Goal: Information Seeking & Learning: Compare options

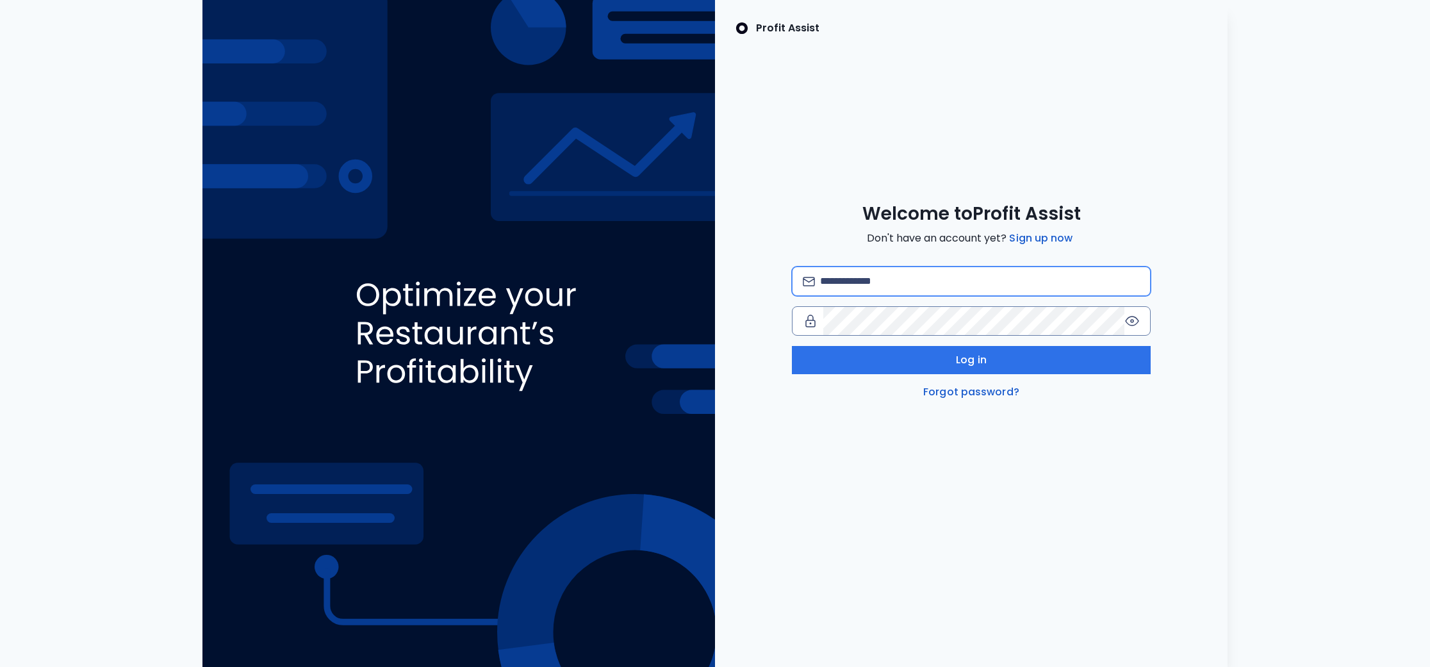
click at [889, 283] on input "email" at bounding box center [980, 281] width 320 height 28
click at [0, 666] on com-1password-button at bounding box center [0, 667] width 0 height 0
type input "**********"
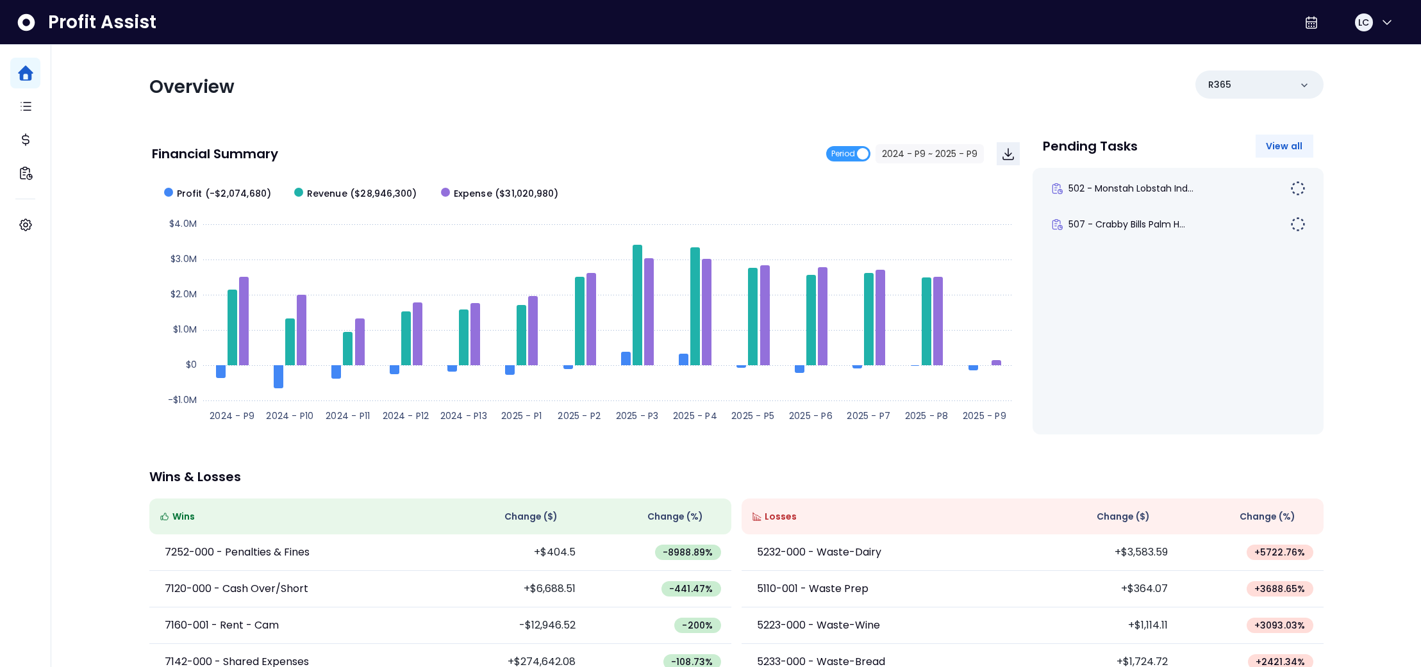
click at [1291, 144] on span "View all" at bounding box center [1284, 146] width 37 height 13
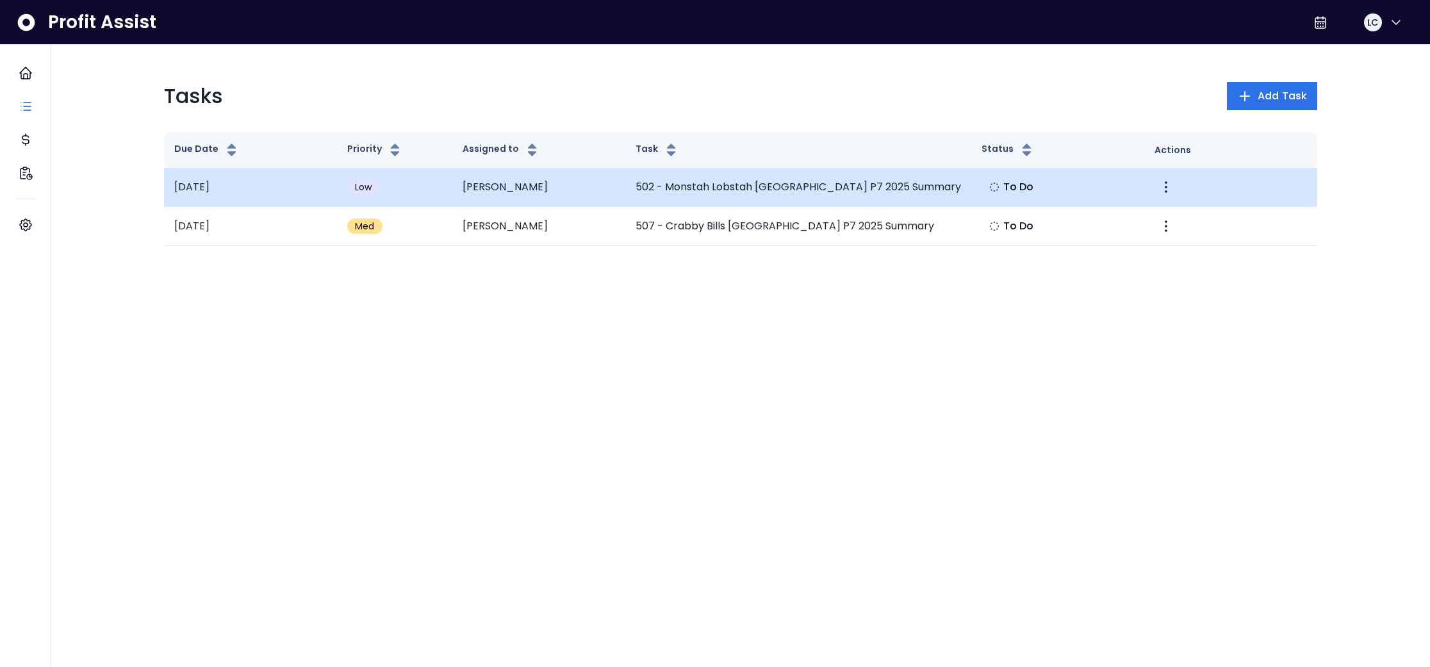
click at [725, 184] on td "502 - Monstah Lobstah [GEOGRAPHIC_DATA] P7 2025 Summary" at bounding box center [798, 187] width 346 height 39
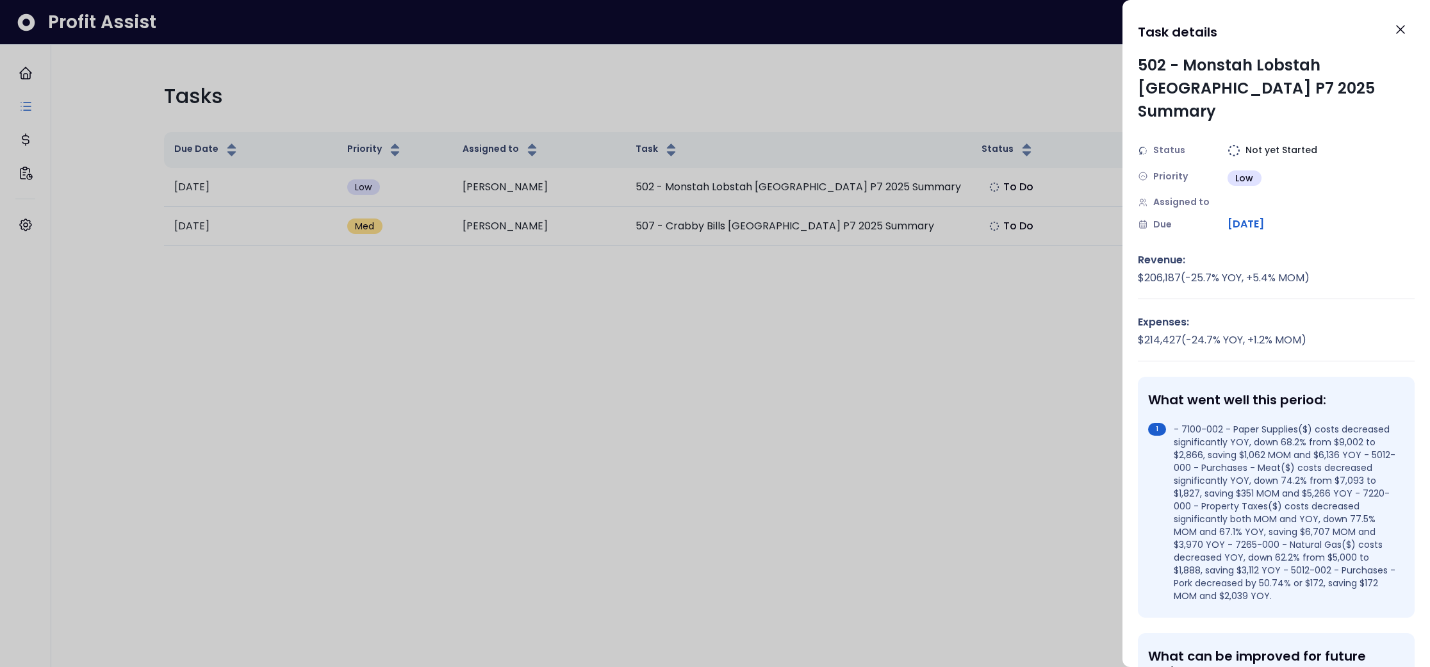
click at [1190, 195] on span "Assigned to" at bounding box center [1181, 201] width 56 height 13
click at [1217, 195] on div "Assigned to" at bounding box center [1183, 201] width 90 height 13
click at [1146, 197] on icon at bounding box center [1143, 202] width 10 height 10
click at [949, 309] on div at bounding box center [715, 333] width 1430 height 667
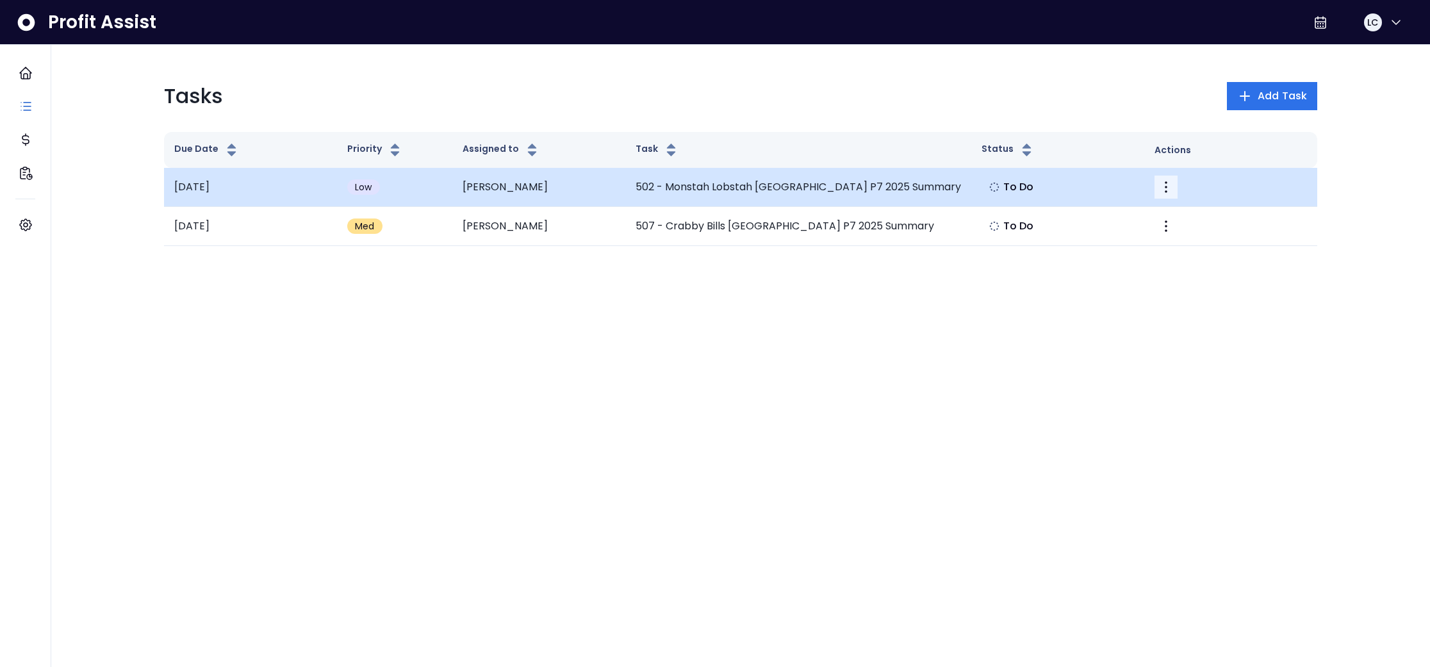
click at [1167, 191] on icon "More" at bounding box center [1166, 187] width 3 height 12
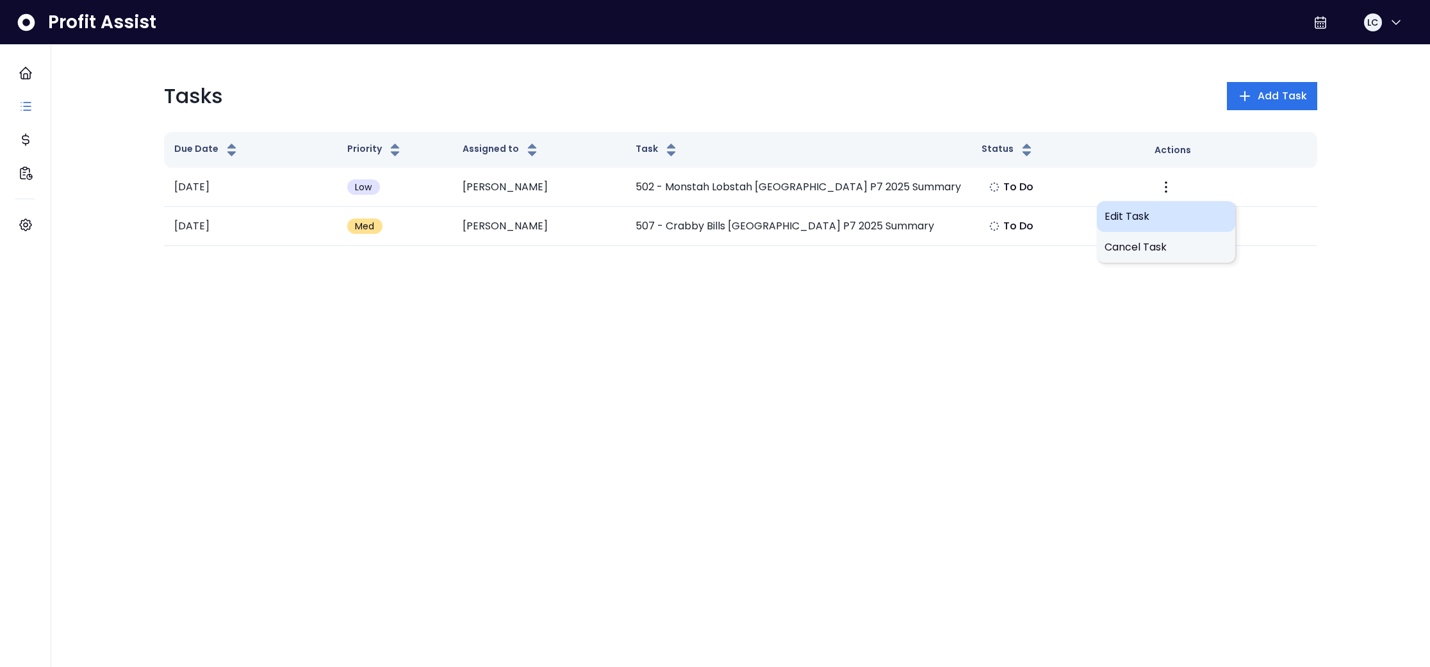
click at [1134, 217] on span "Edit Task" at bounding box center [1166, 216] width 123 height 15
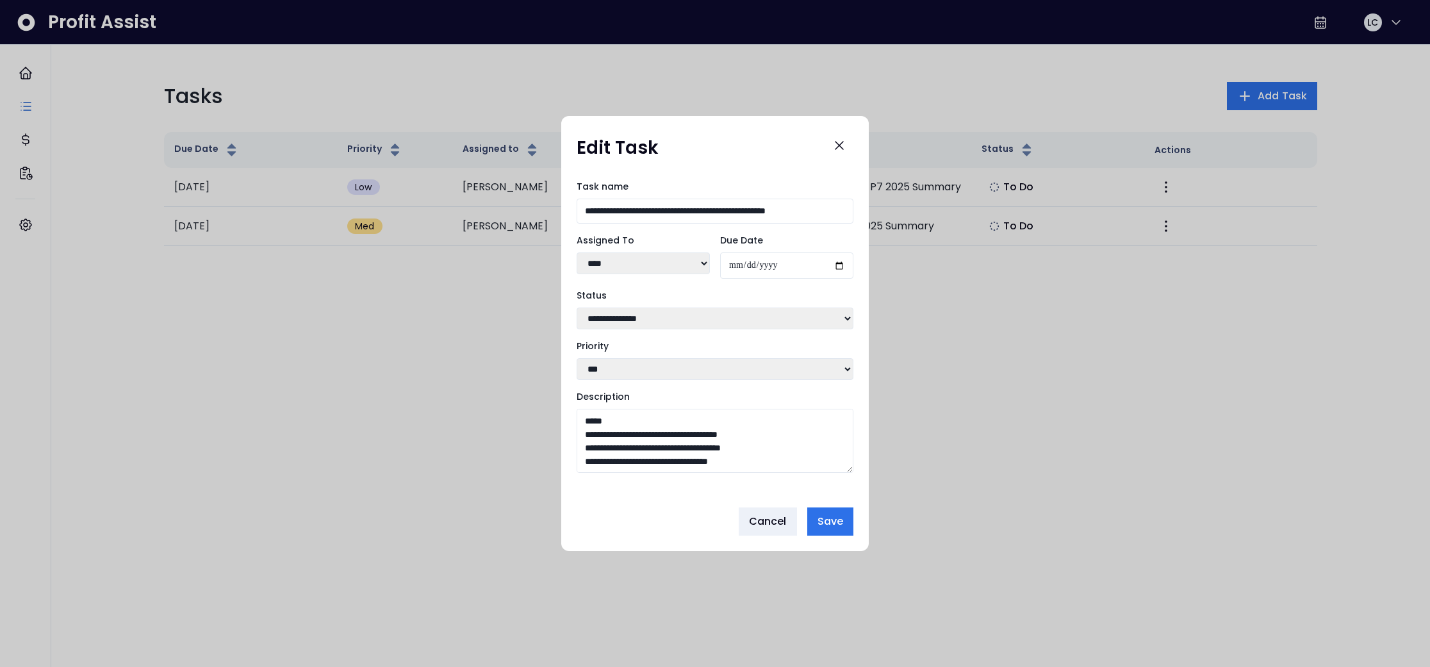
click at [705, 258] on select "**** **** ** **** ***** ****" at bounding box center [643, 263] width 133 height 22
select select "***"
click at [840, 529] on span "Save" at bounding box center [831, 521] width 26 height 15
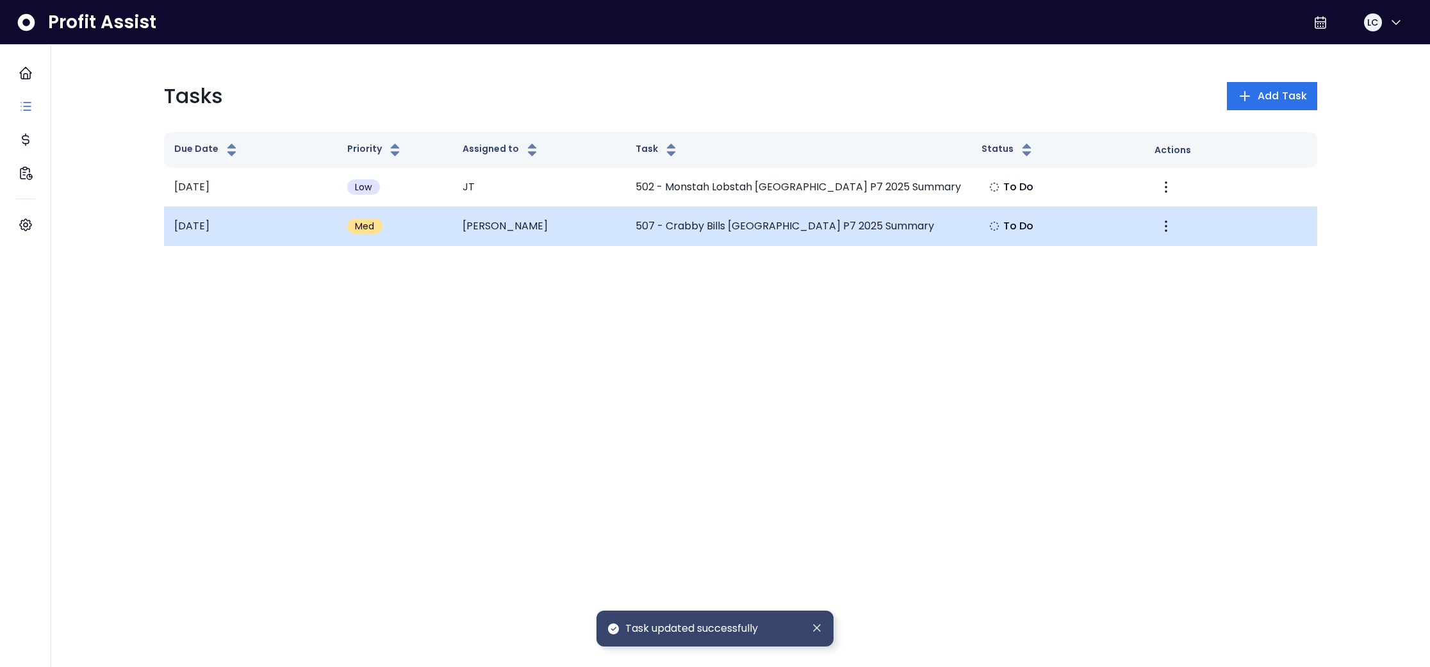
click at [577, 233] on td "[PERSON_NAME]" at bounding box center [538, 226] width 173 height 39
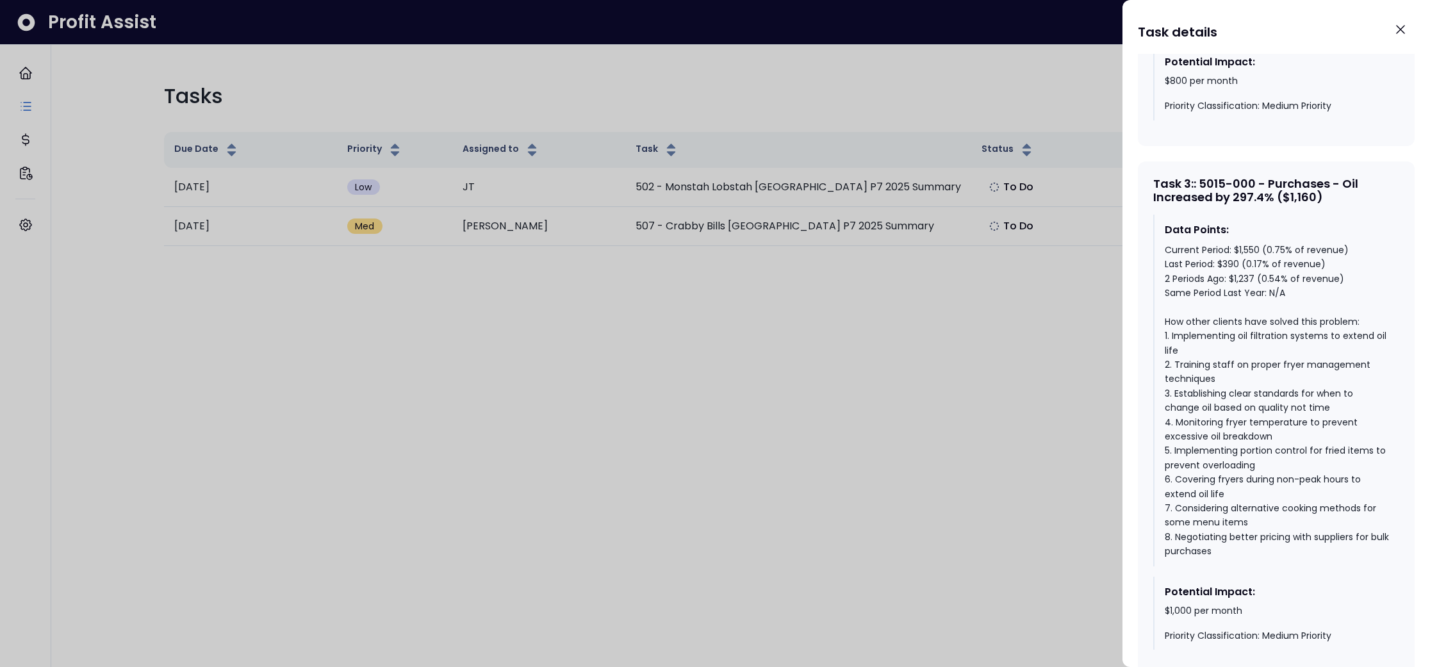
scroll to position [1650, 0]
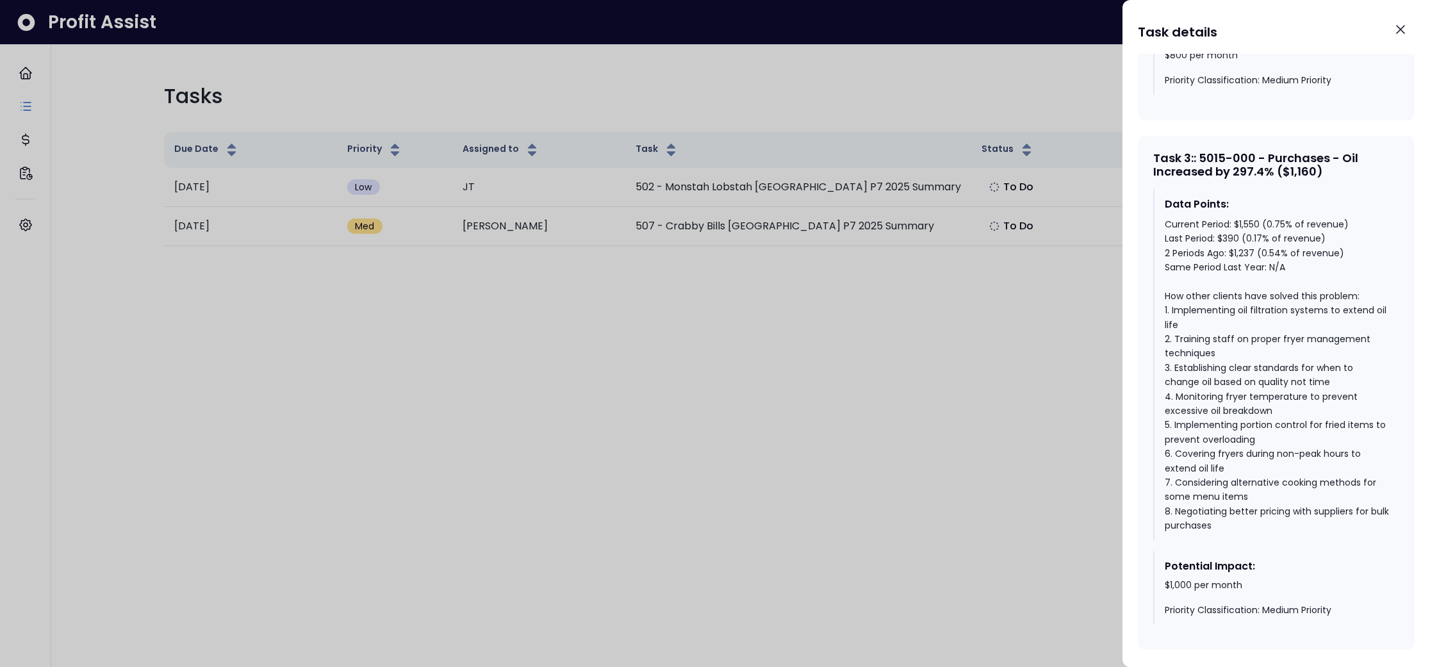
click at [958, 339] on div at bounding box center [715, 333] width 1430 height 667
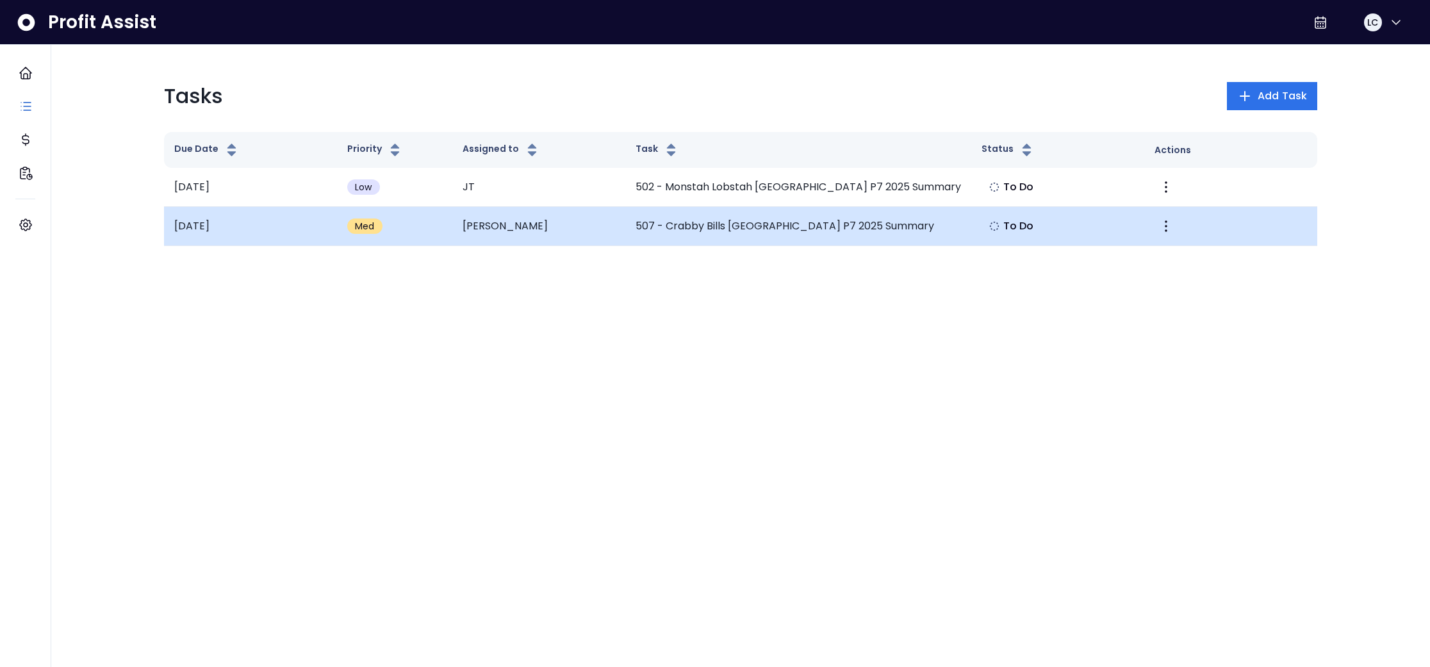
click at [470, 227] on td "[PERSON_NAME]" at bounding box center [538, 226] width 173 height 39
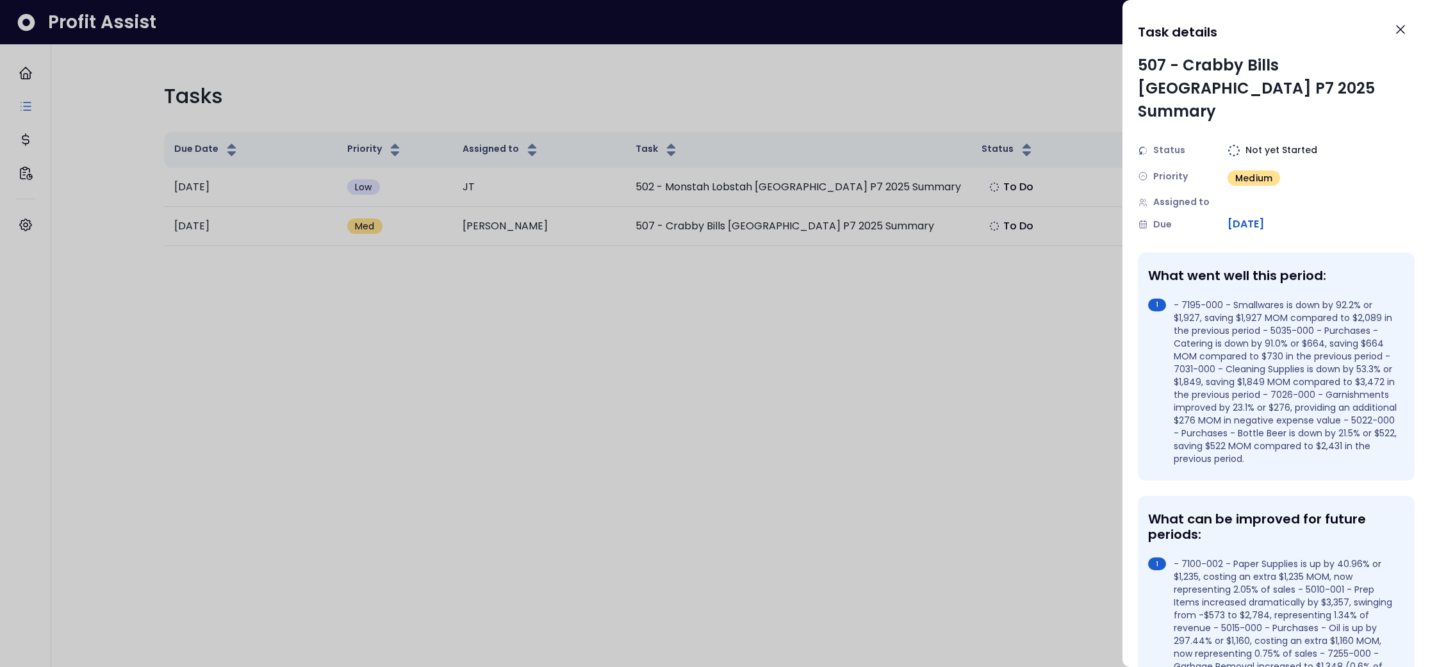
click at [781, 276] on div at bounding box center [715, 333] width 1430 height 667
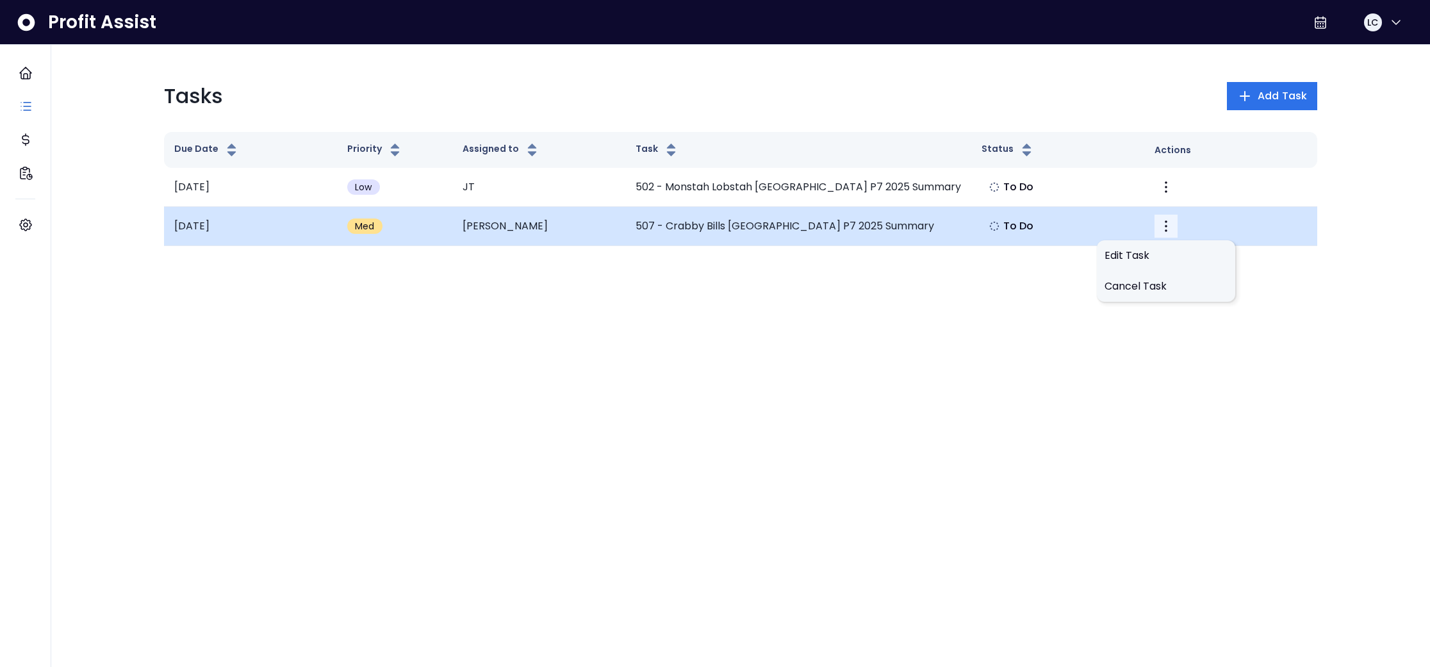
click at [1166, 226] on icon "More" at bounding box center [1166, 226] width 3 height 12
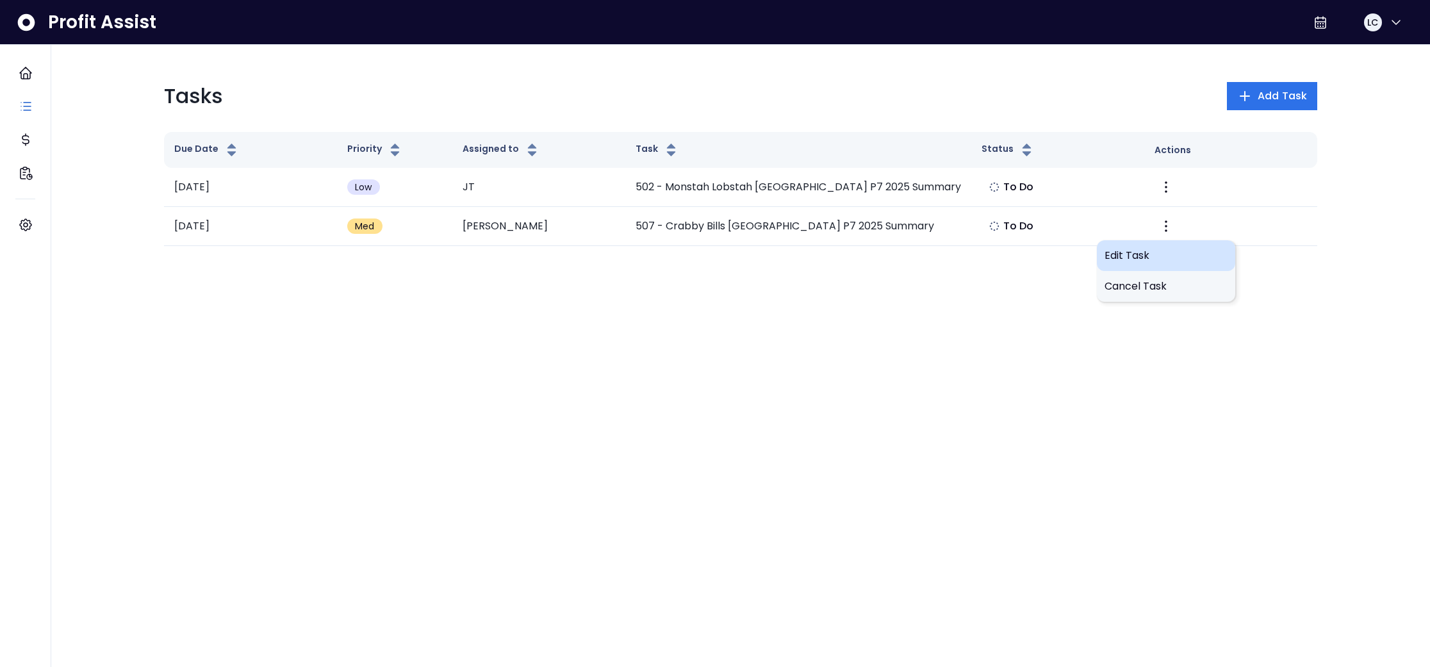
click at [1153, 251] on span "Edit Task" at bounding box center [1166, 255] width 123 height 15
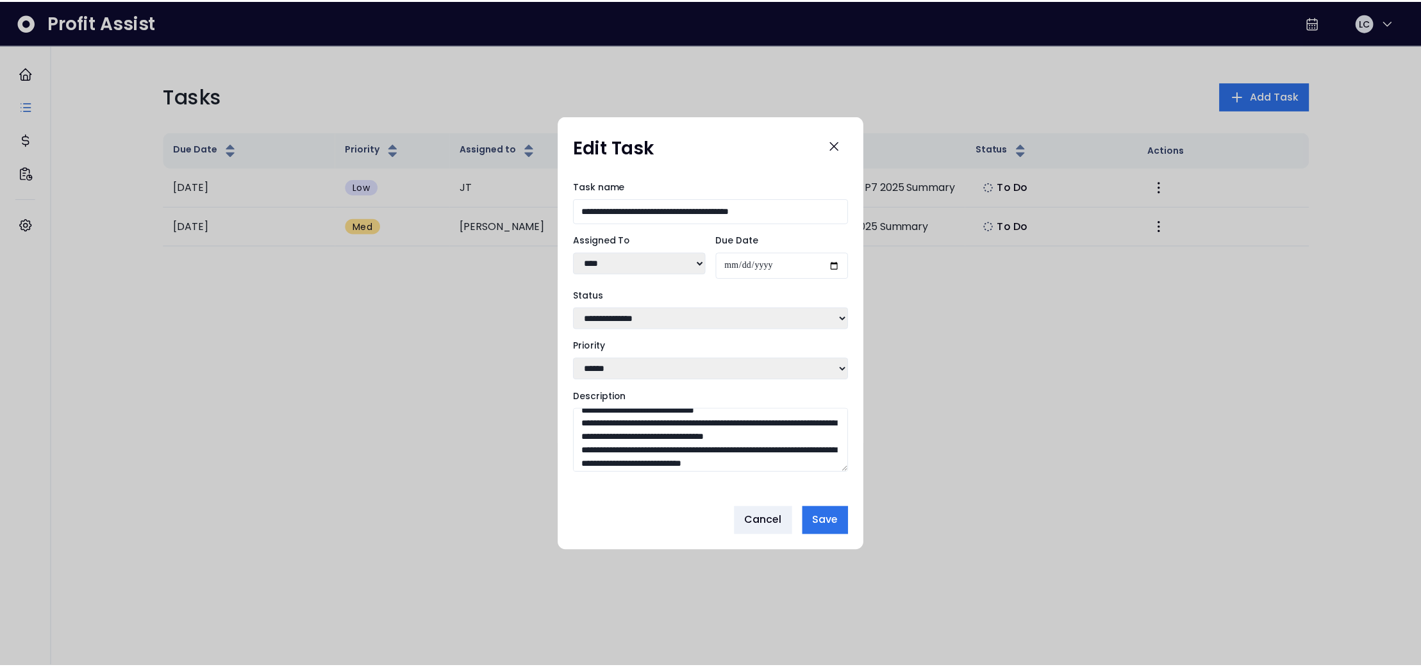
scroll to position [0, 0]
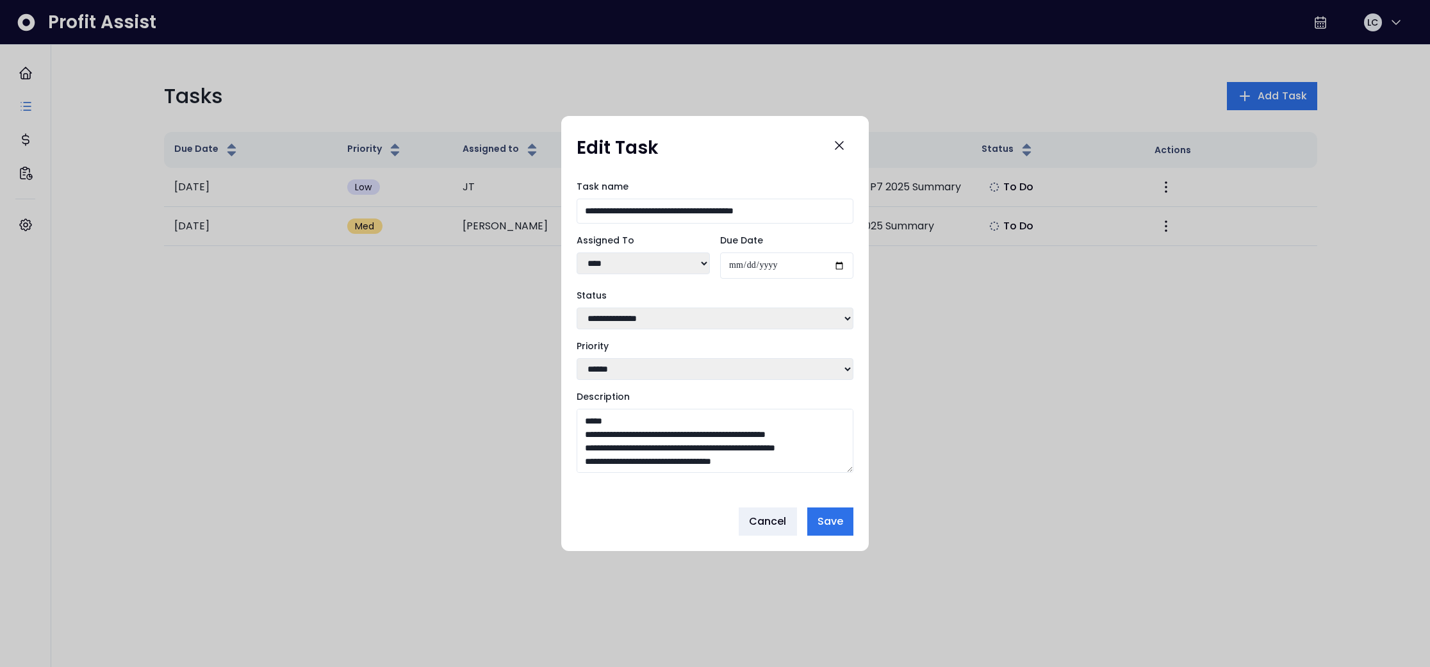
click at [703, 260] on select "**** **** ** **** ***** ****" at bounding box center [643, 263] width 133 height 22
select select "***"
click at [825, 522] on span "Save" at bounding box center [831, 521] width 26 height 15
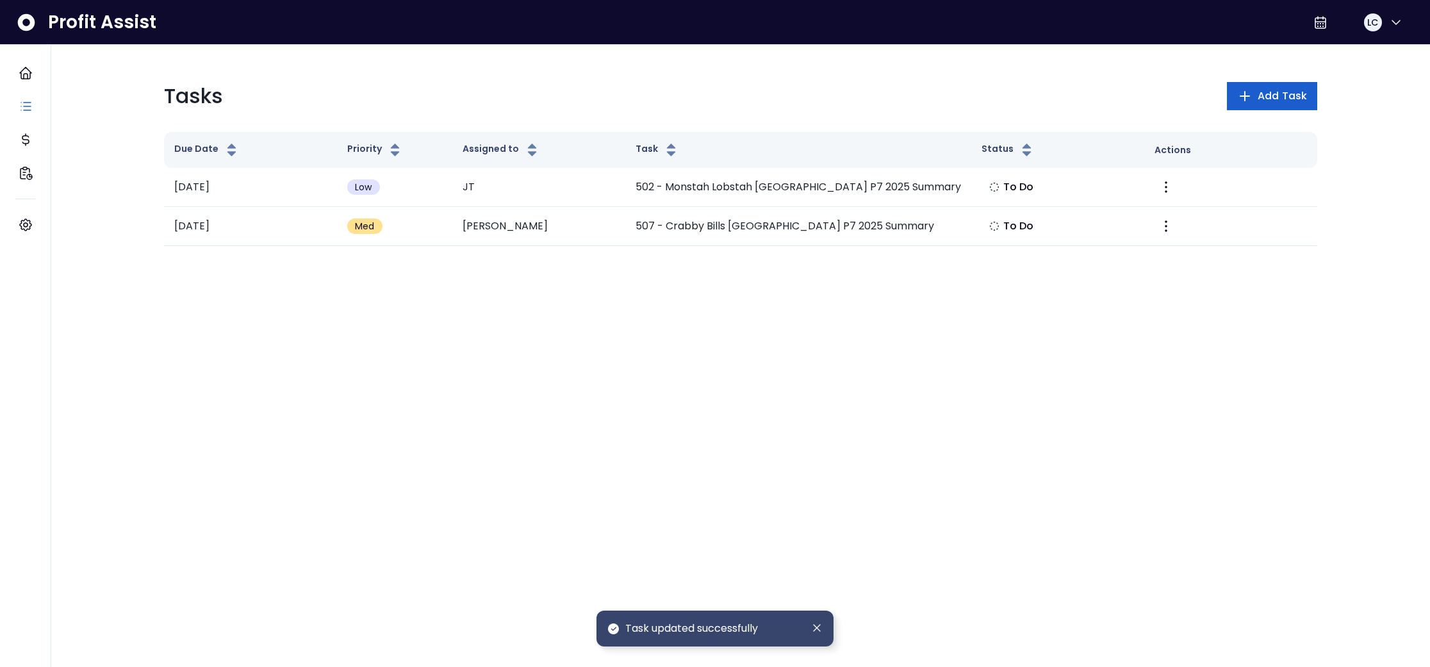
click at [1256, 100] on button "Add Task" at bounding box center [1272, 96] width 90 height 28
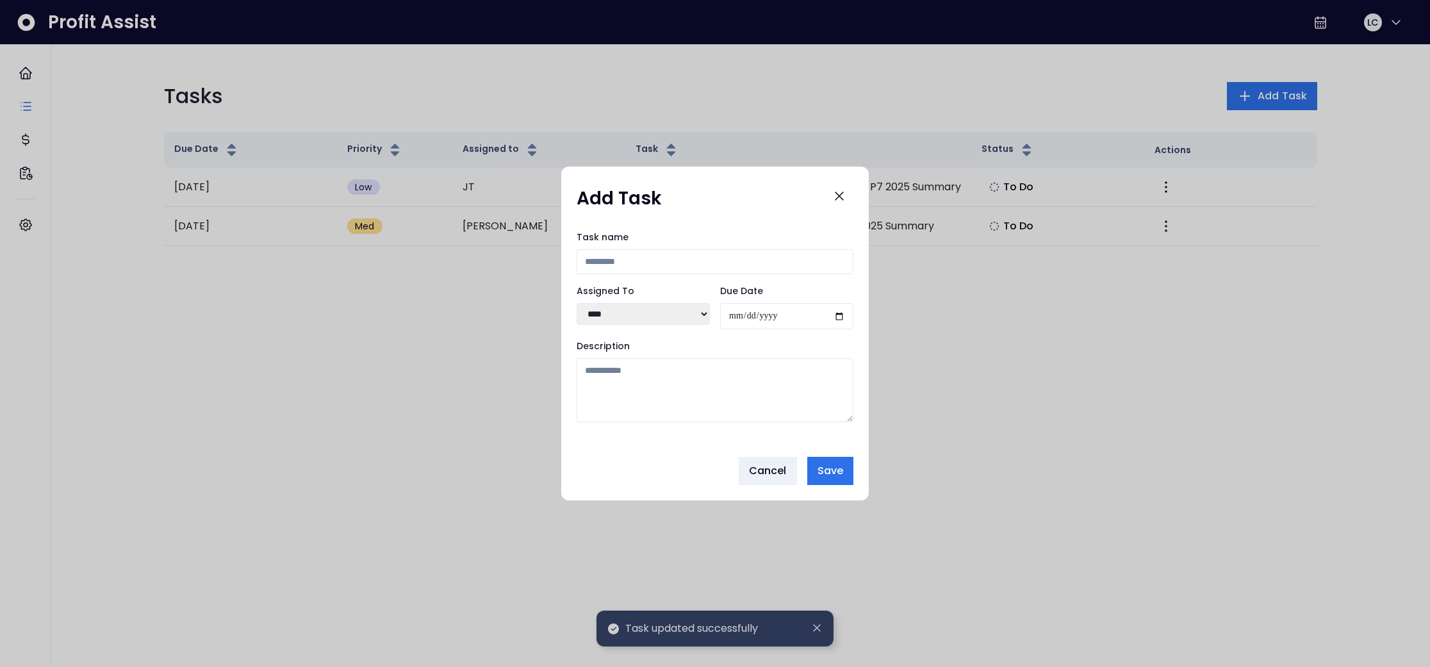
click at [682, 255] on input "Task name" at bounding box center [715, 261] width 277 height 25
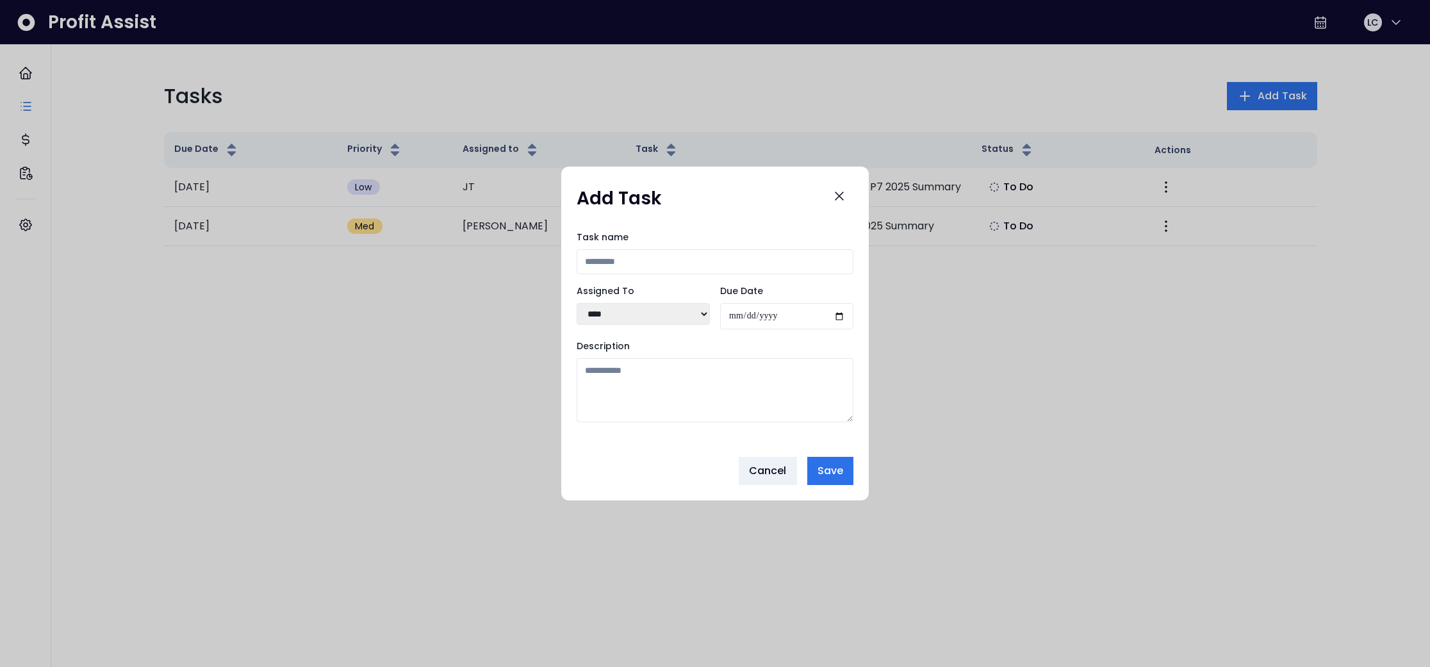
drag, startPoint x: 761, startPoint y: 466, endPoint x: 793, endPoint y: 474, distance: 33.1
click at [761, 466] on span "Cancel" at bounding box center [768, 470] width 38 height 15
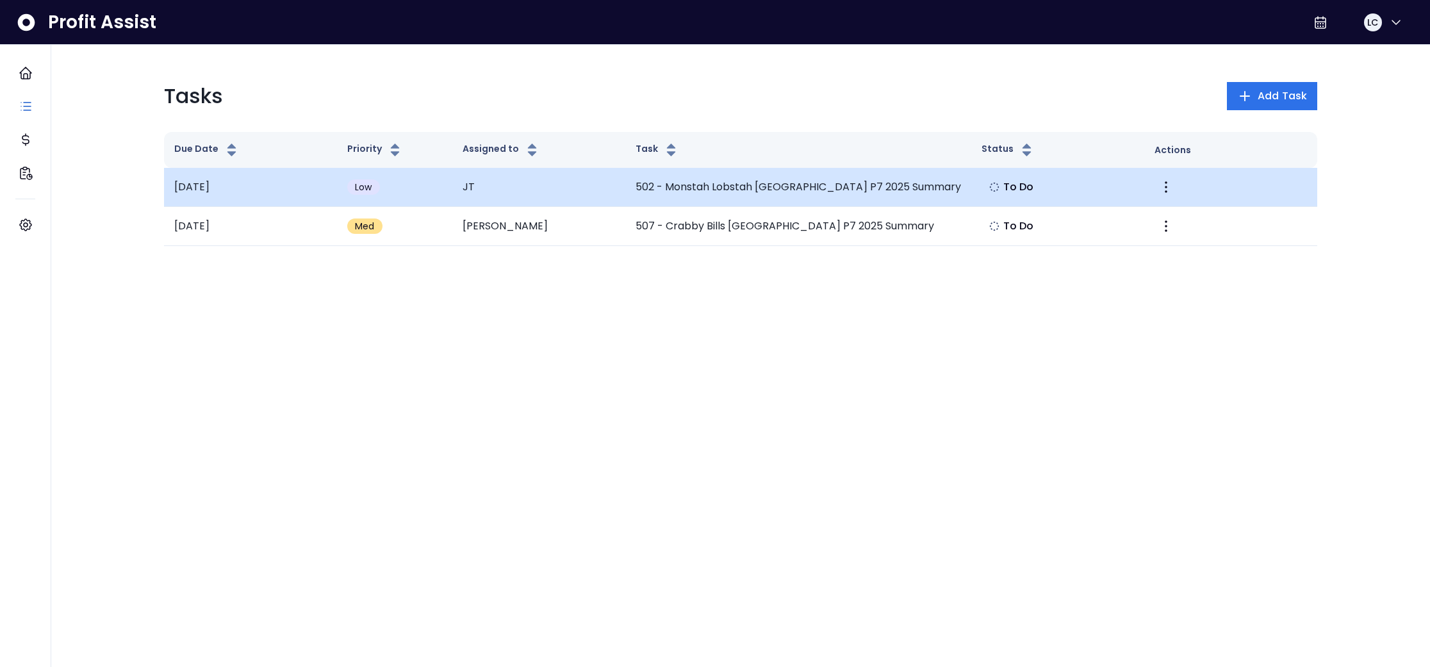
click at [212, 187] on td "[DATE]" at bounding box center [250, 187] width 173 height 39
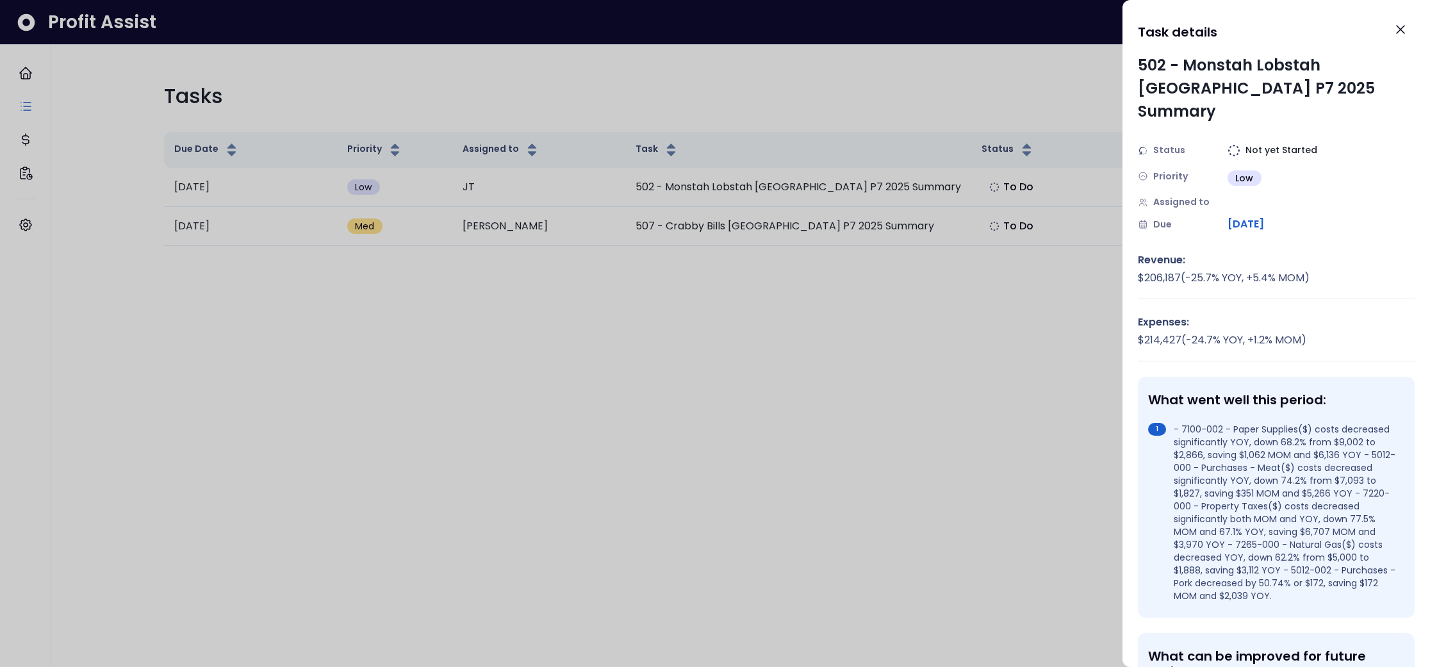
click at [370, 301] on div at bounding box center [715, 333] width 1430 height 667
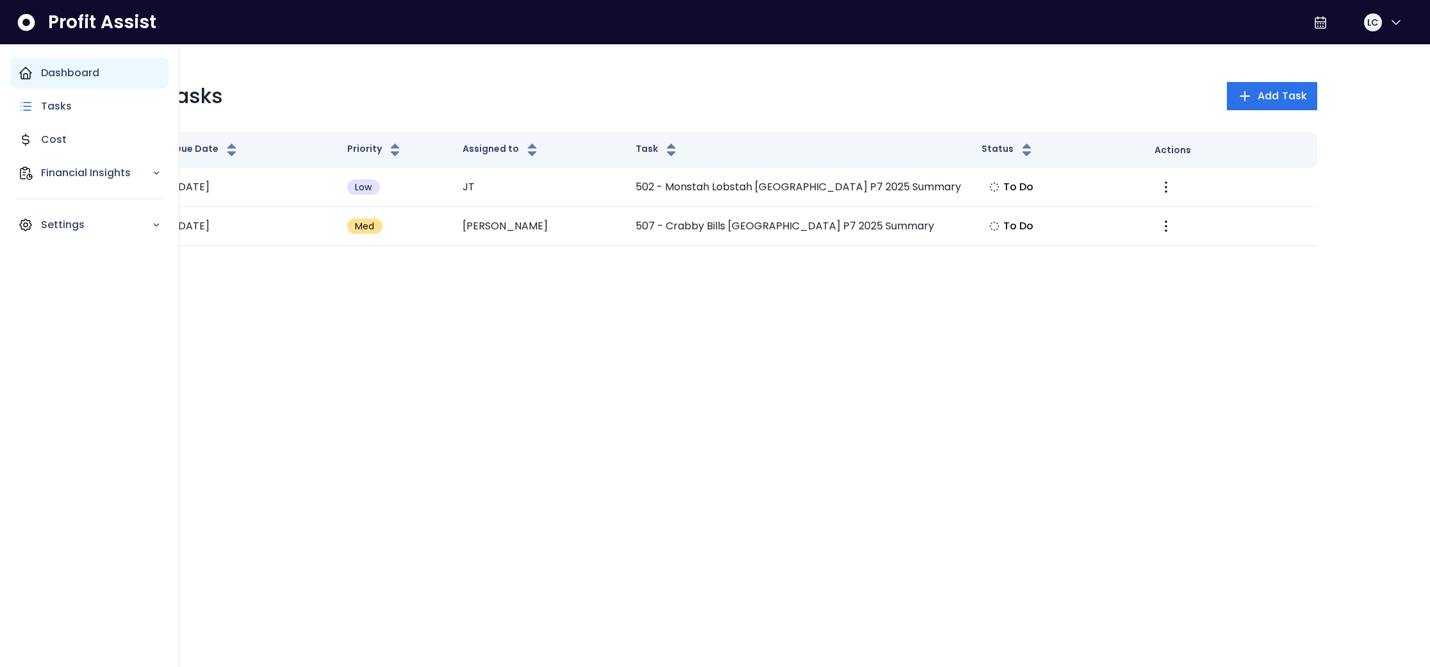
click at [29, 68] on icon "Main navigation" at bounding box center [25, 72] width 15 height 15
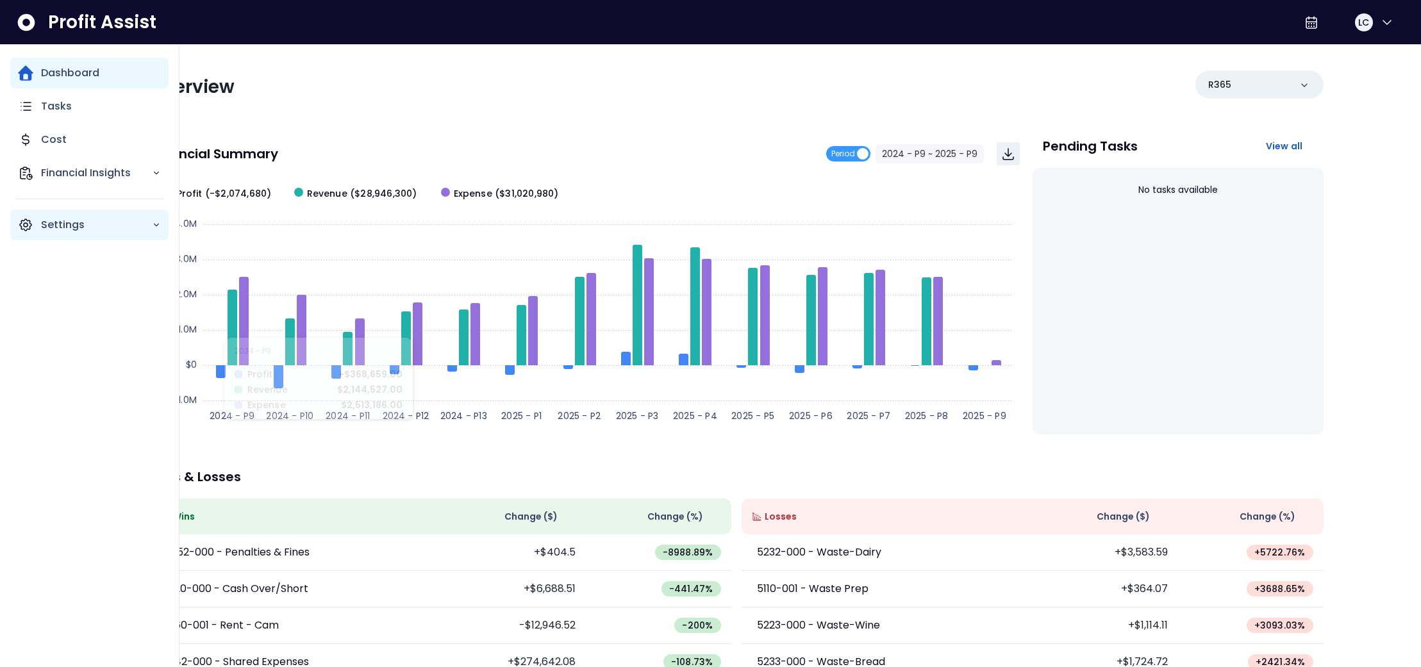
click at [44, 227] on p "Settings" at bounding box center [96, 224] width 111 height 15
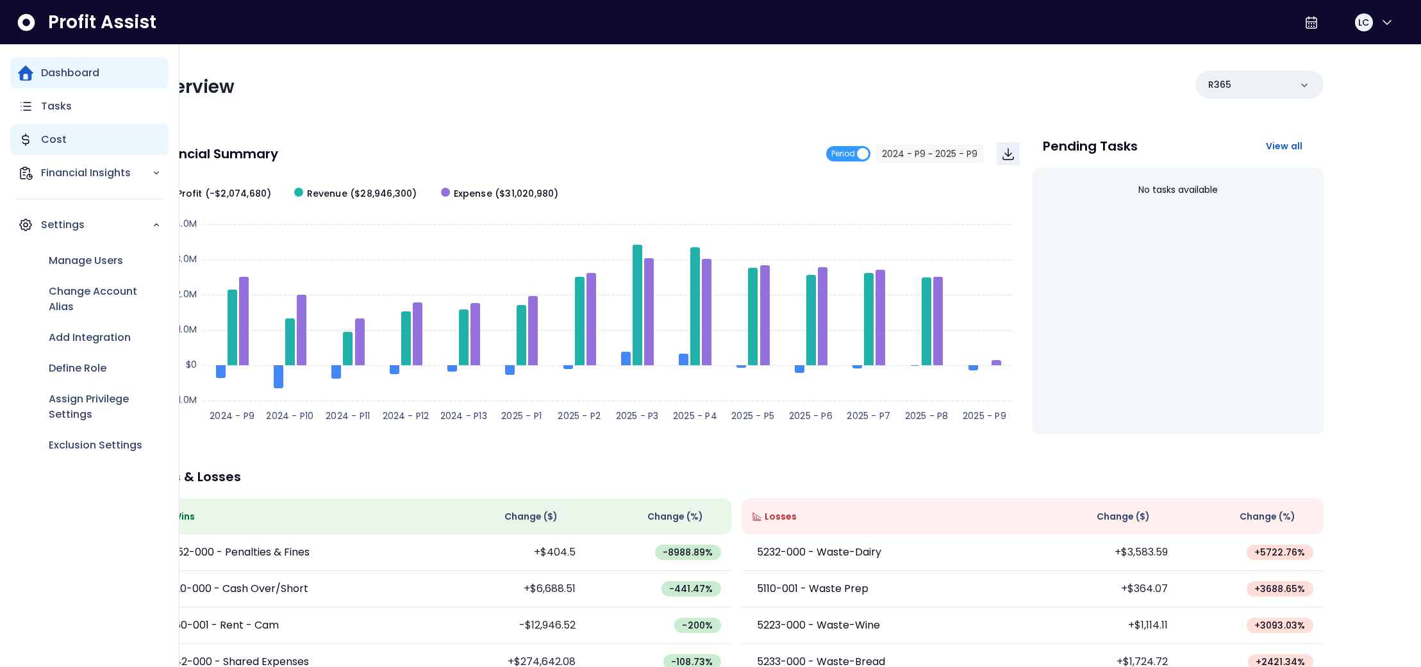
click at [52, 140] on p "Cost" at bounding box center [54, 139] width 26 height 15
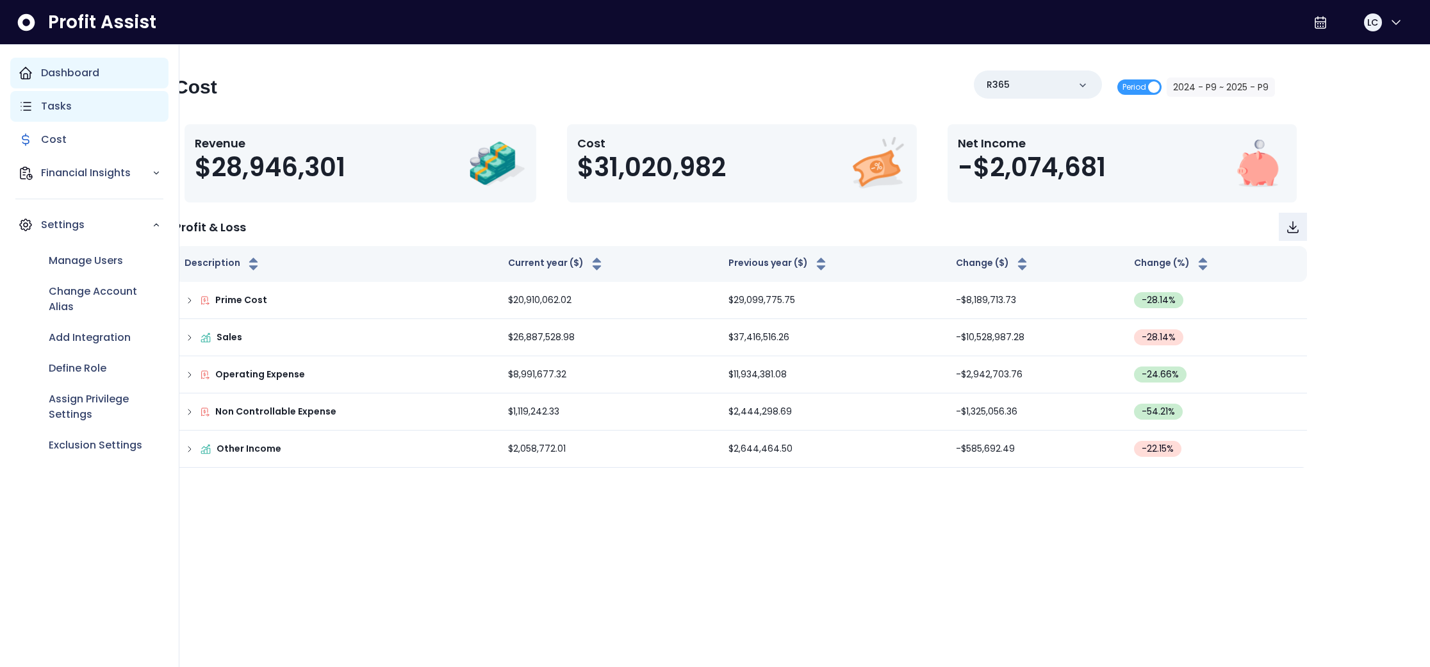
click at [54, 106] on p "Tasks" at bounding box center [56, 106] width 31 height 15
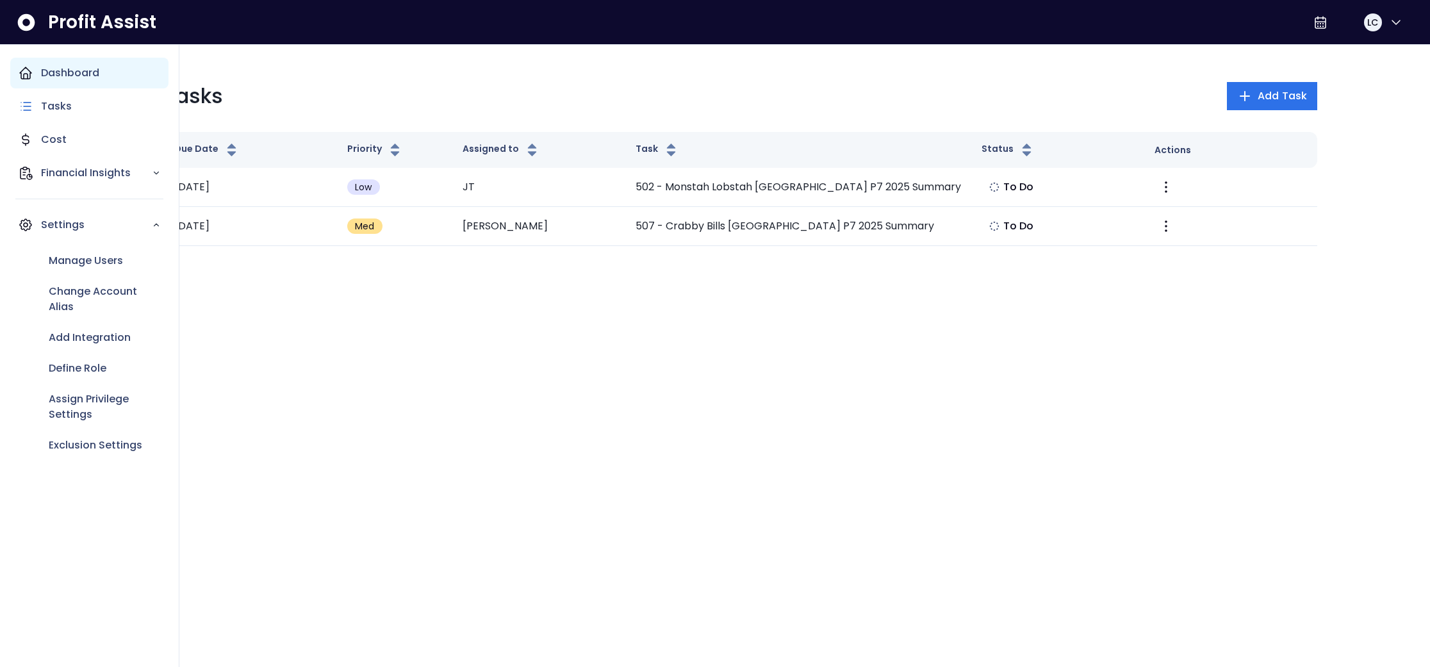
click at [31, 78] on icon "Main navigation" at bounding box center [25, 72] width 15 height 15
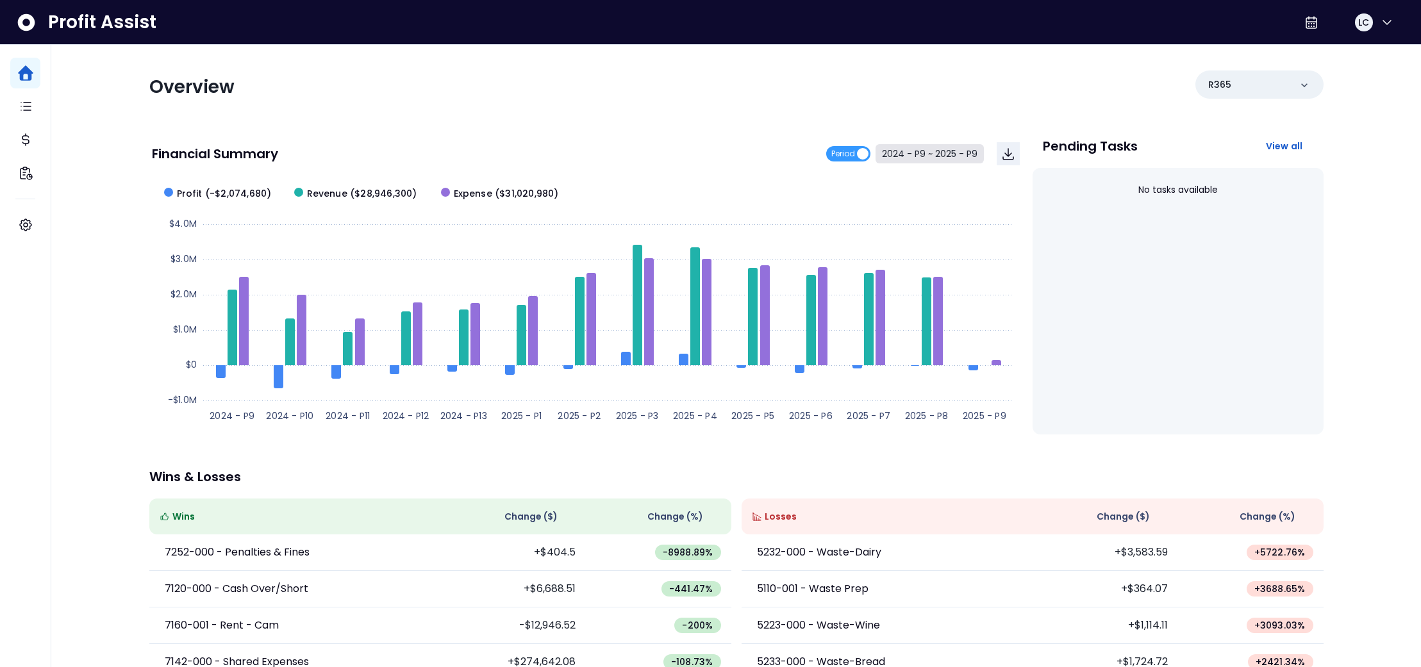
click at [913, 158] on button "2024 - P9 ~ 2025 - P9" at bounding box center [929, 153] width 108 height 19
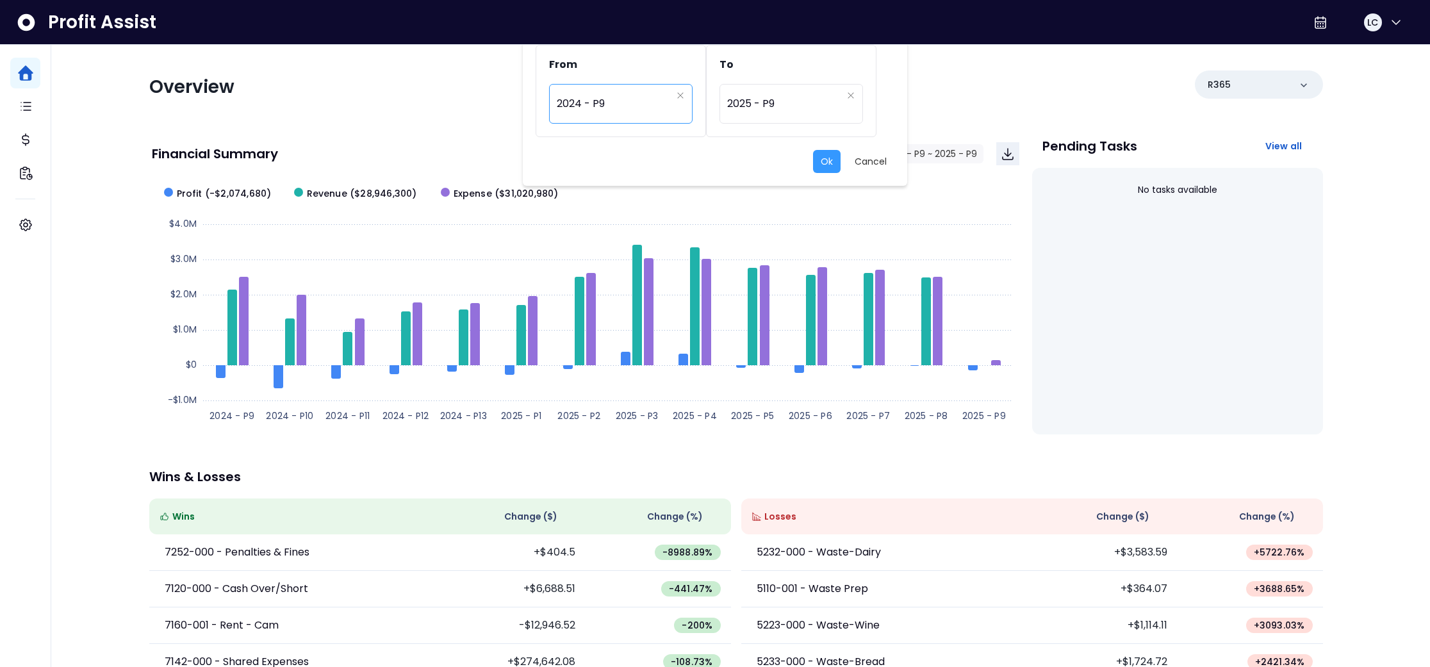
click at [656, 110] on span "2024 - P9" at bounding box center [614, 103] width 115 height 29
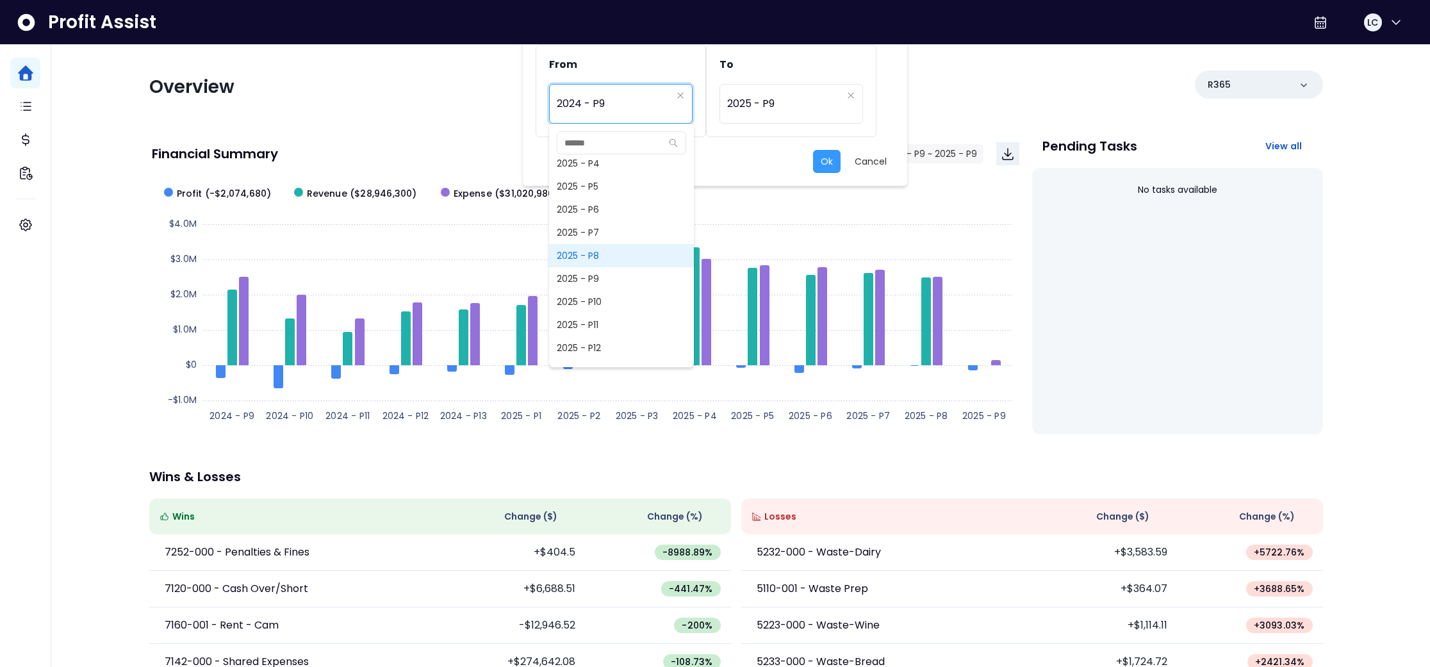
scroll to position [977, 0]
click at [613, 256] on span "2025 - P8" at bounding box center [621, 254] width 145 height 23
type input "*********"
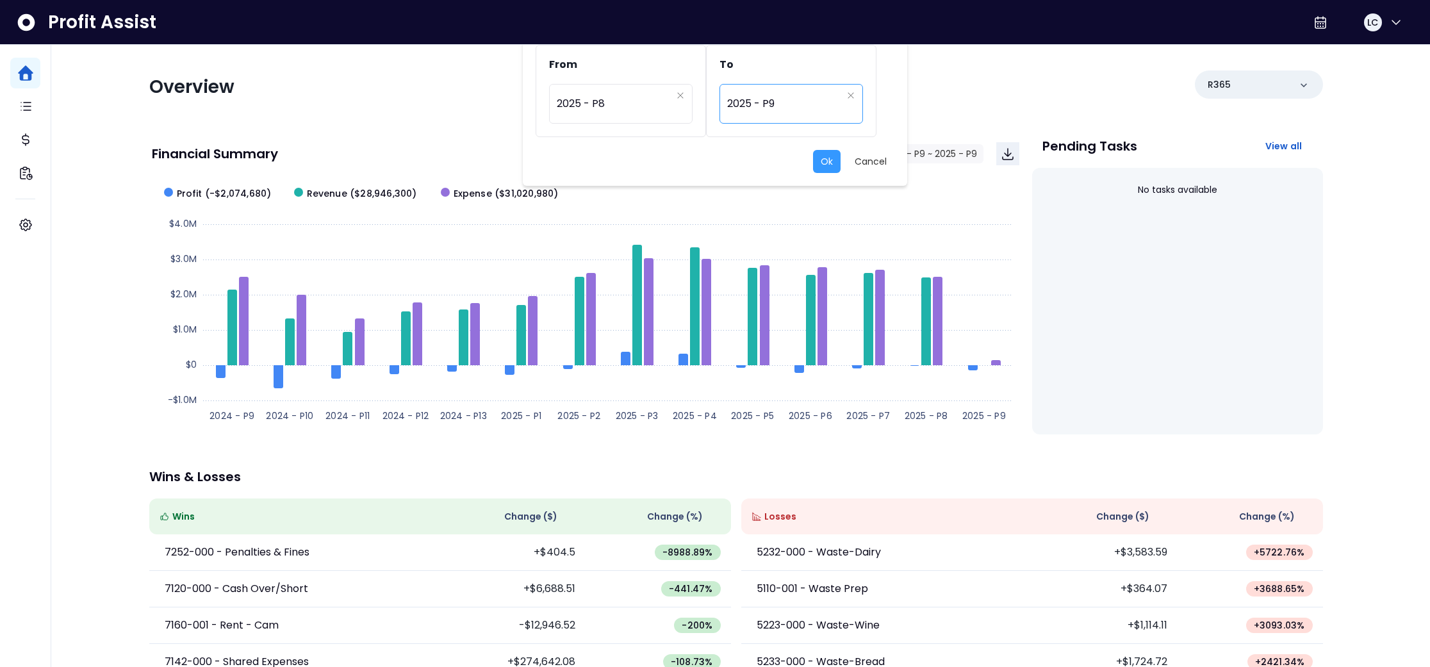
click at [791, 112] on span "2025 - P9" at bounding box center [784, 103] width 115 height 29
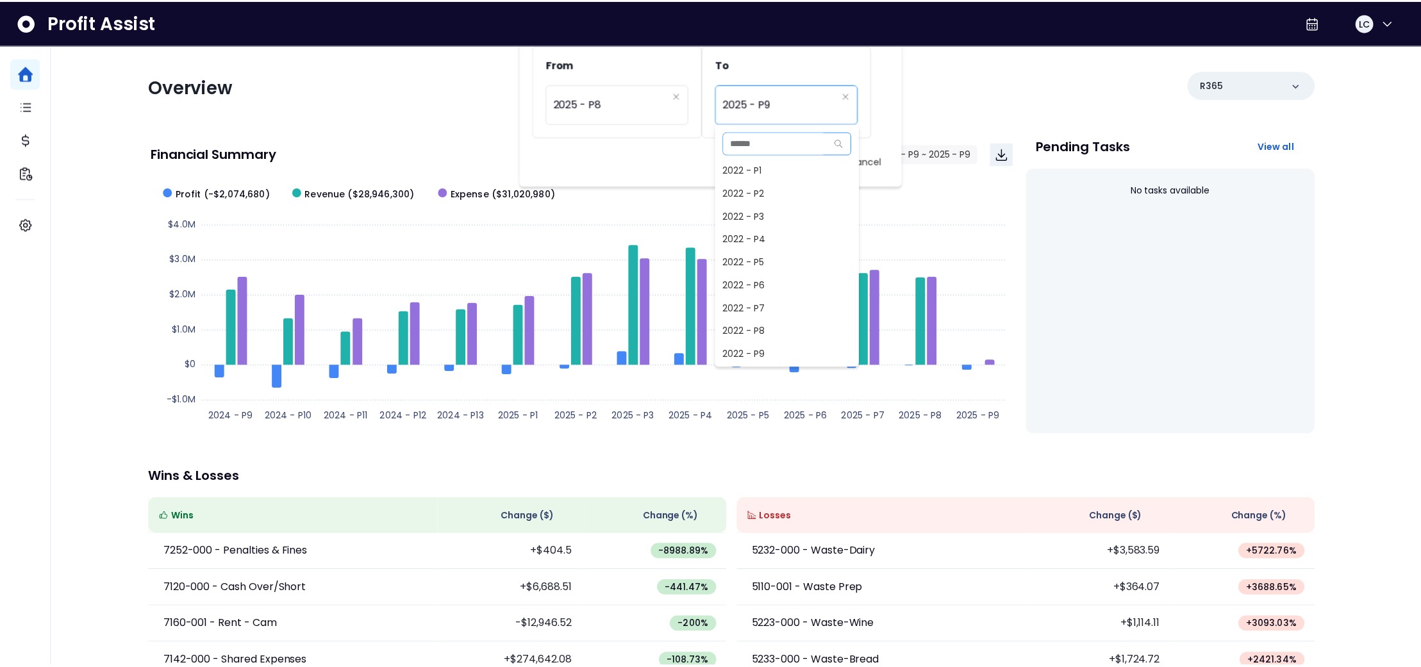
scroll to position [900, 0]
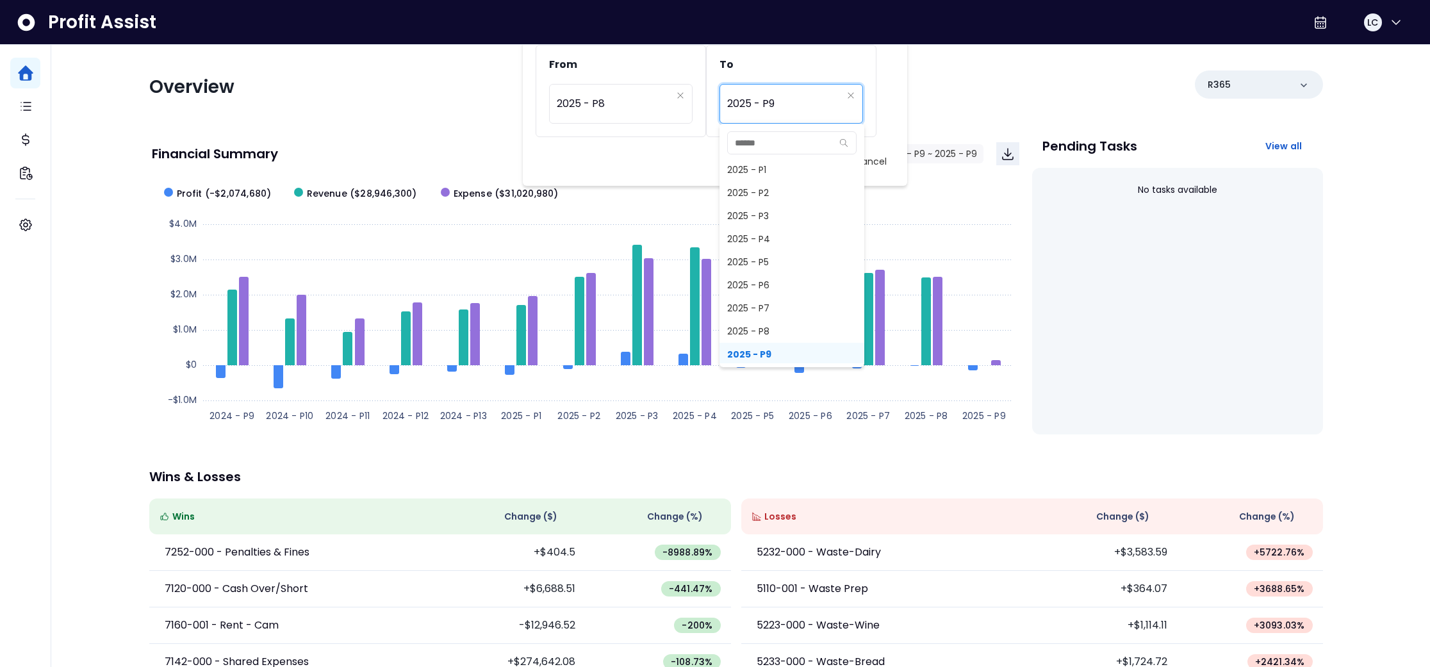
click at [773, 325] on span "2025 - P8" at bounding box center [792, 331] width 145 height 23
type input "*********"
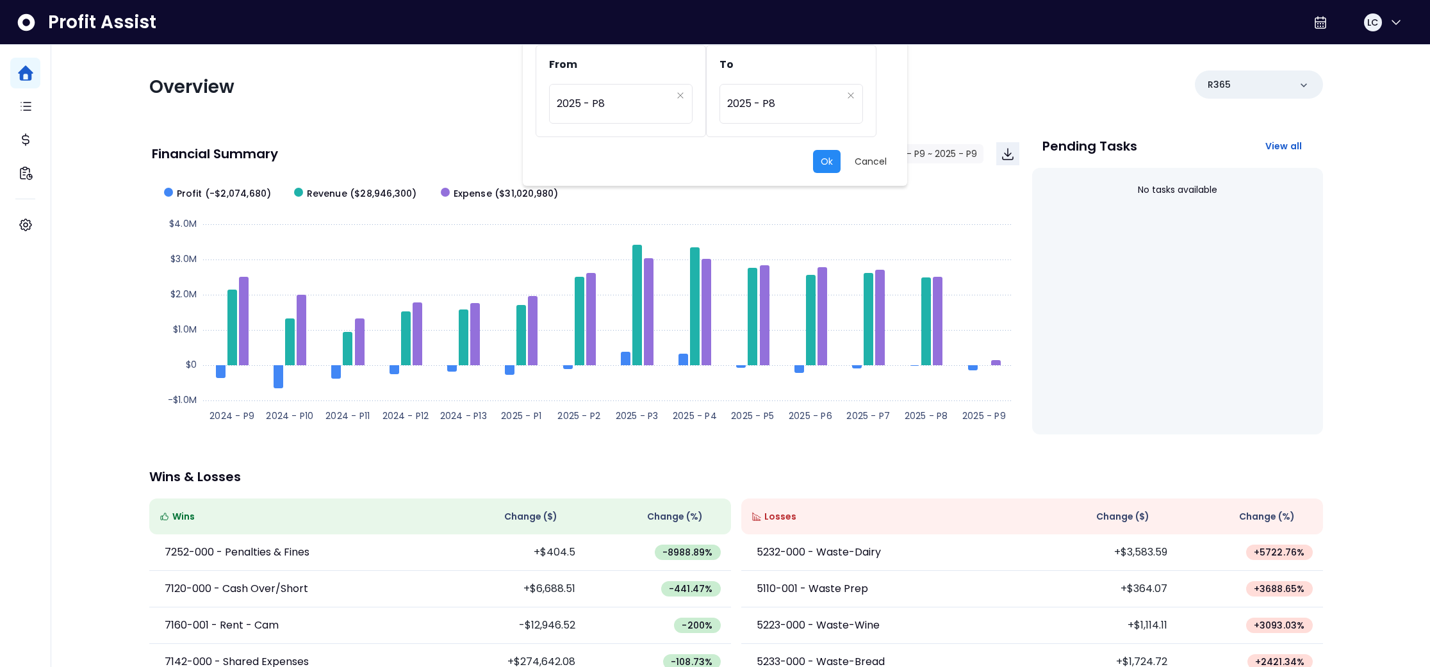
click at [827, 160] on button "Ok" at bounding box center [827, 161] width 28 height 23
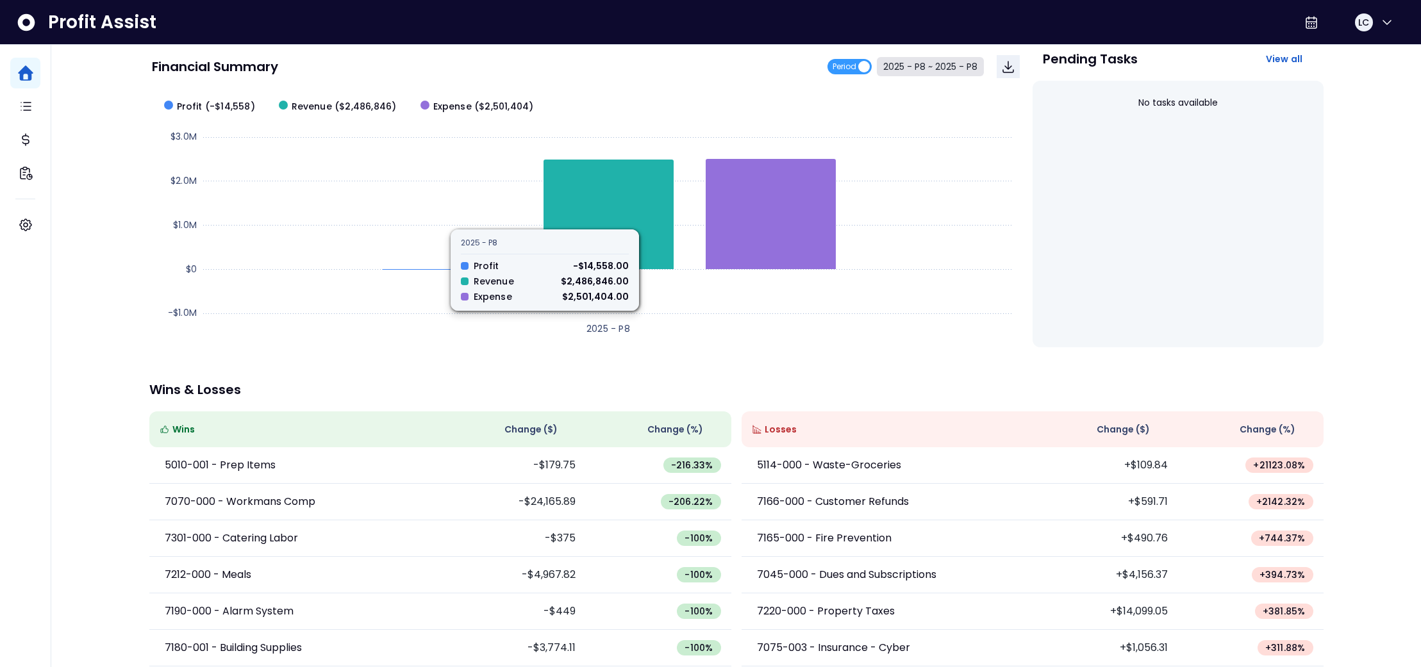
scroll to position [0, 0]
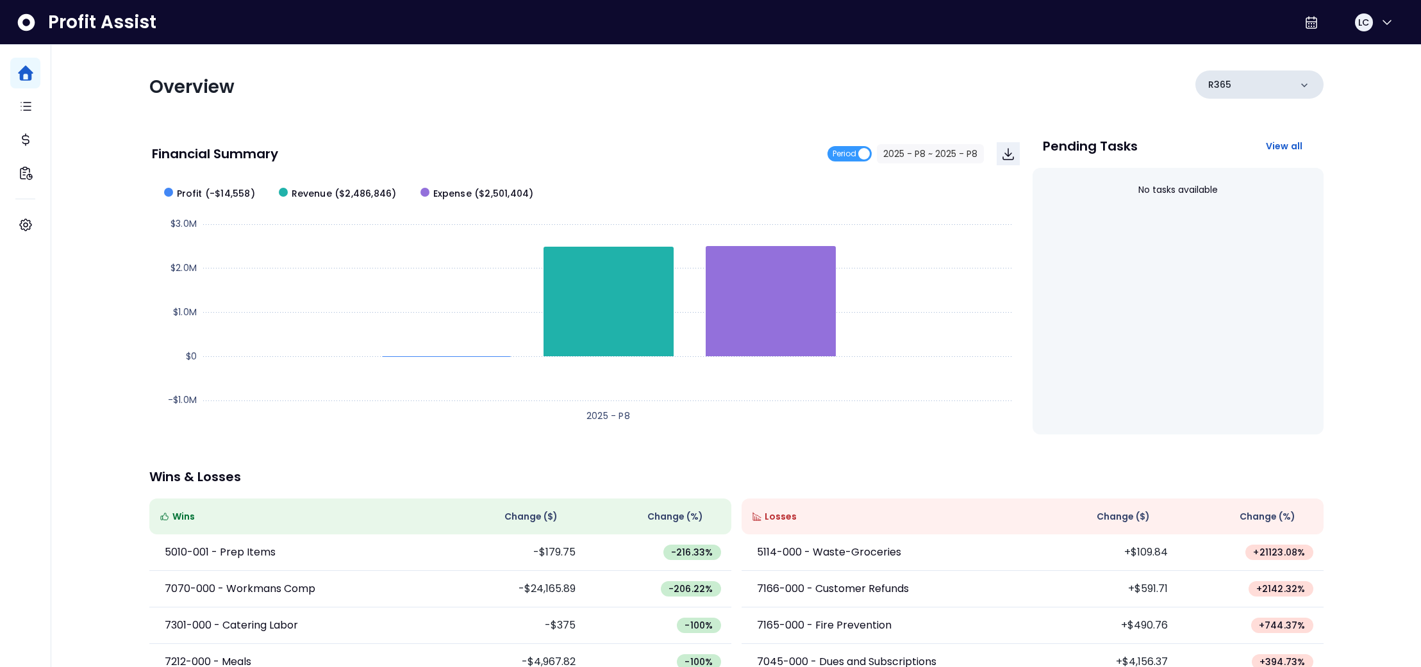
click at [1310, 88] on div "R365" at bounding box center [1259, 84] width 128 height 28
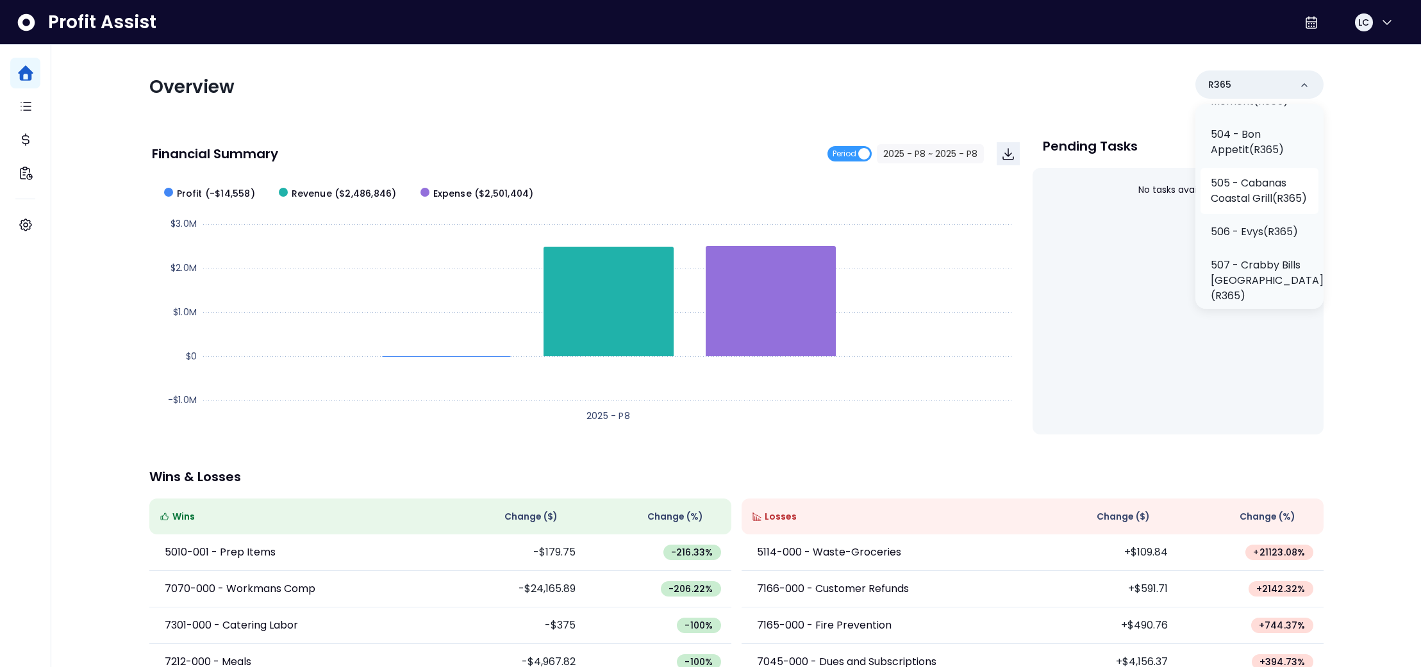
scroll to position [575, 0]
click at [1248, 160] on p "504 - Bon Appetit(R365)" at bounding box center [1258, 144] width 97 height 31
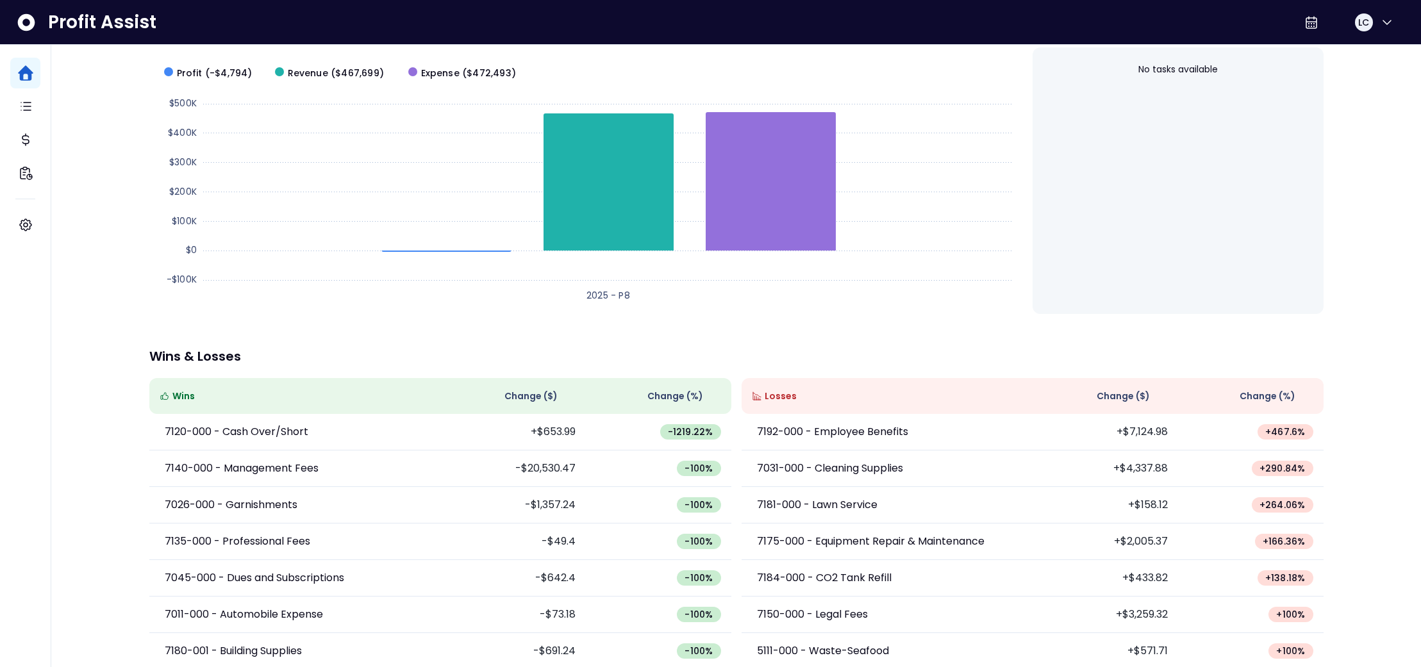
scroll to position [136, 0]
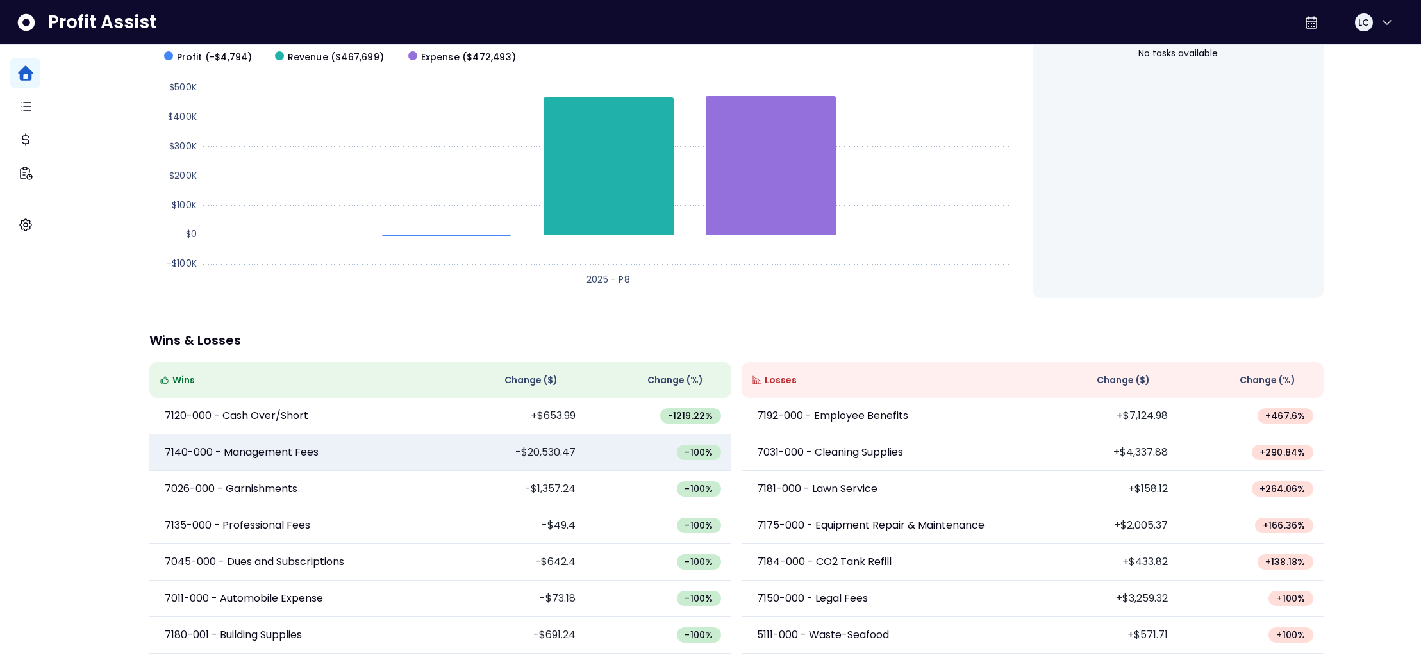
click at [573, 454] on td "-$20,530.47" at bounding box center [512, 452] width 145 height 37
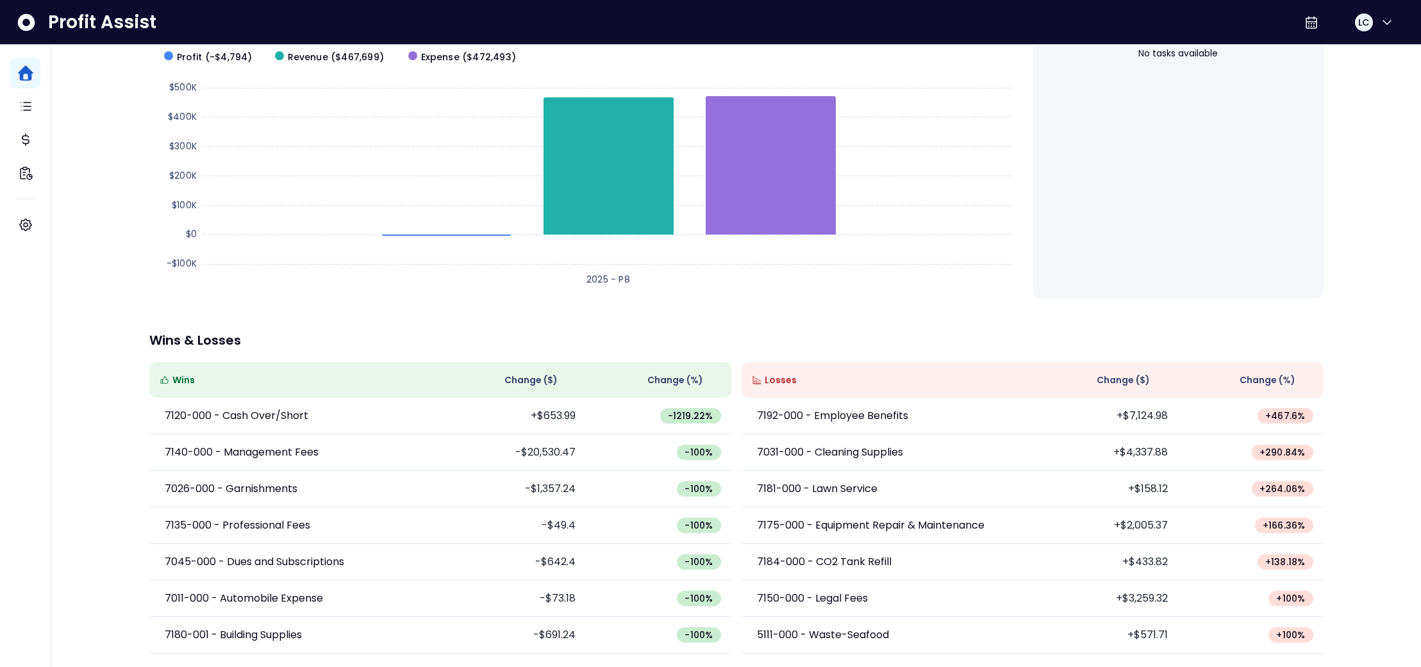
scroll to position [0, 0]
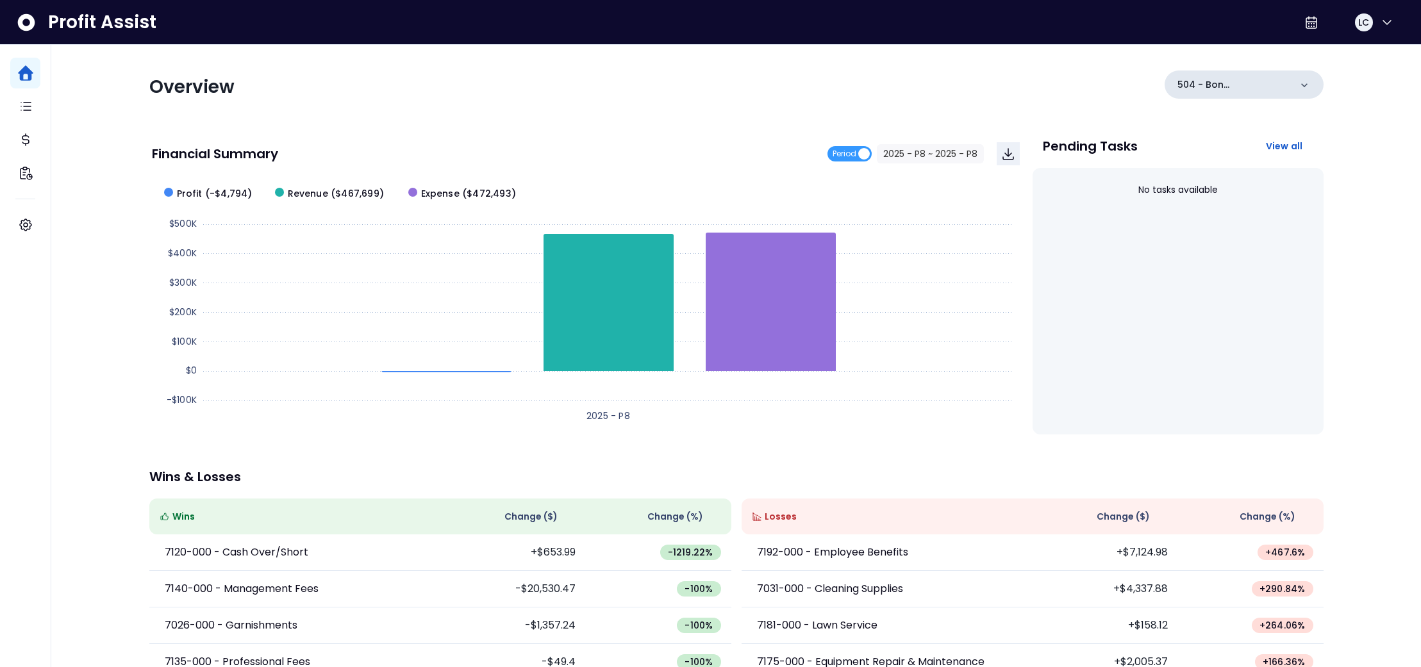
click at [1305, 87] on icon at bounding box center [1304, 85] width 13 height 13
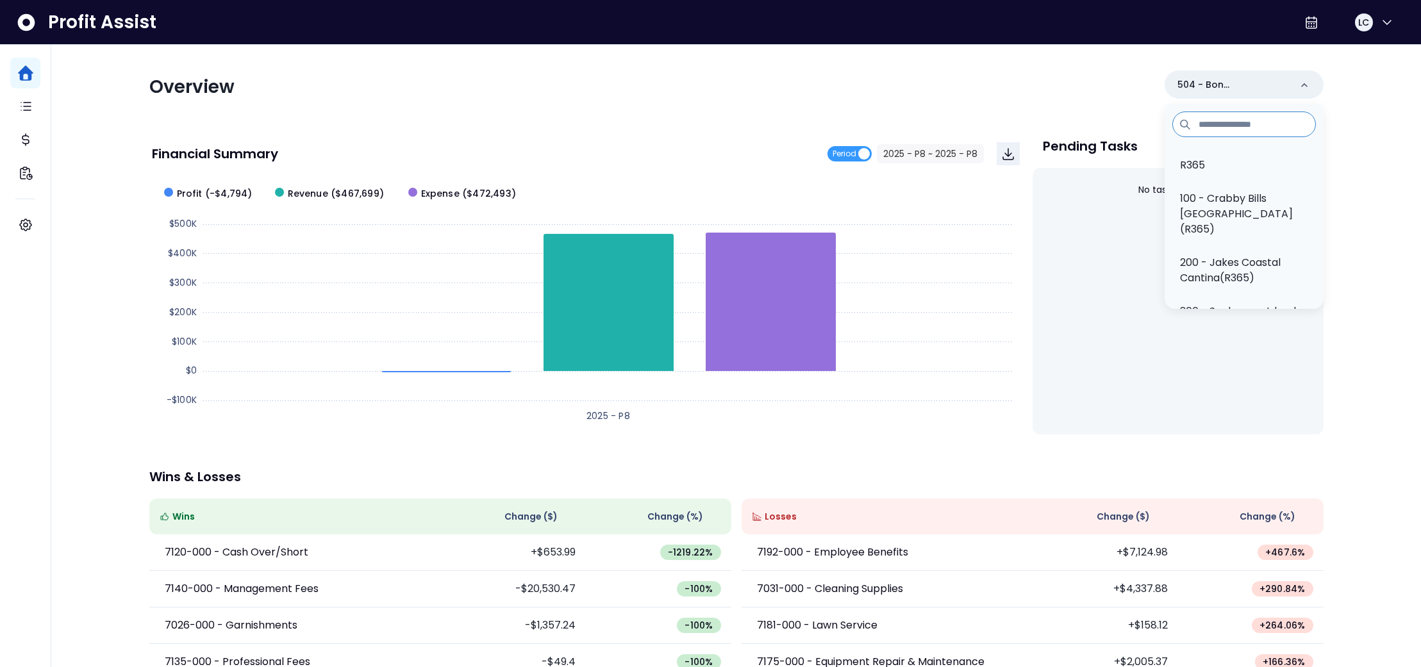
click at [1219, 165] on li "R365" at bounding box center [1243, 165] width 149 height 31
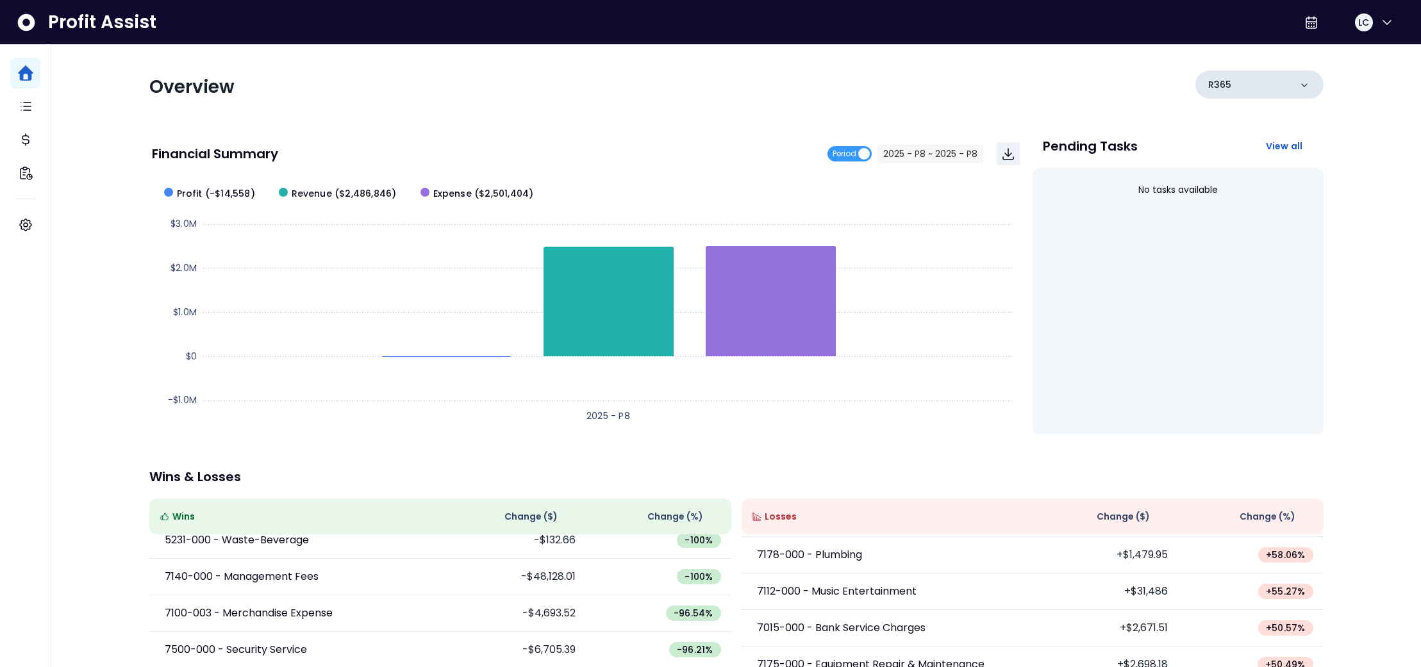
click at [1310, 86] on div "R365" at bounding box center [1259, 84] width 128 height 28
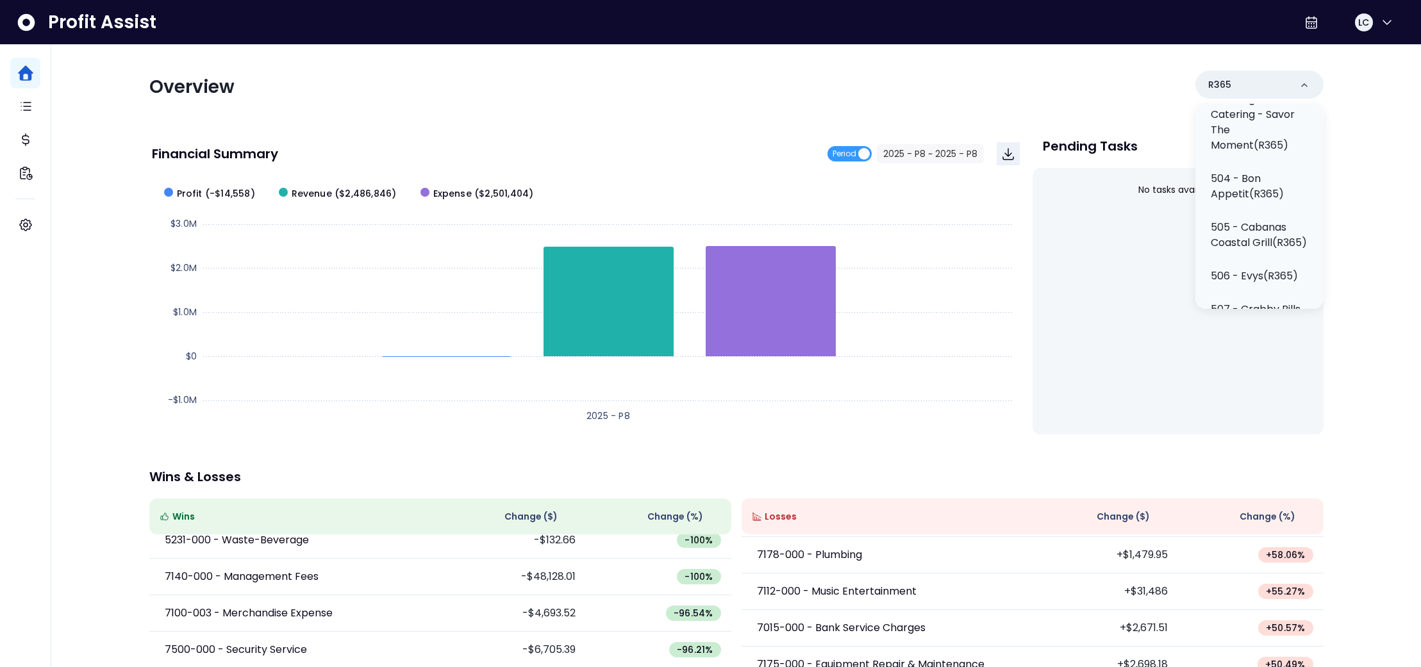
scroll to position [529, 0]
click at [1241, 251] on p "505 - Cabanas Coastal Grill(R365)" at bounding box center [1258, 238] width 97 height 31
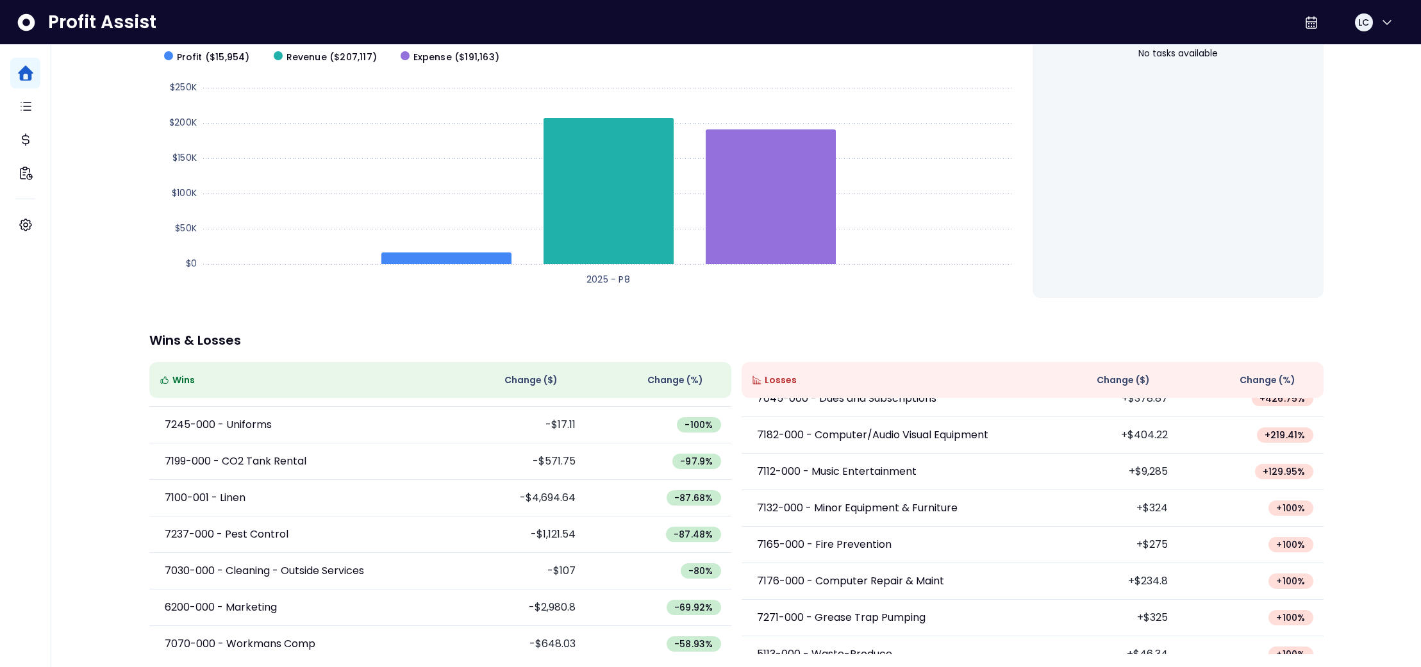
scroll to position [0, 0]
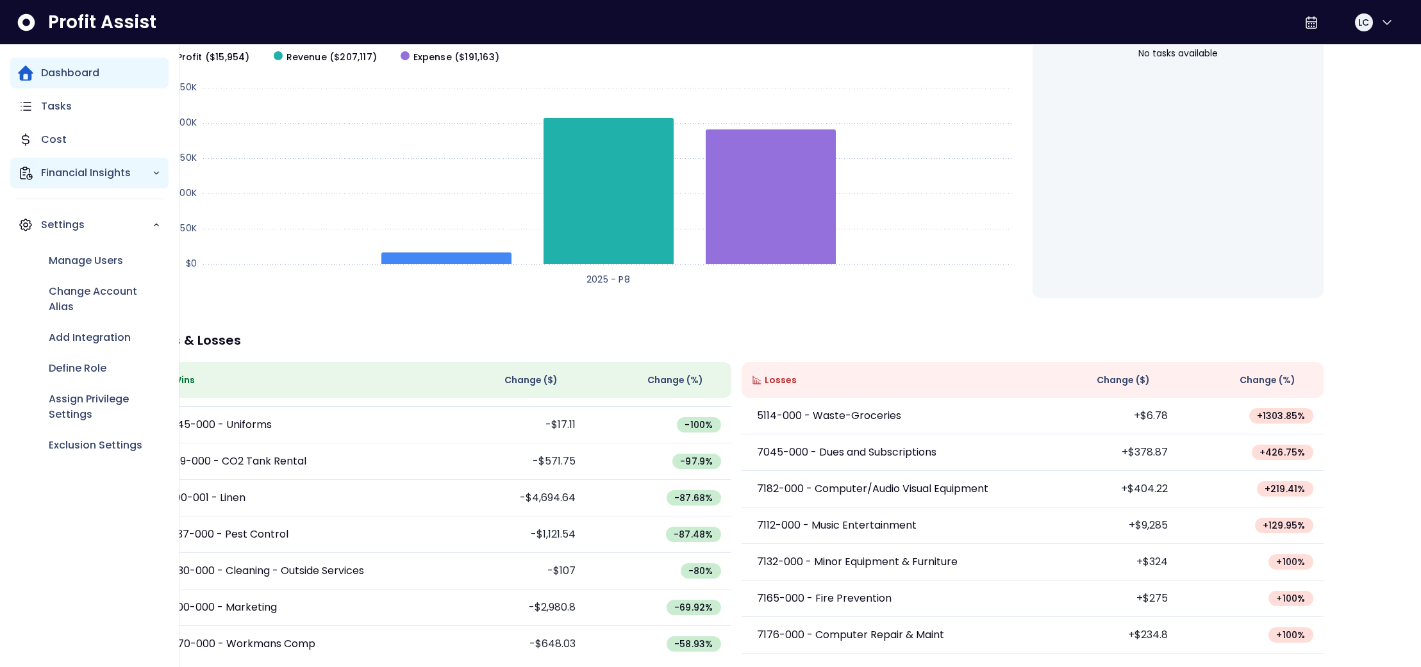
click at [63, 170] on p "Financial Insights" at bounding box center [96, 172] width 111 height 15
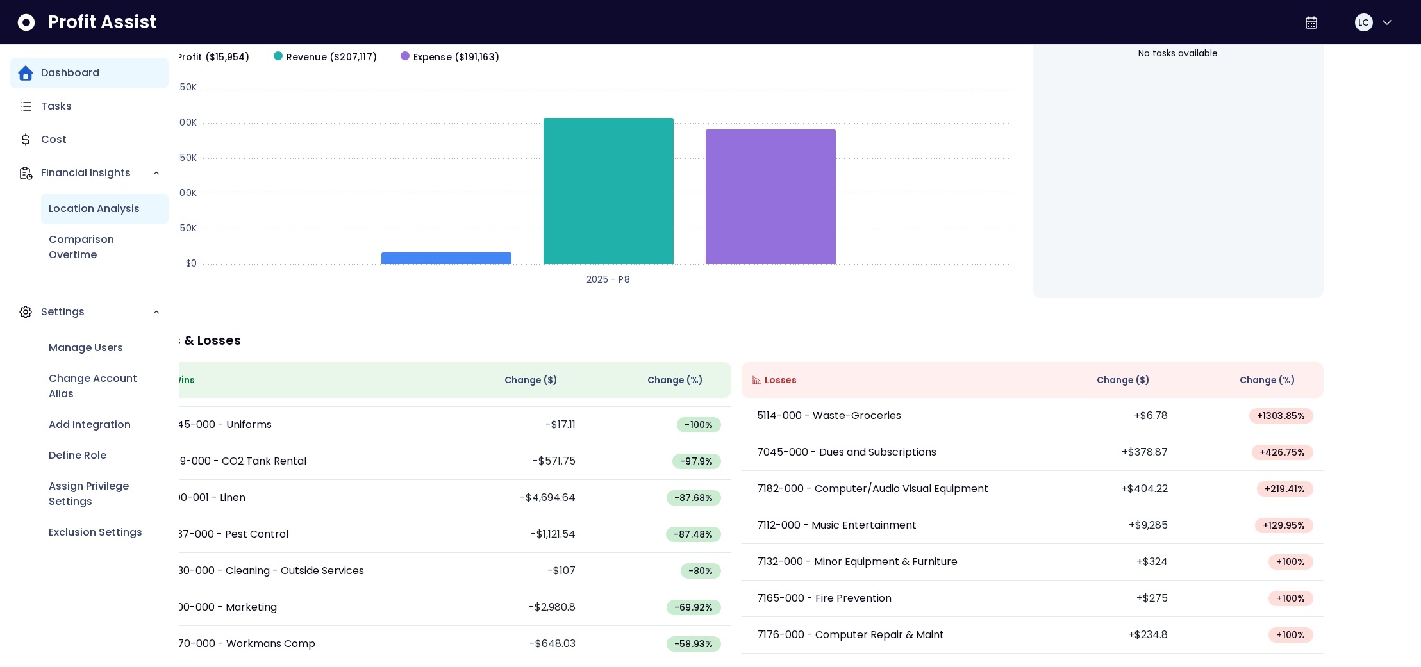
click at [78, 209] on p "Location Analysis" at bounding box center [94, 208] width 91 height 15
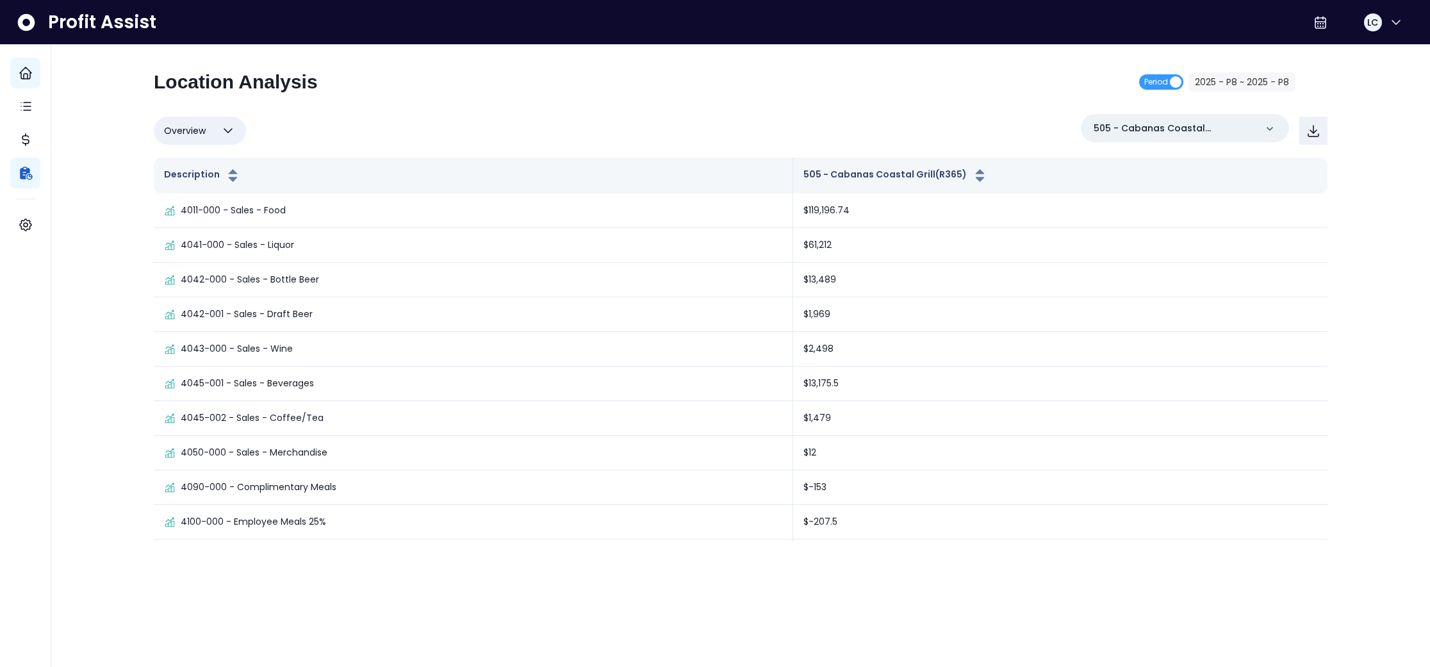
click at [233, 133] on icon "button" at bounding box center [227, 130] width 15 height 15
click at [195, 220] on li "% of sales" at bounding box center [200, 223] width 92 height 30
click at [226, 129] on icon "button" at bounding box center [227, 130] width 15 height 15
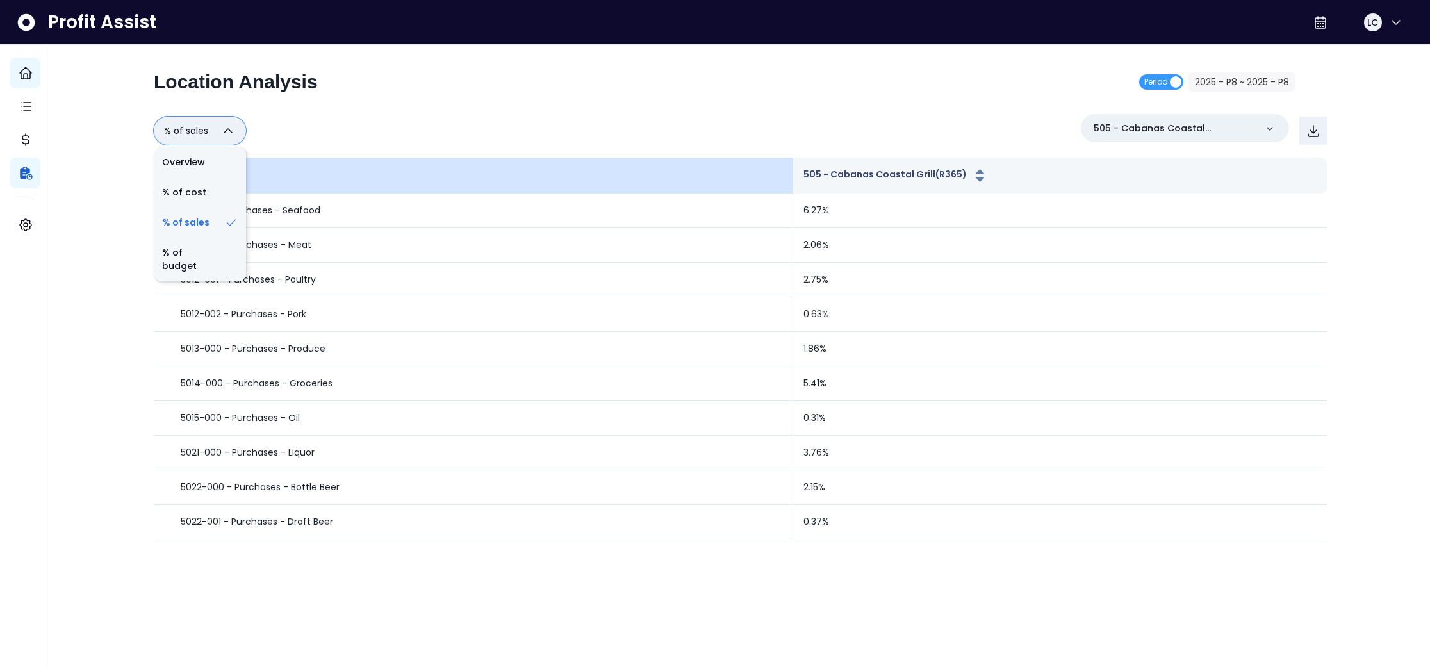
click at [211, 185] on li "% of cost" at bounding box center [200, 192] width 92 height 30
type input "********"
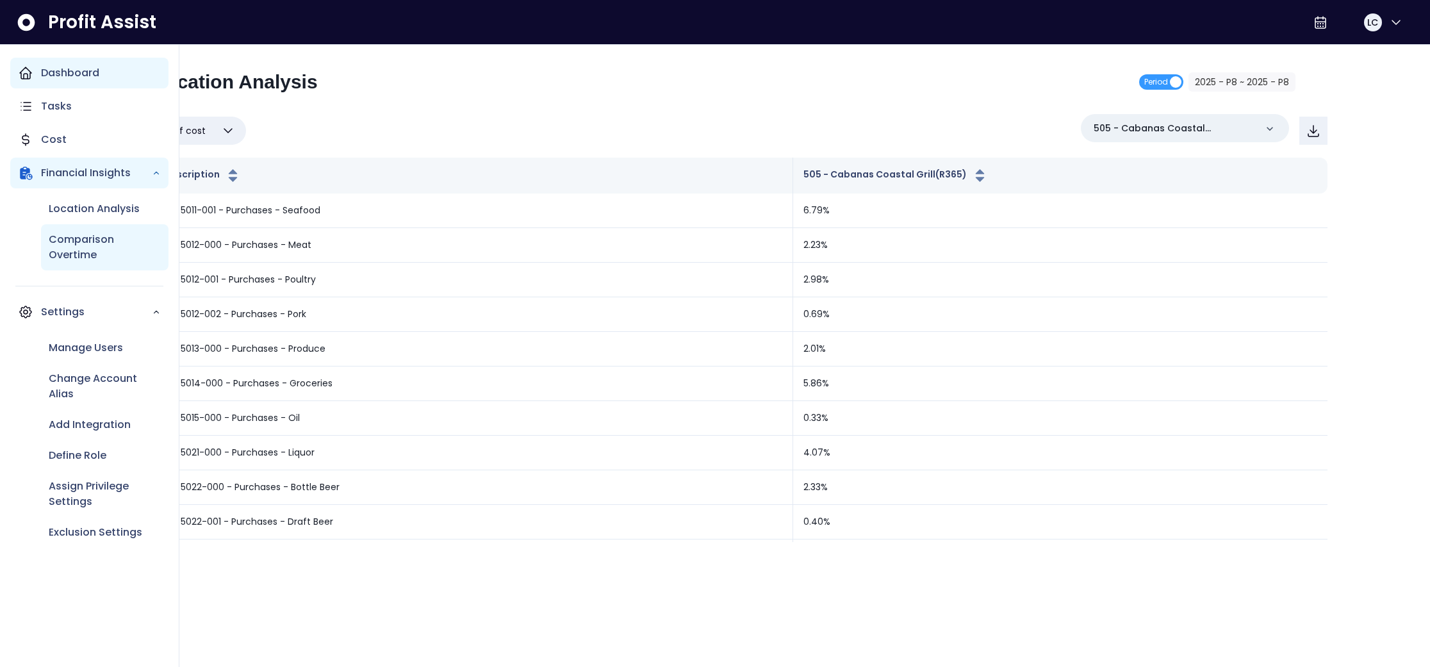
click at [71, 238] on p "Comparison Overtime" at bounding box center [105, 247] width 112 height 31
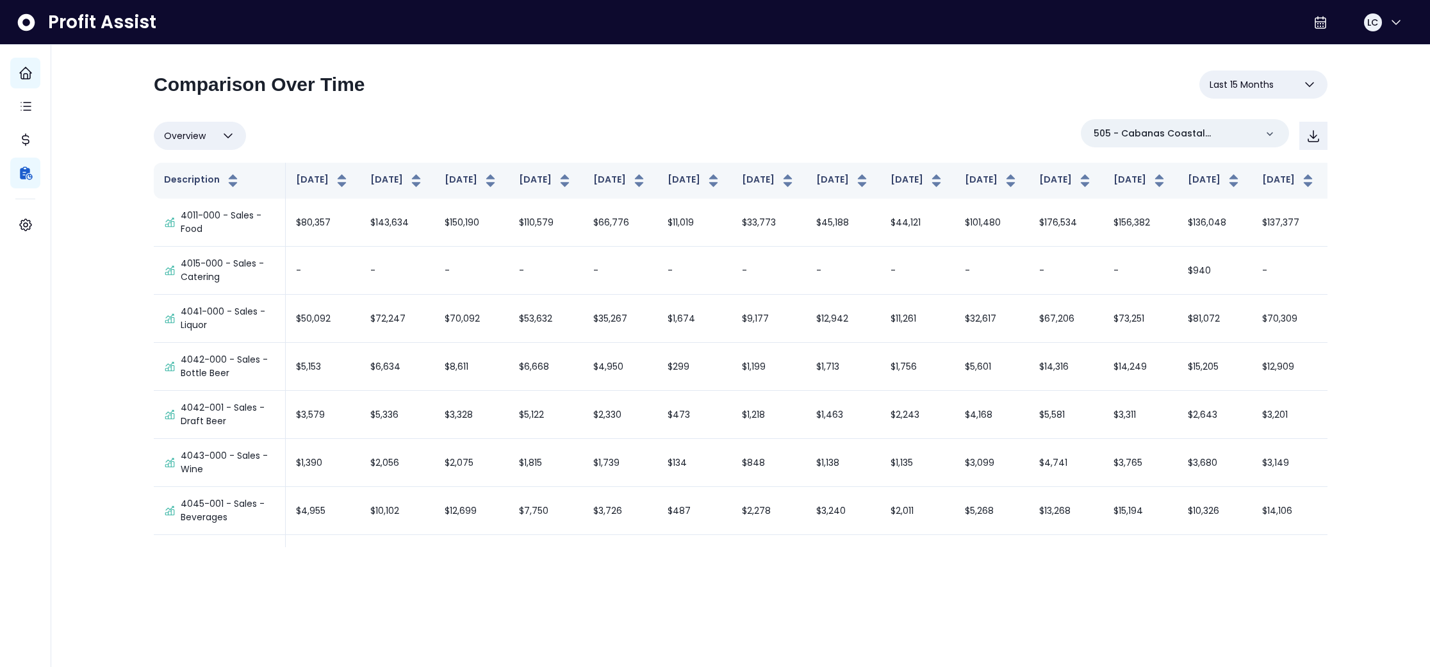
click at [1310, 80] on icon "button" at bounding box center [1309, 84] width 15 height 15
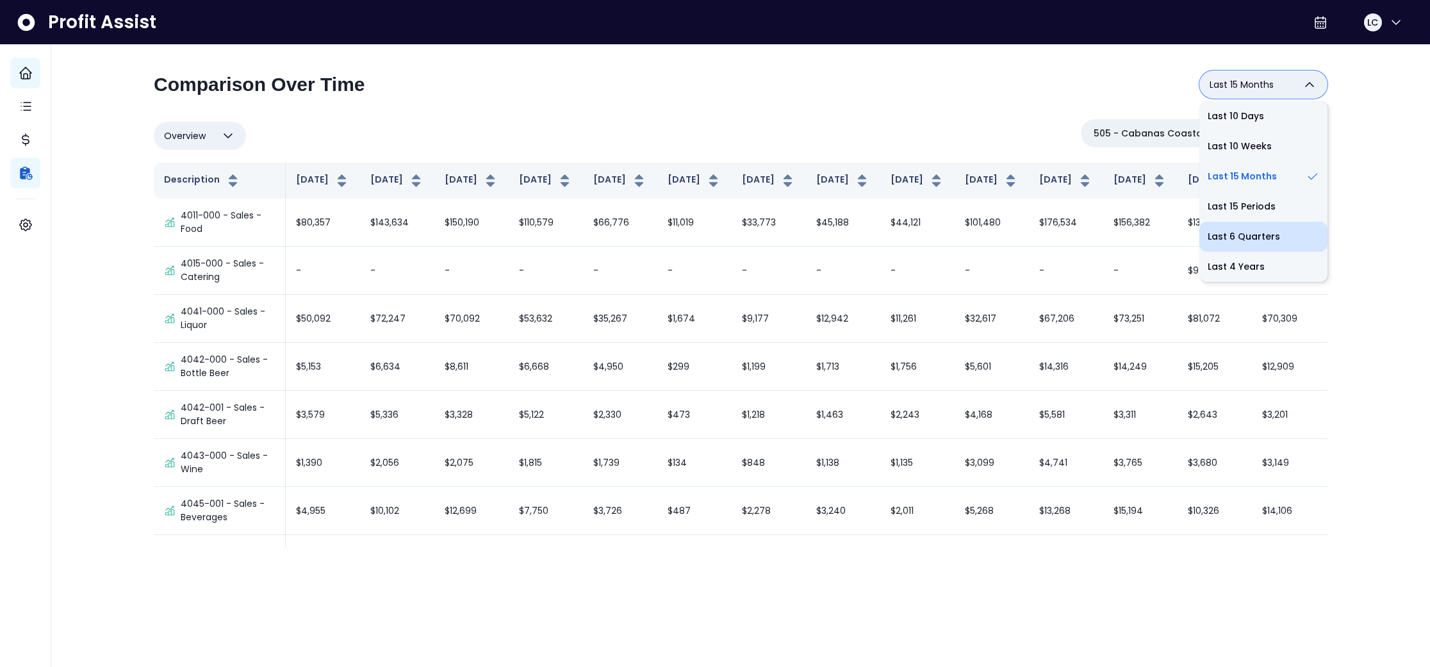
click at [1245, 232] on li "Last 6 Quarters" at bounding box center [1264, 237] width 128 height 30
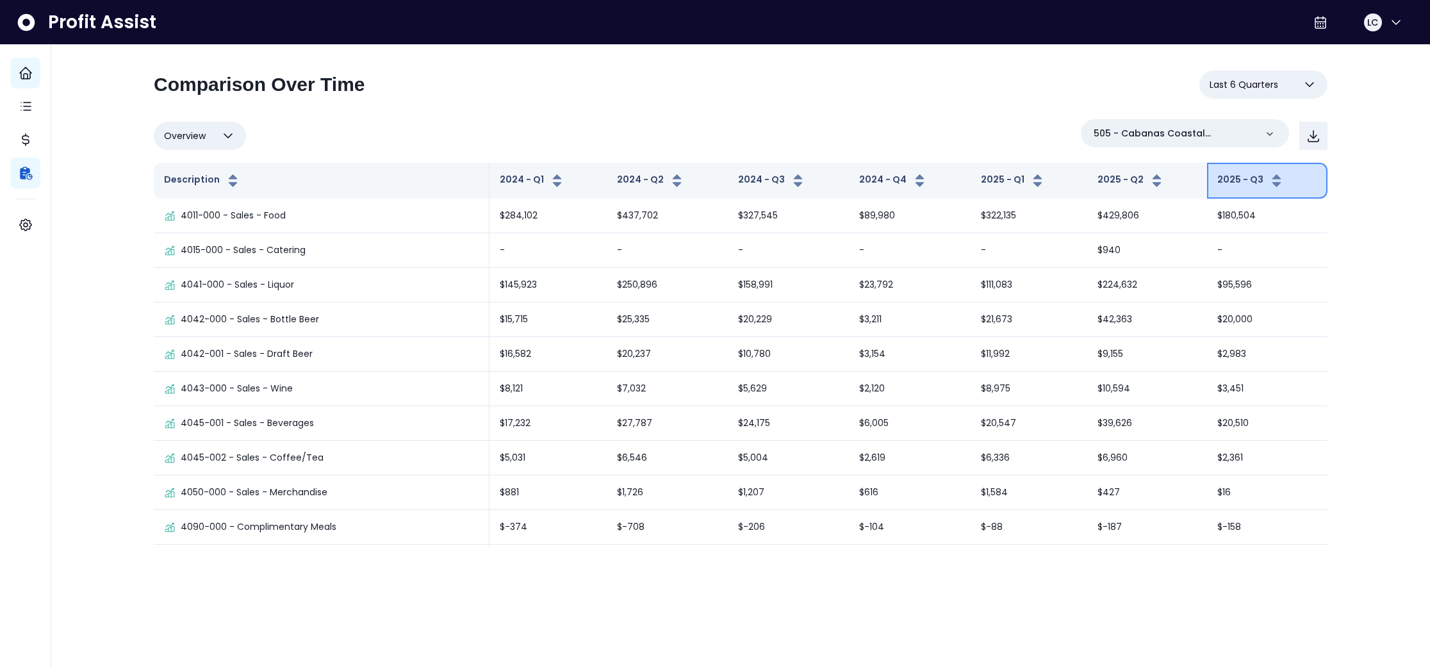
click at [1227, 179] on button "2025 - Q3" at bounding box center [1250, 180] width 67 height 15
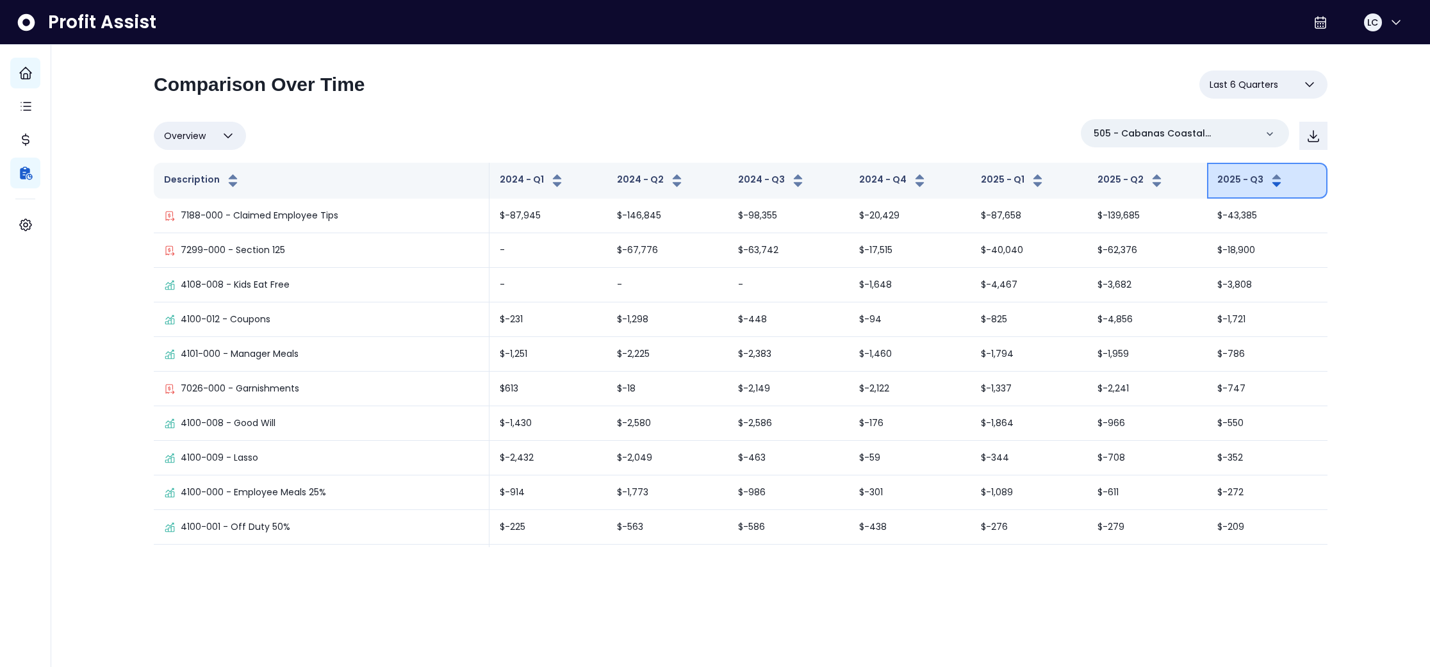
click at [1227, 179] on button "2025 - Q3" at bounding box center [1250, 180] width 67 height 15
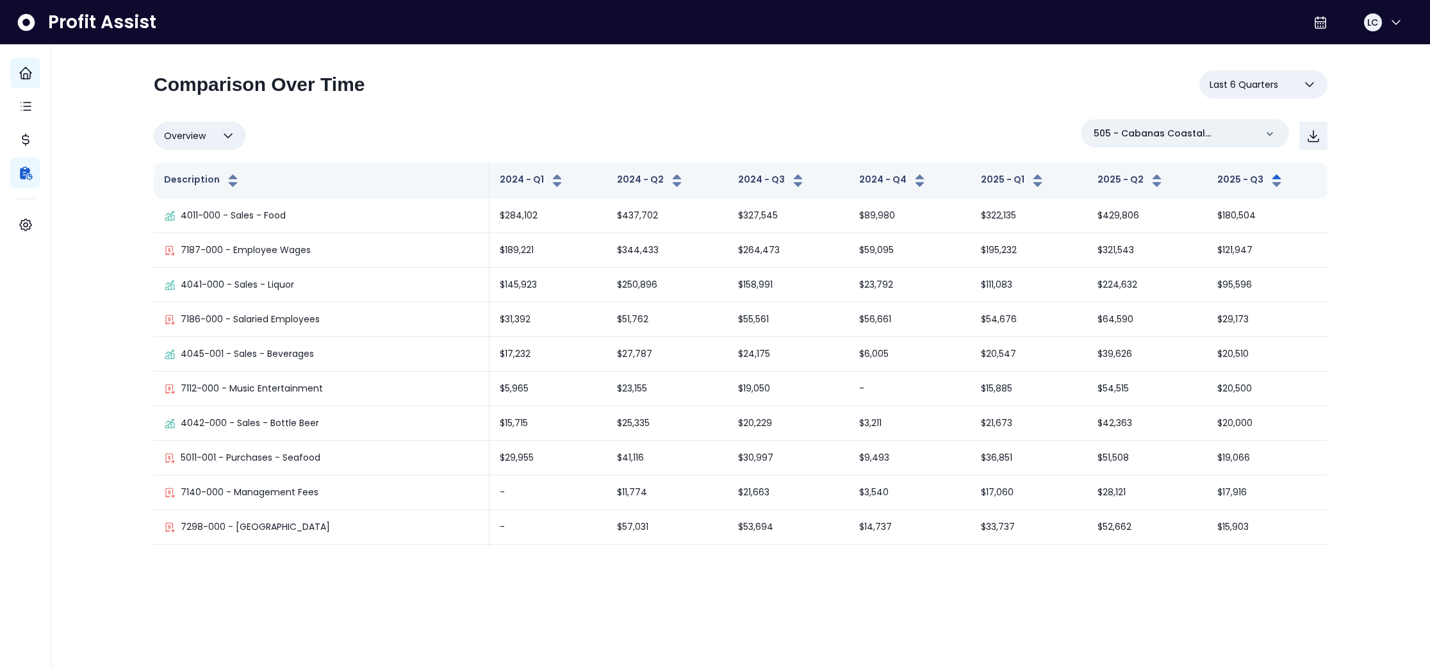
click at [941, 142] on div "Overview Overview % of cost % of sales % of budget ******** 505 - Cabanas Coast…" at bounding box center [741, 135] width 1174 height 33
click at [1313, 79] on icon "button" at bounding box center [1309, 84] width 15 height 15
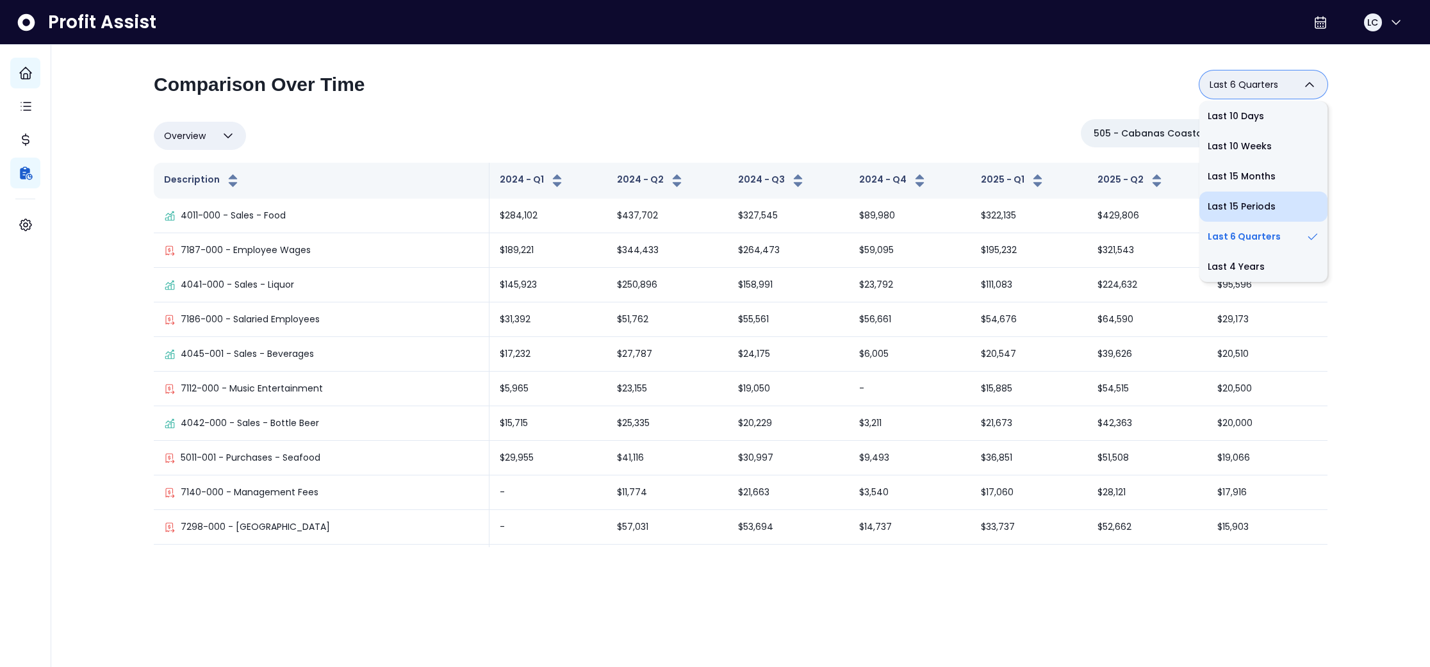
click at [1240, 202] on li "Last 15 Periods" at bounding box center [1264, 207] width 128 height 30
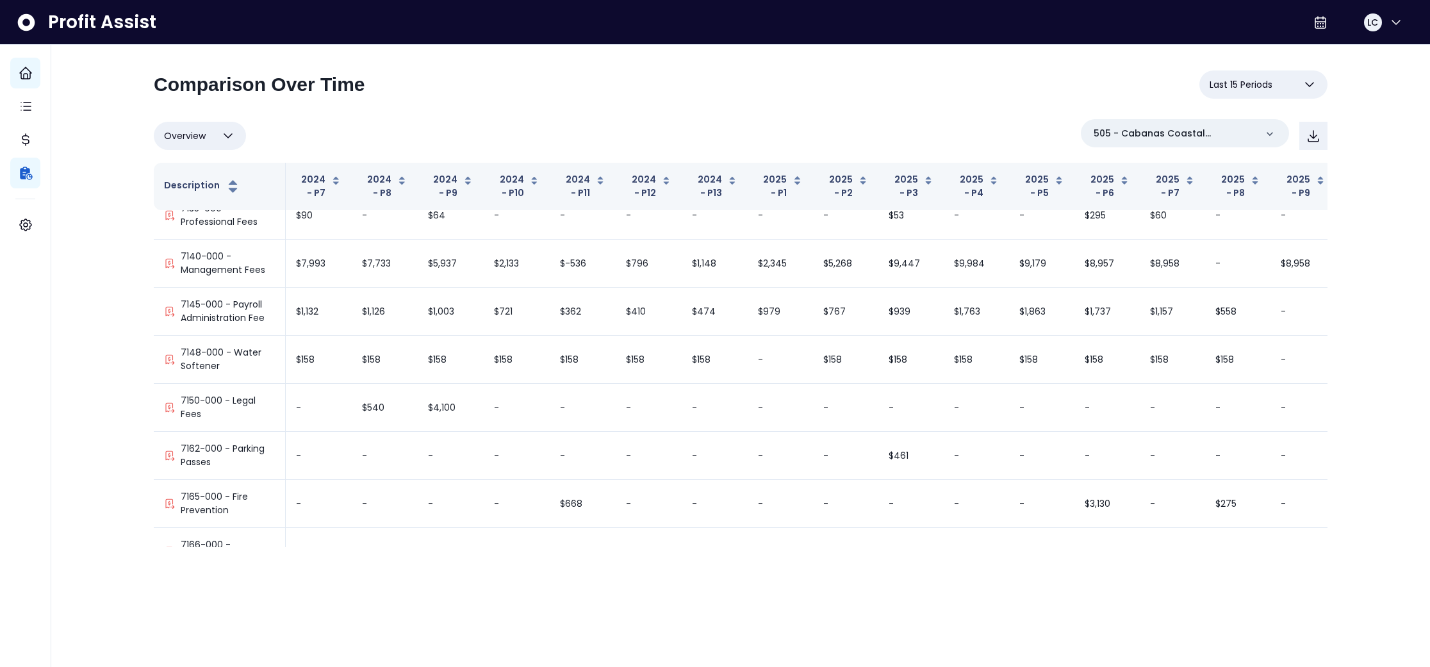
scroll to position [4453, 0]
click at [1313, 86] on icon "button" at bounding box center [1309, 84] width 15 height 15
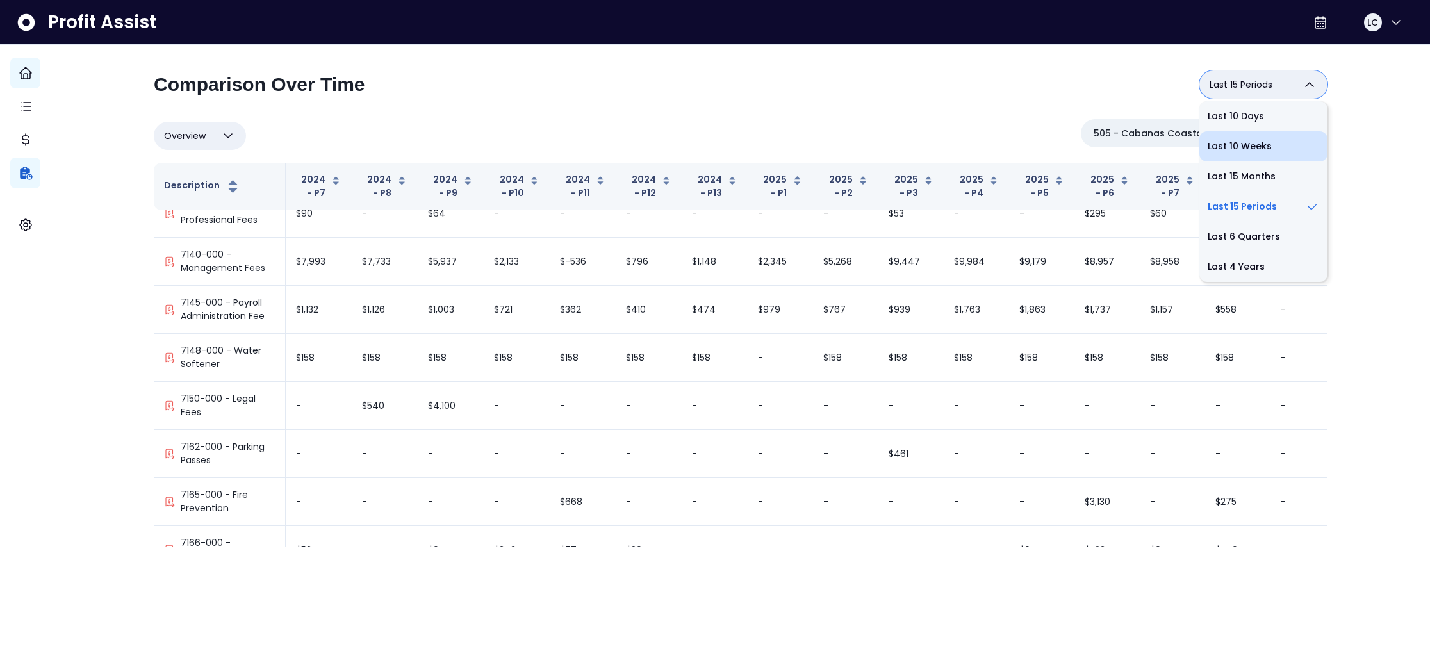
click at [1271, 155] on li "Last 10 Weeks" at bounding box center [1264, 146] width 128 height 30
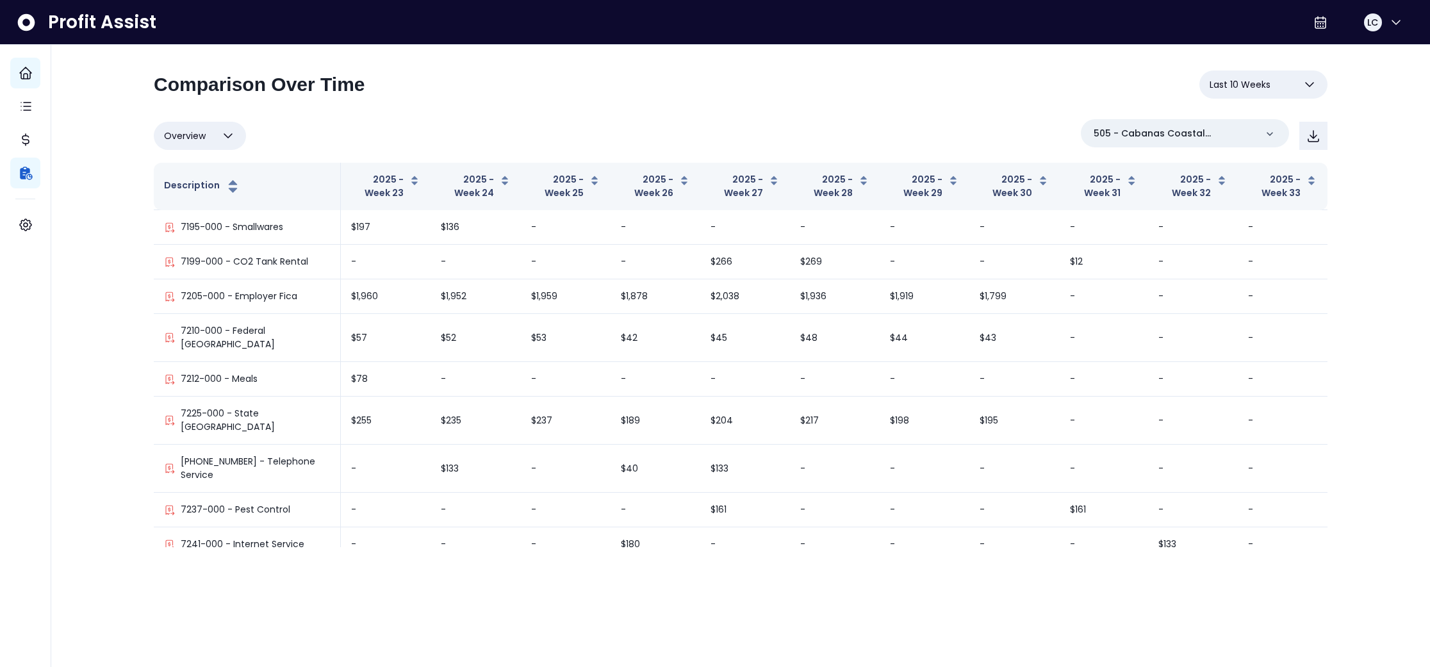
scroll to position [3742, 0]
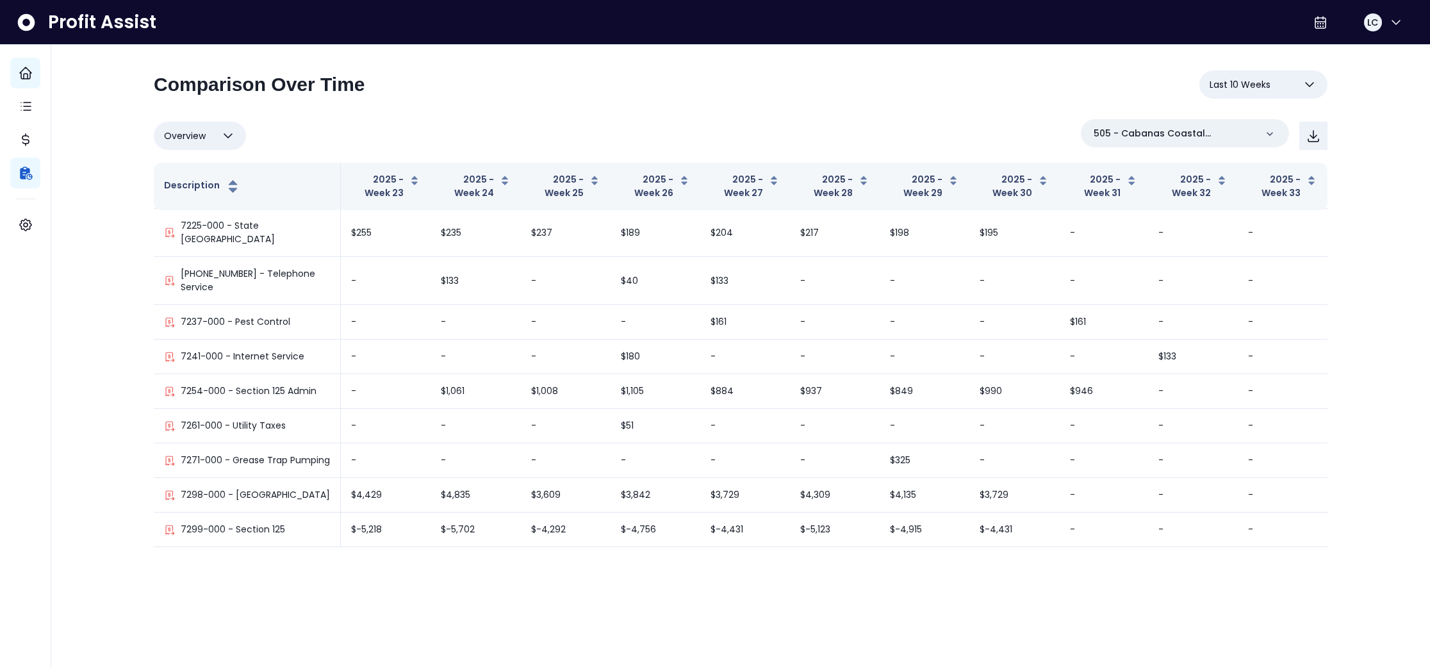
click at [1310, 81] on icon "button" at bounding box center [1309, 84] width 15 height 15
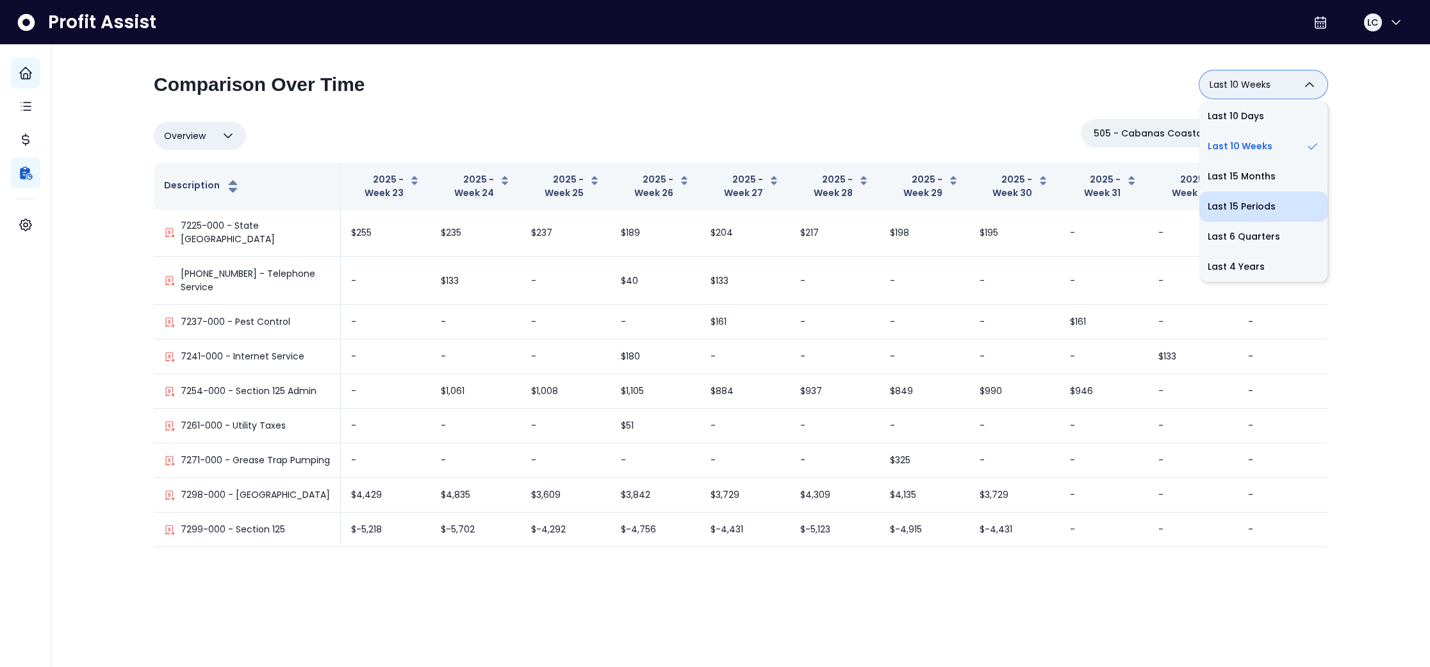
click at [1255, 206] on li "Last 15 Periods" at bounding box center [1264, 207] width 128 height 30
type input "**********"
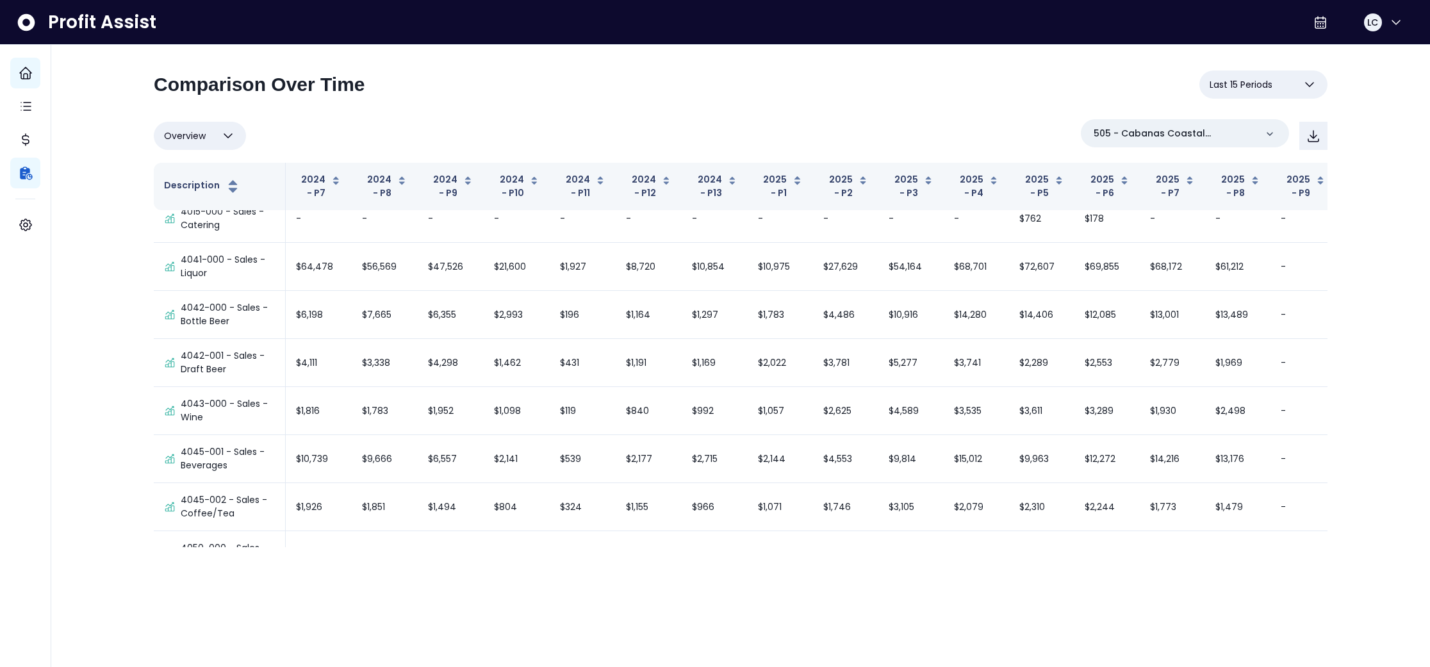
scroll to position [0, 0]
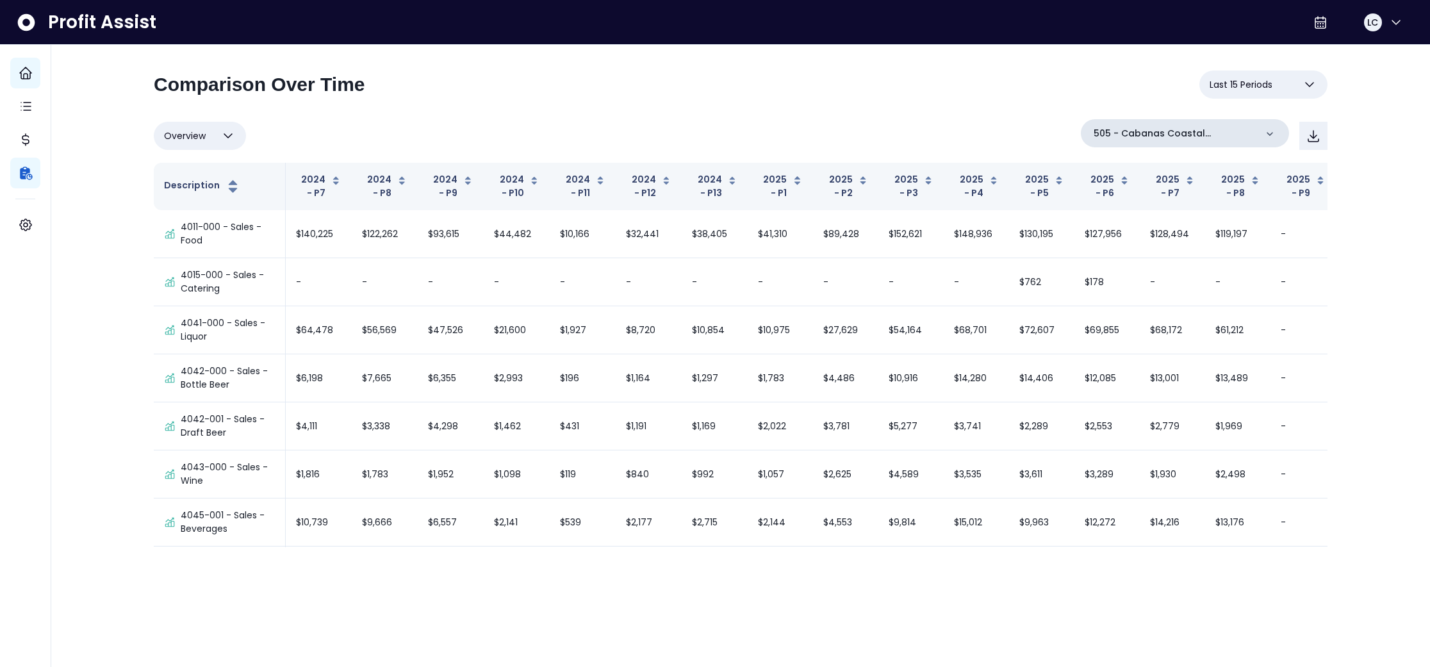
click at [1265, 133] on icon at bounding box center [1270, 134] width 13 height 13
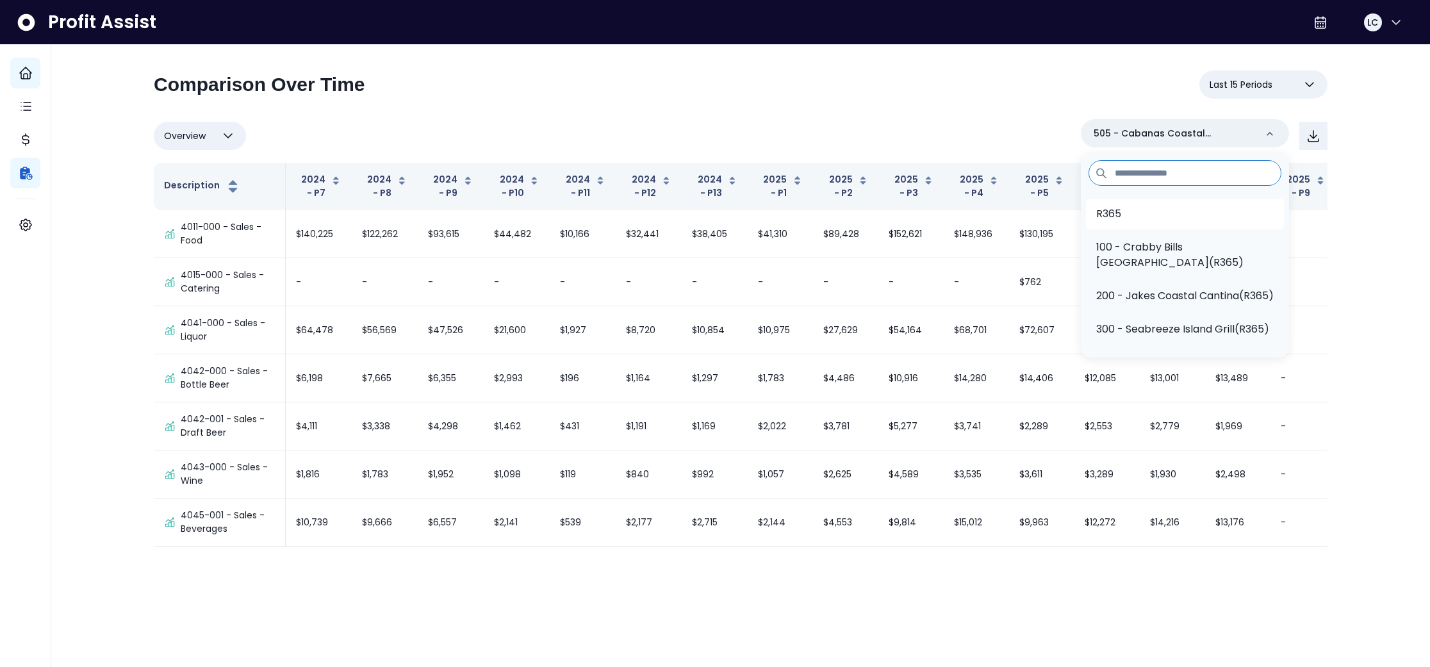
click at [1133, 216] on li "R365" at bounding box center [1185, 214] width 198 height 31
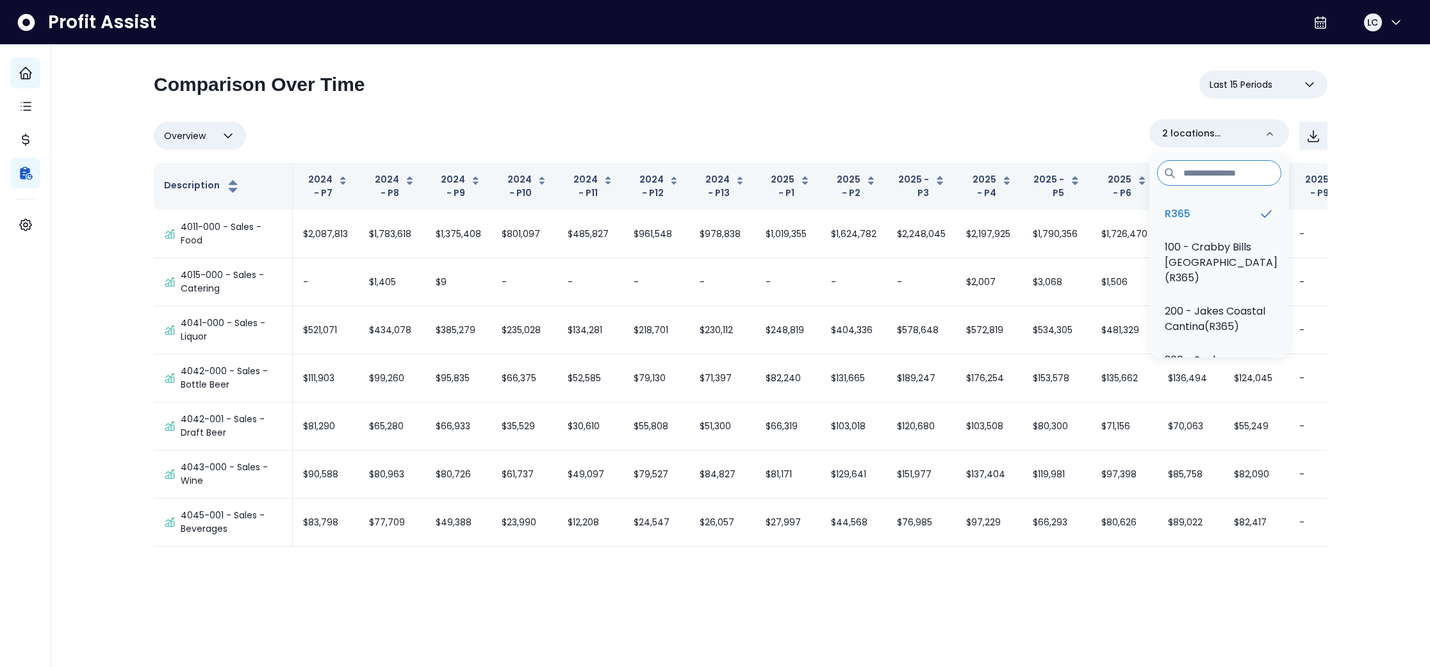
click at [1050, 99] on div "**********" at bounding box center [741, 89] width 1174 height 38
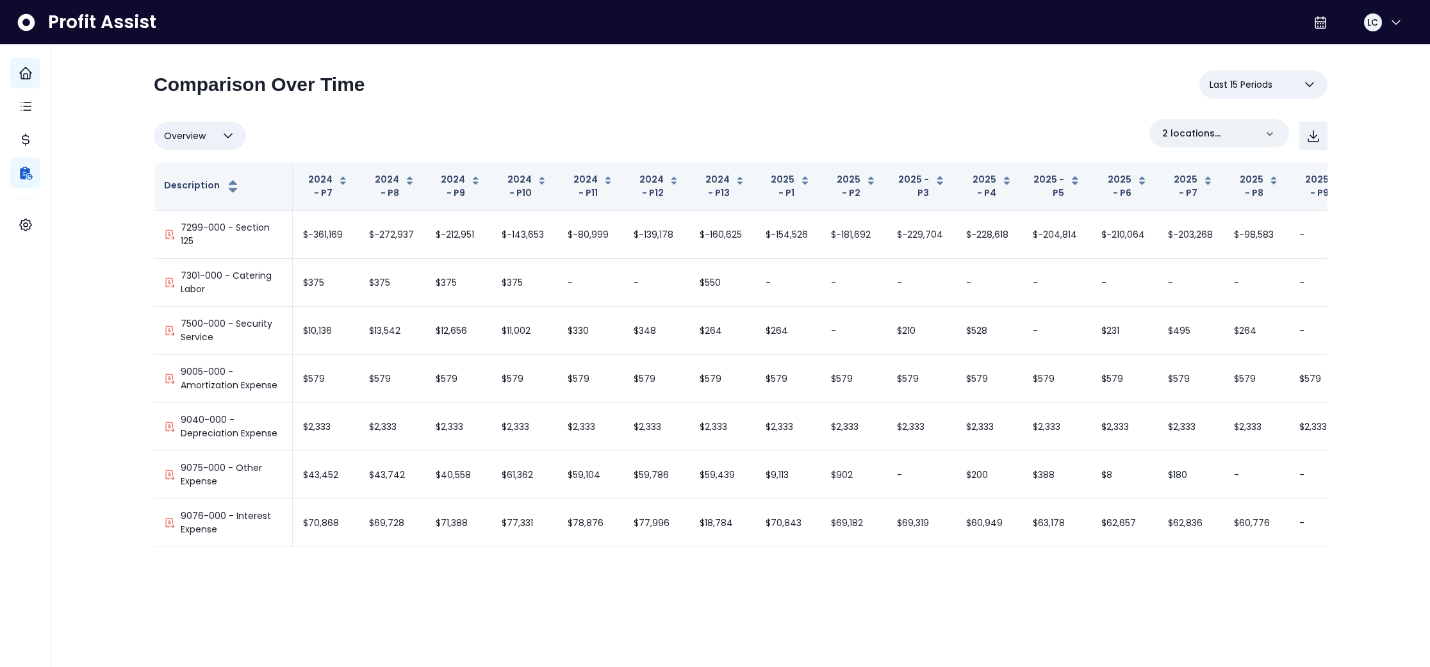
scroll to position [10101, 0]
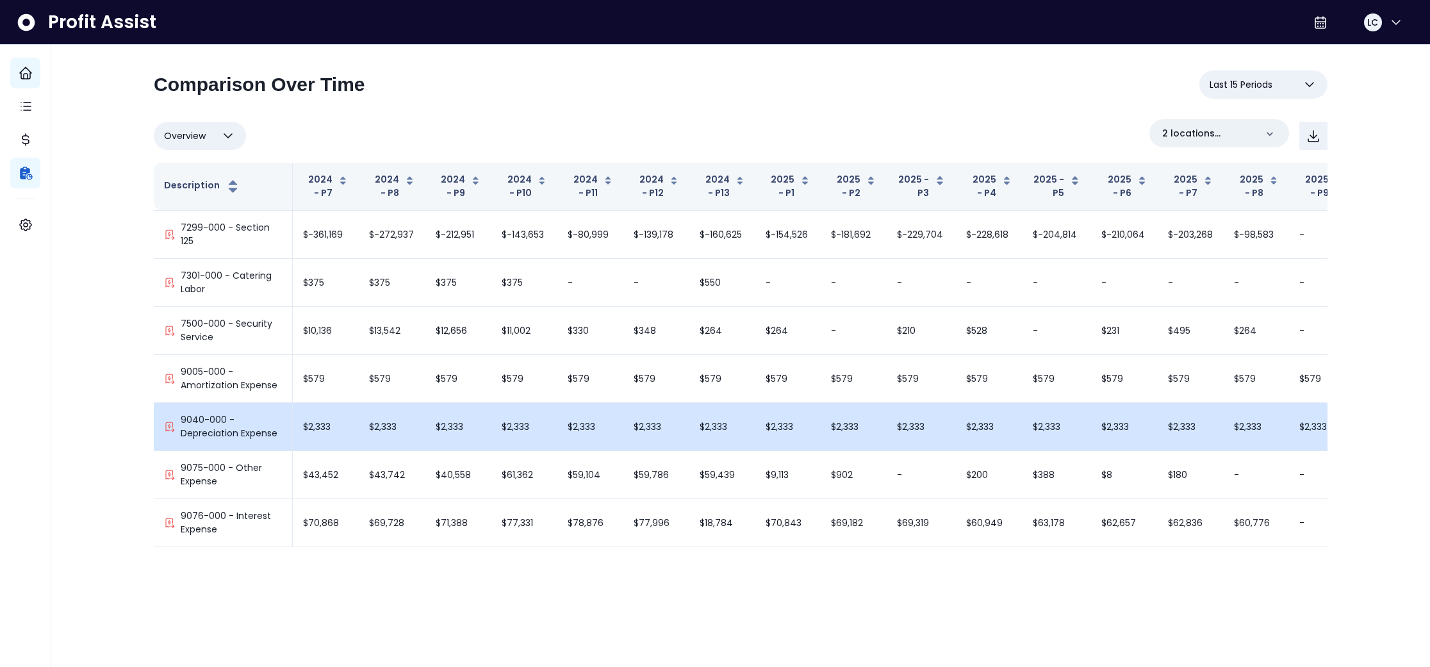
click at [220, 413] on p "9040-000 - Depreciation Expense" at bounding box center [231, 426] width 101 height 27
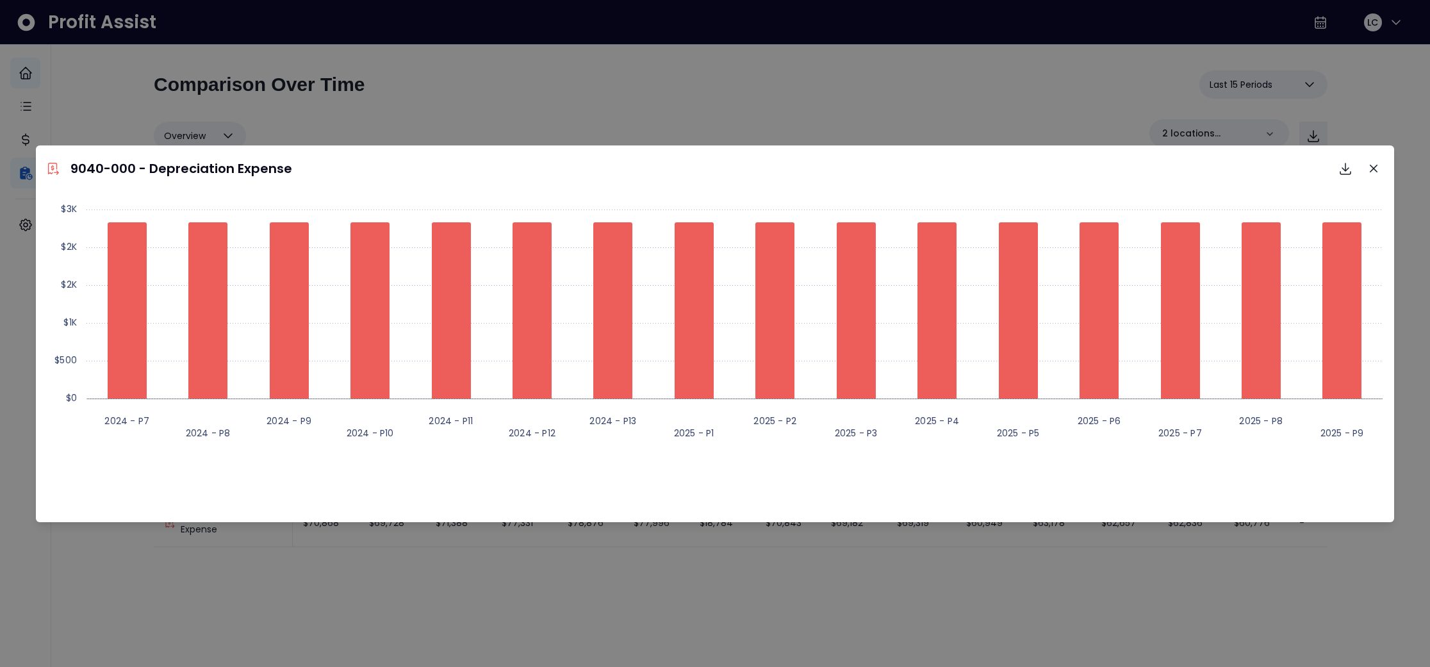
click at [1378, 167] on button "Close" at bounding box center [1374, 168] width 21 height 21
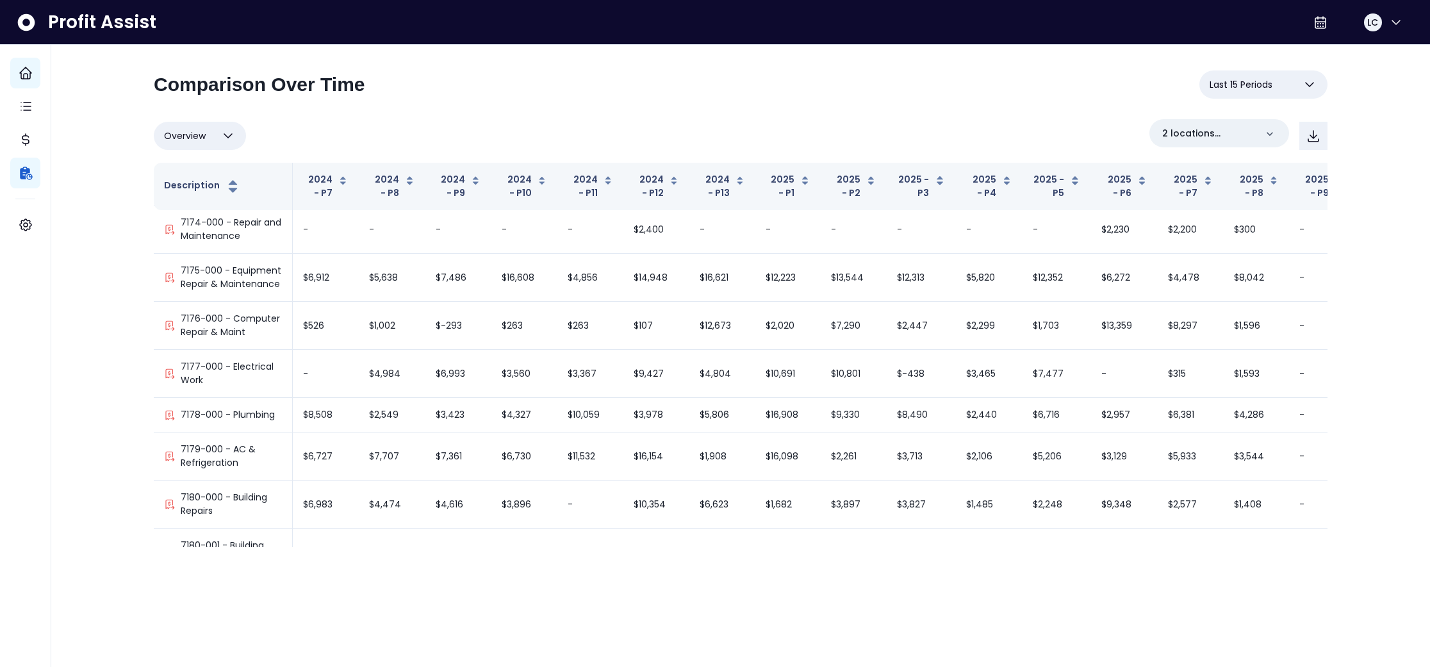
scroll to position [6691, 0]
click at [1312, 87] on icon "button" at bounding box center [1309, 84] width 15 height 15
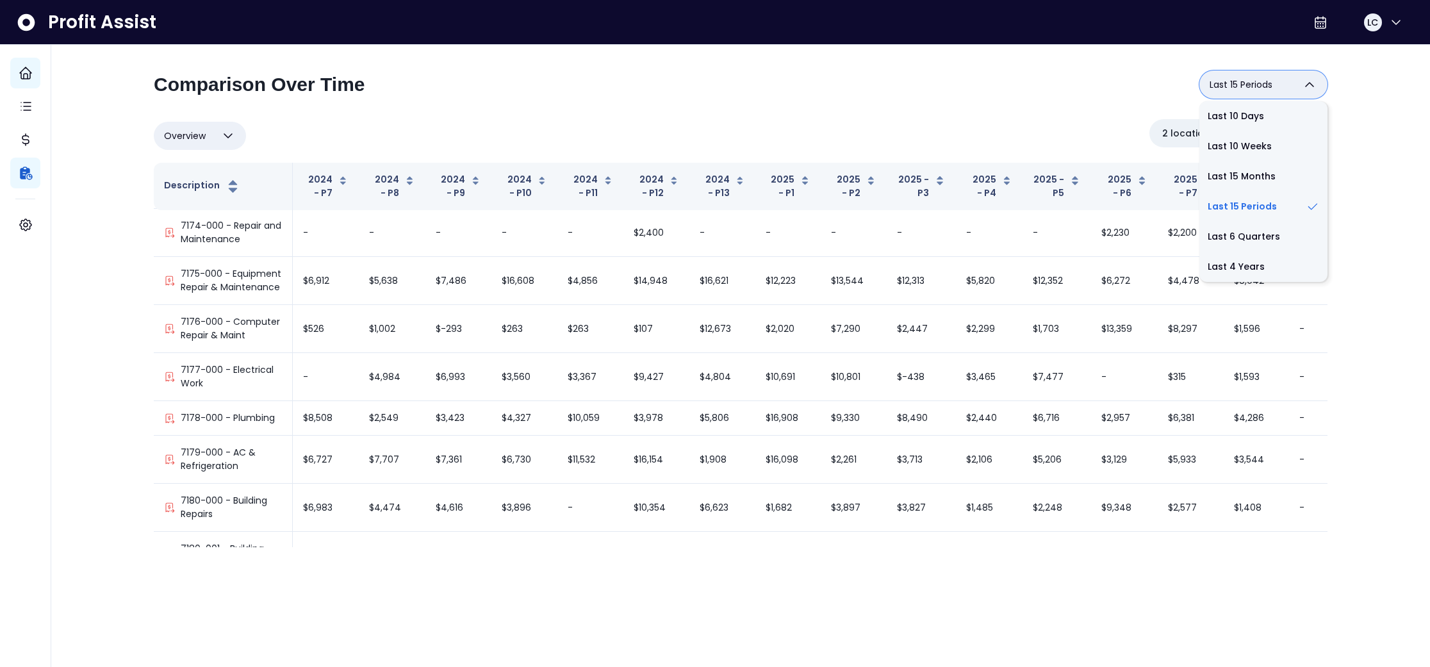
click at [1351, 214] on div "**********" at bounding box center [741, 302] width 1230 height 515
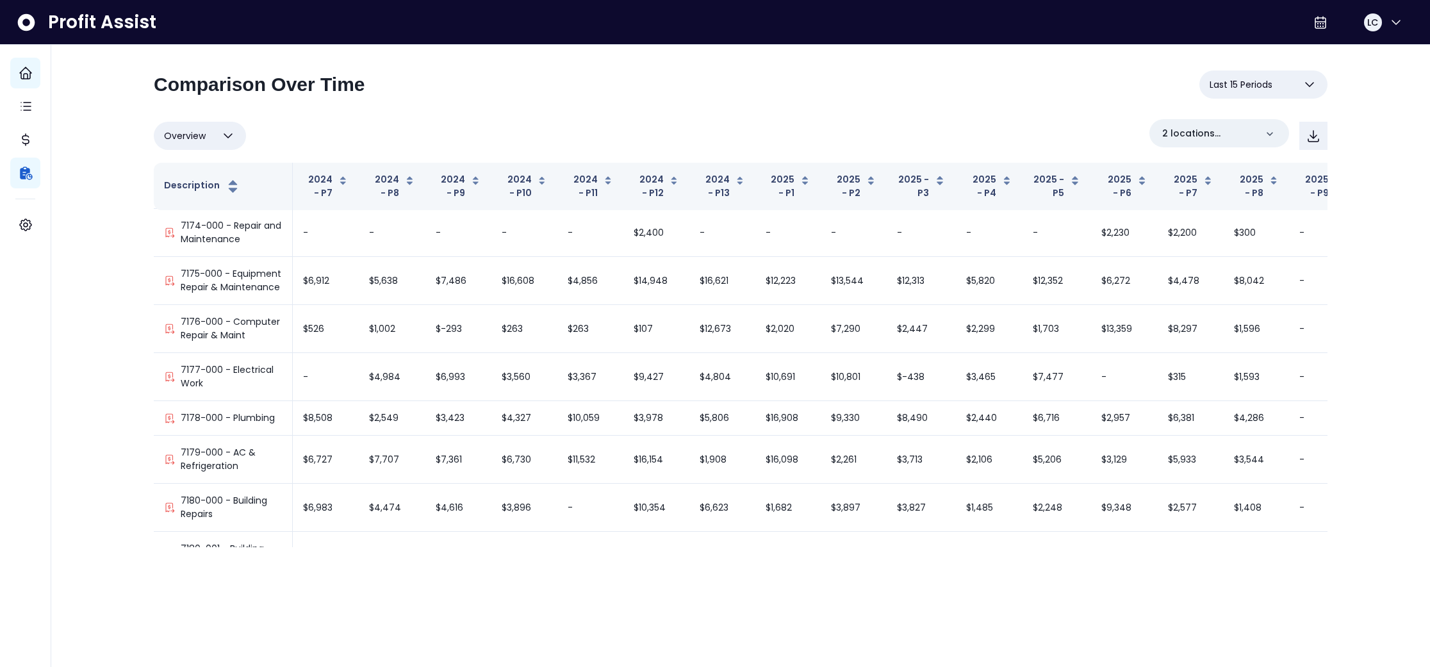
click at [1307, 80] on icon "button" at bounding box center [1309, 84] width 15 height 15
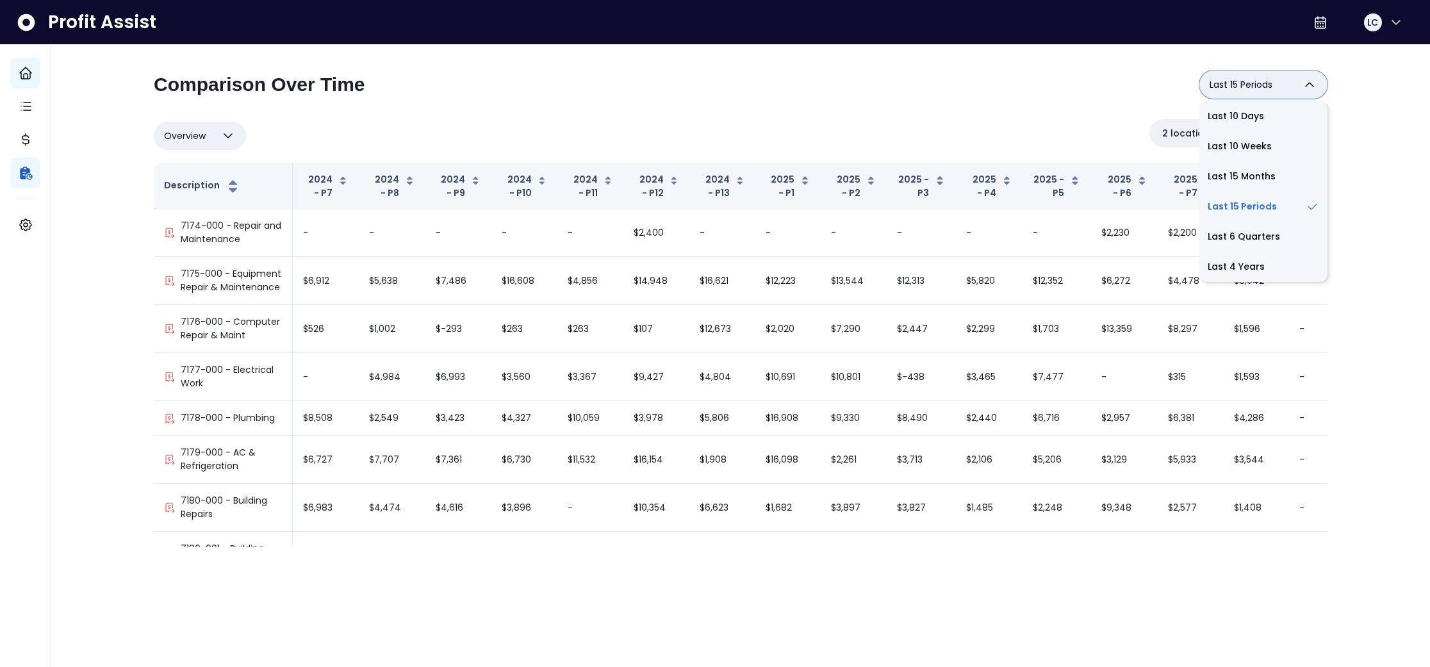
drag, startPoint x: 1117, startPoint y: 42, endPoint x: 1123, endPoint y: 51, distance: 10.5
click at [1118, 44] on div "Profit Assist LC" at bounding box center [715, 22] width 1430 height 45
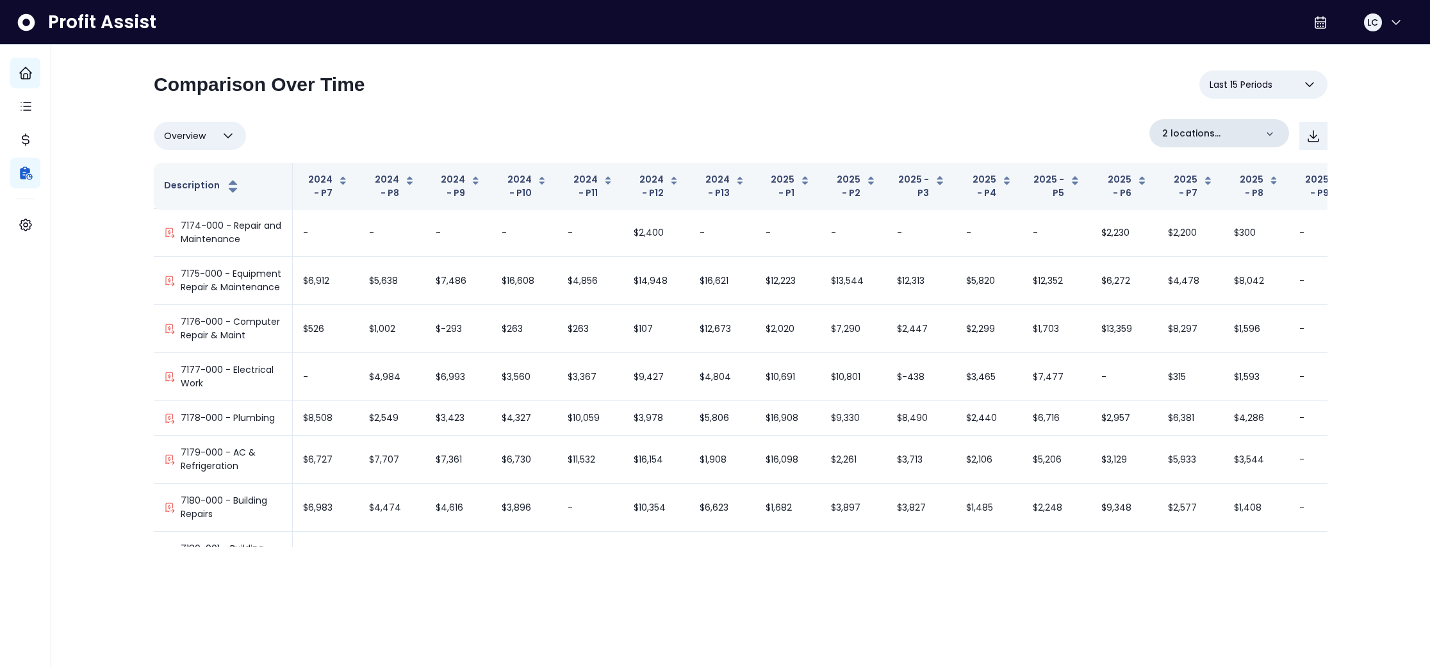
click at [1209, 127] on p "2 locations selected" at bounding box center [1209, 133] width 94 height 13
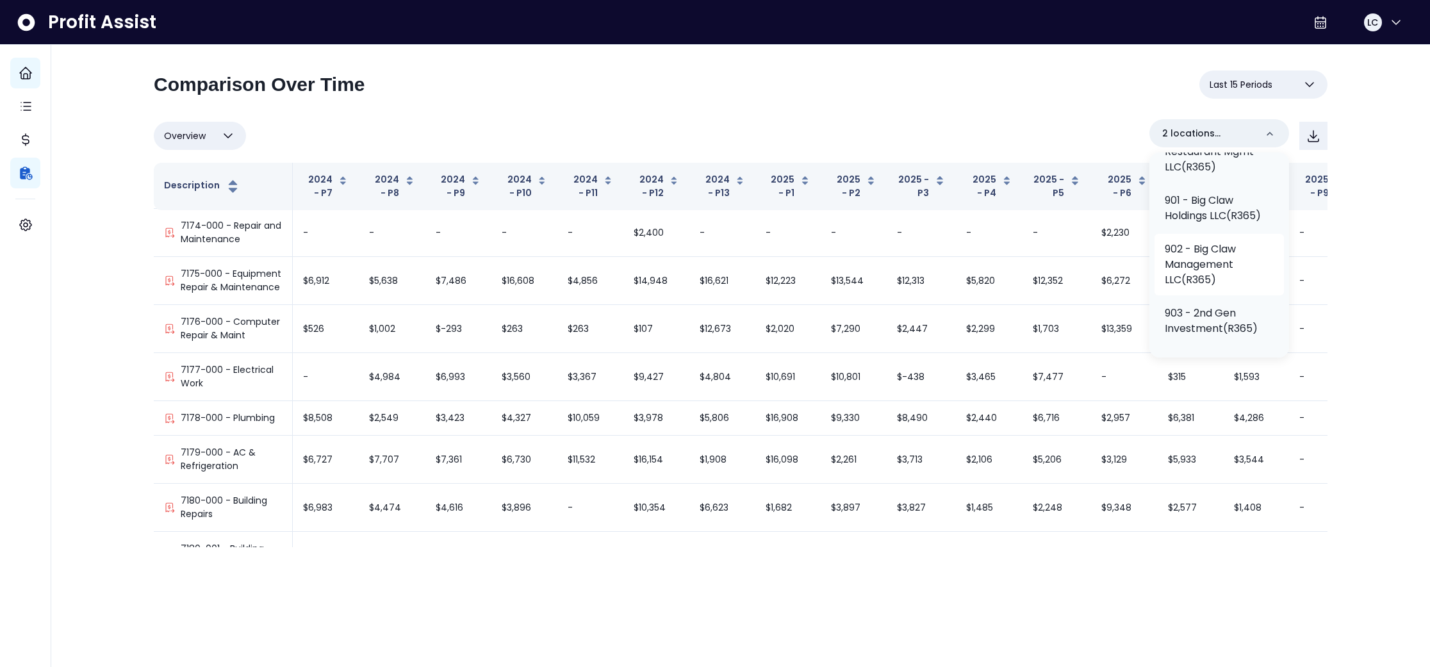
scroll to position [795, 0]
click at [1223, 296] on p "902 - Big Claw Management LLC(R365)" at bounding box center [1219, 273] width 109 height 46
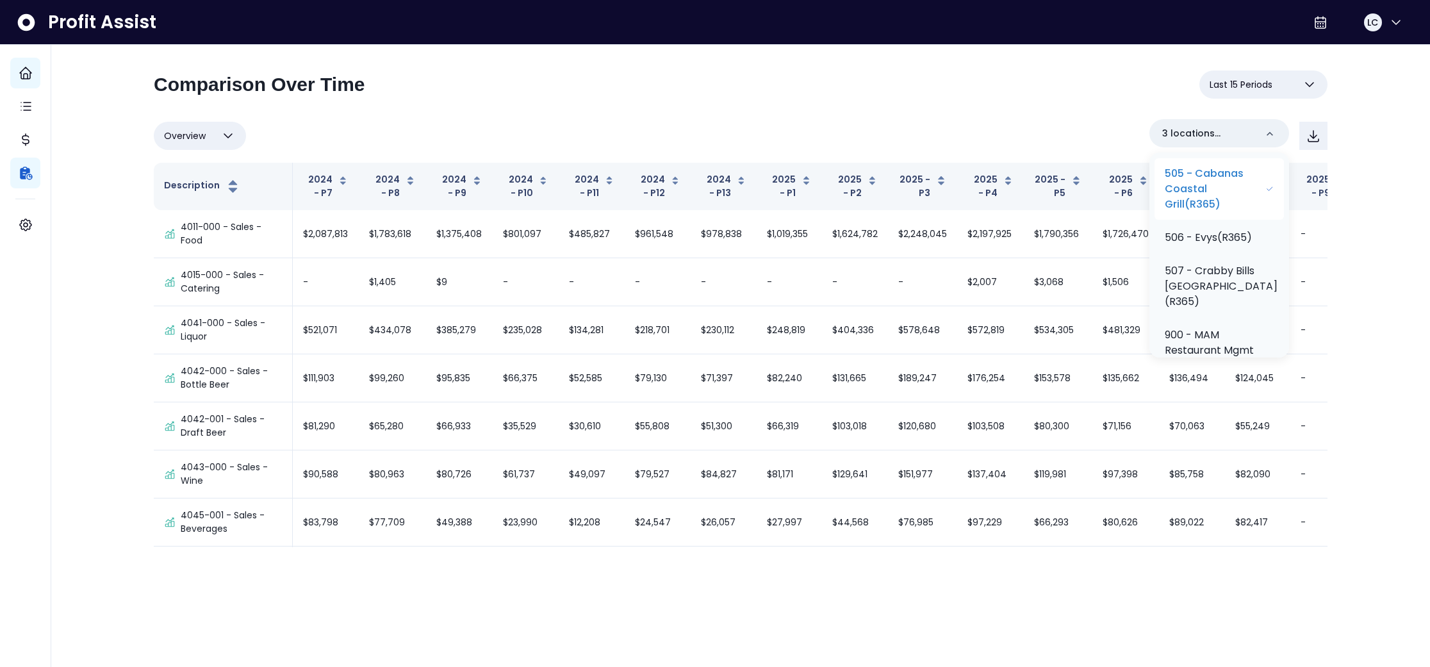
scroll to position [604, 0]
click at [1242, 208] on p "505 - Cabanas Coastal Grill(R365)" at bounding box center [1215, 190] width 101 height 46
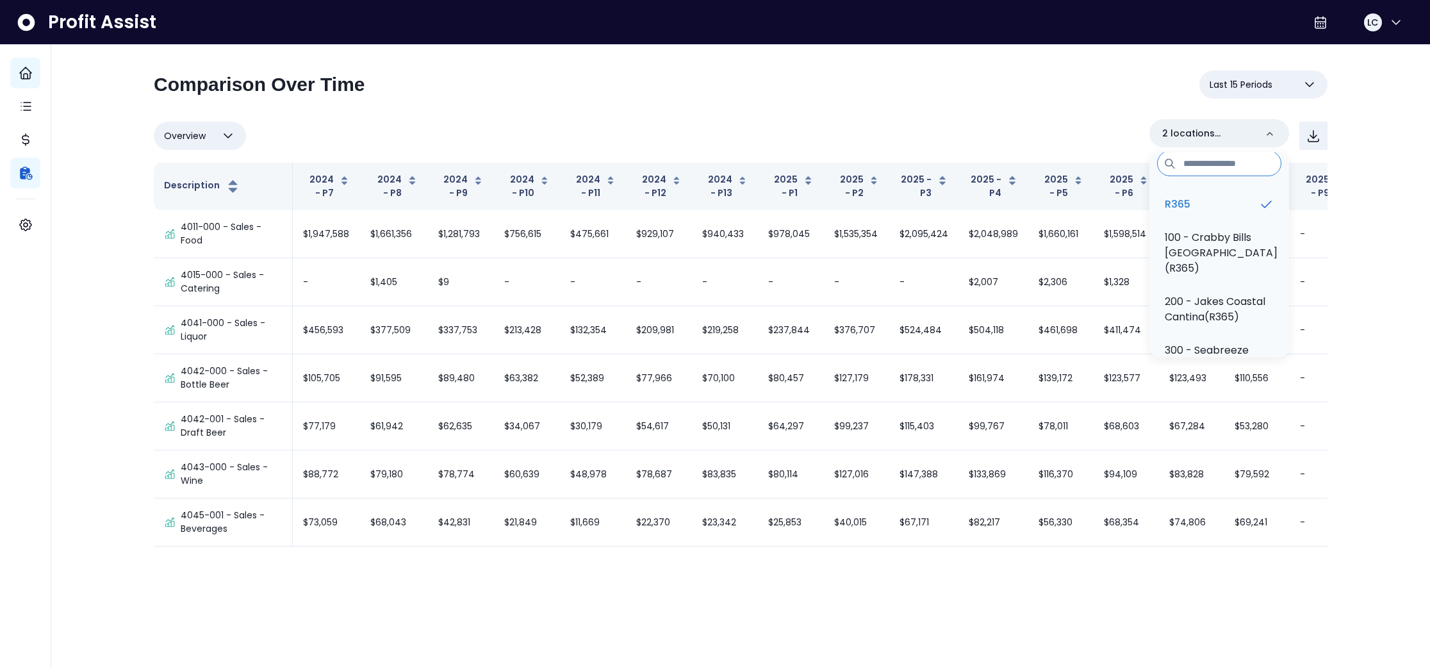
scroll to position [0, 0]
click at [1219, 206] on li "R365" at bounding box center [1219, 214] width 129 height 31
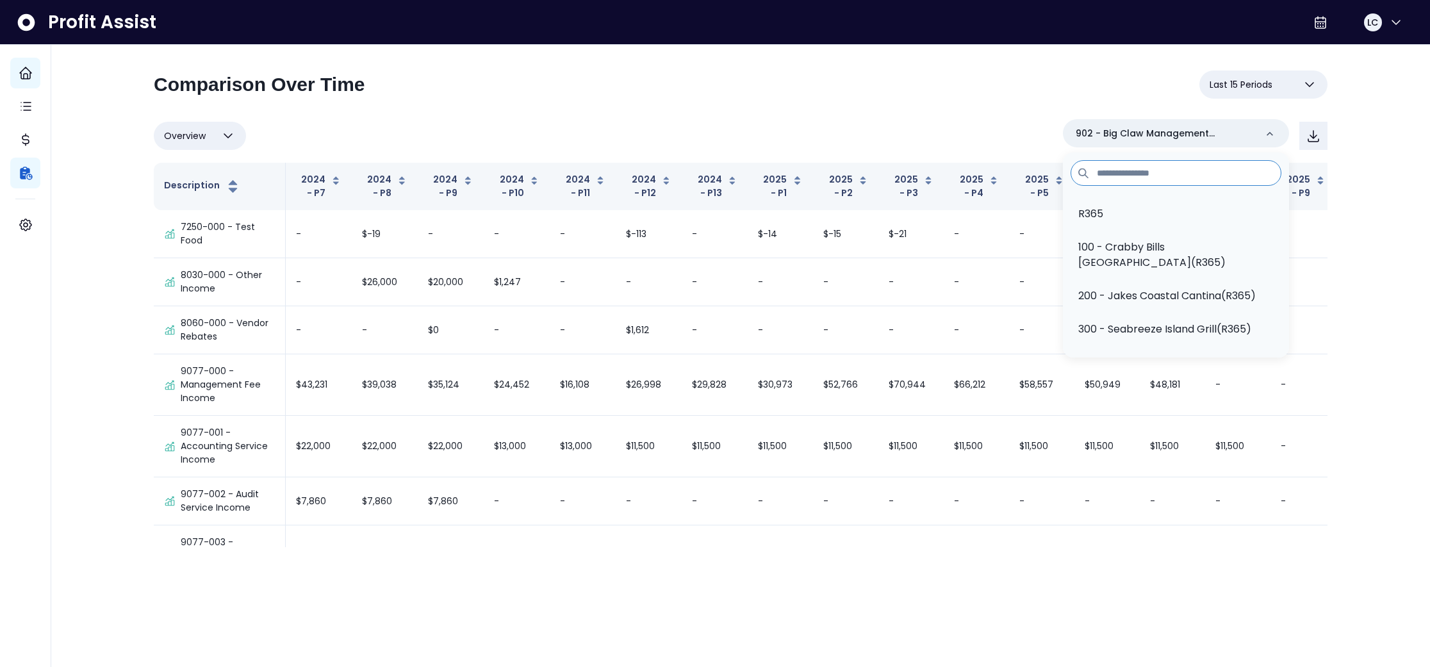
click at [1399, 399] on div "**********" at bounding box center [740, 280] width 1379 height 560
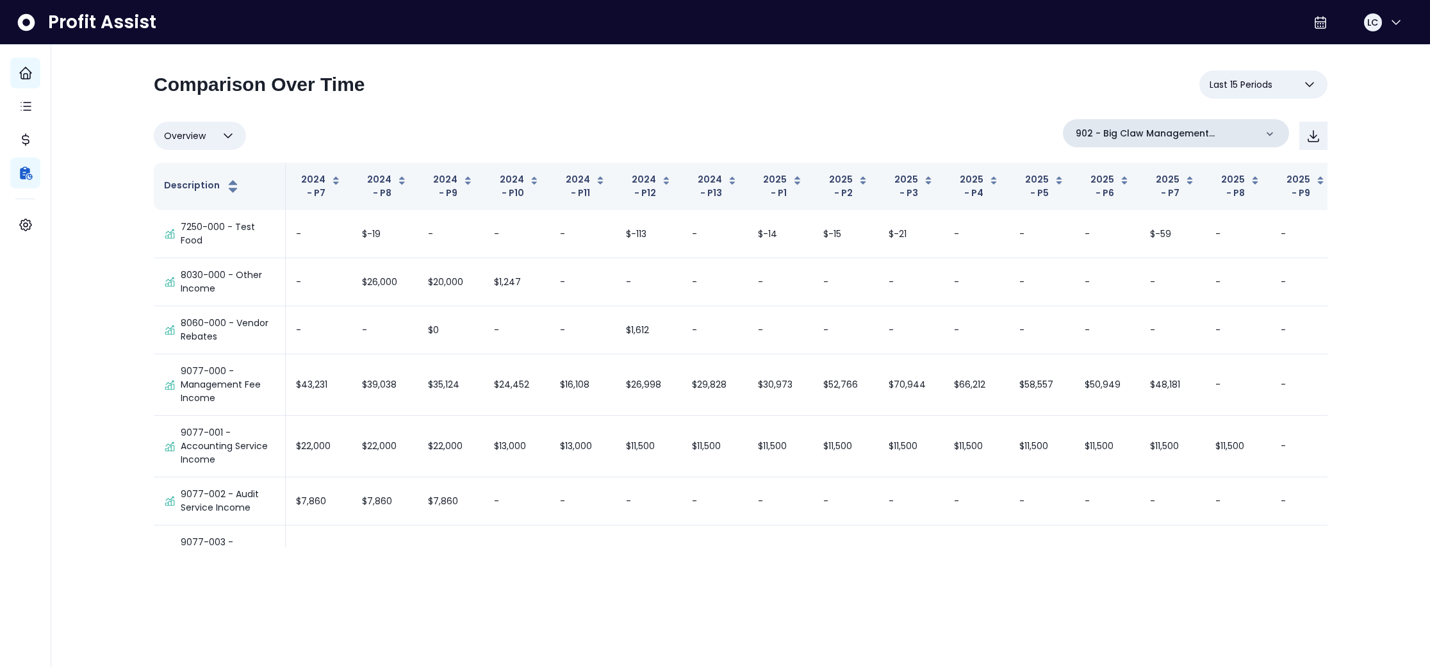
click at [1270, 135] on icon at bounding box center [1270, 134] width 6 height 4
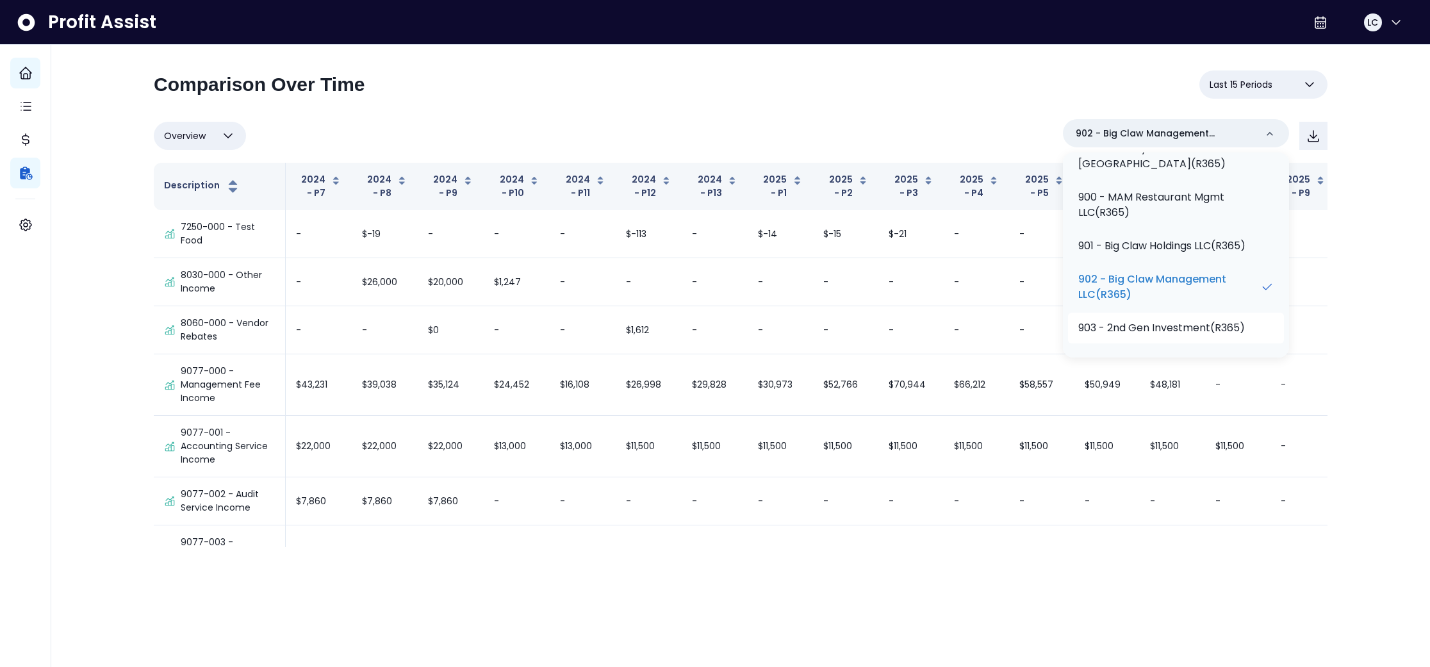
scroll to position [538, 0]
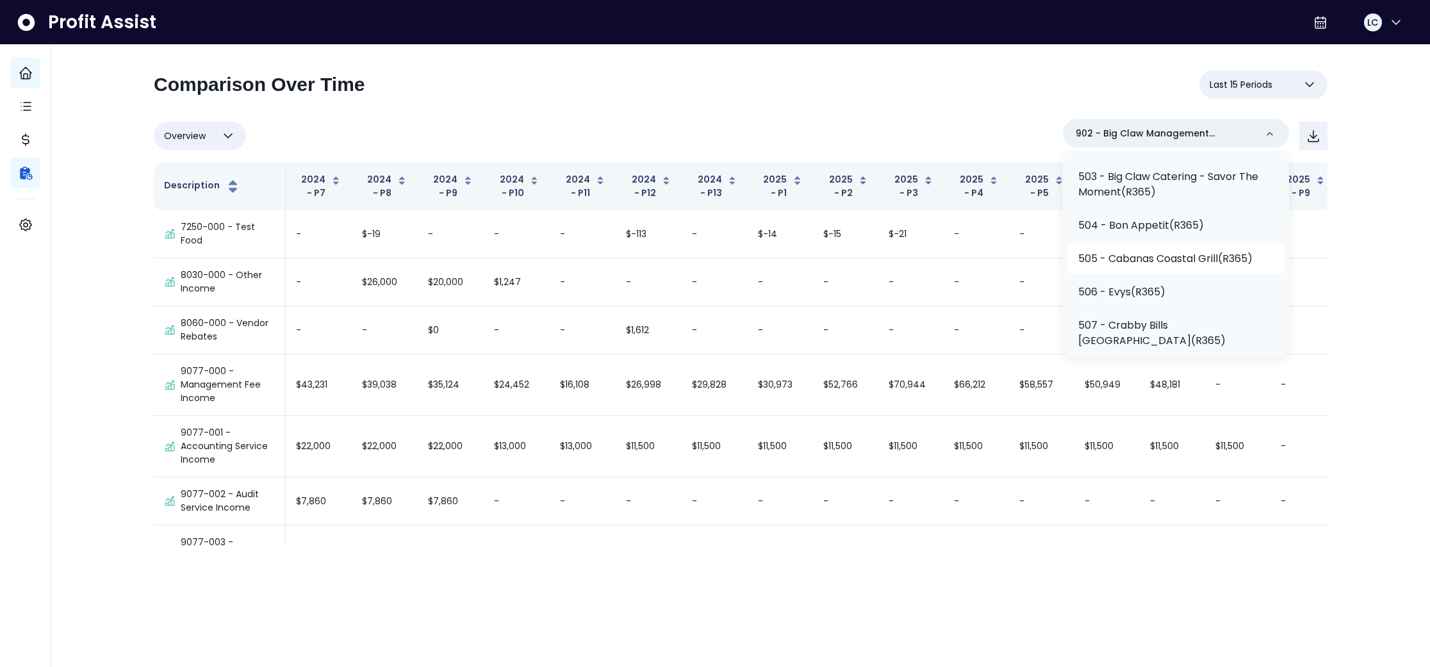
click at [1152, 267] on p "505 - Cabanas Coastal Grill(R365)" at bounding box center [1165, 258] width 174 height 15
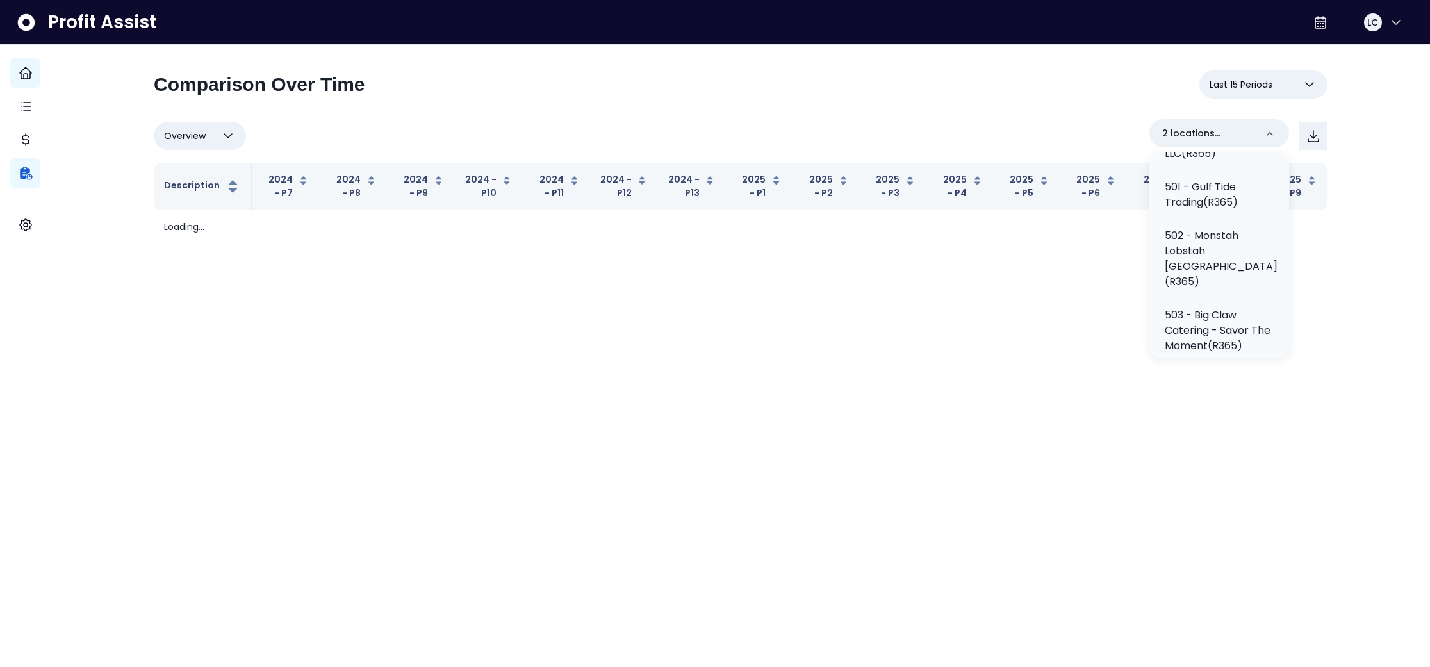
scroll to position [458, 0]
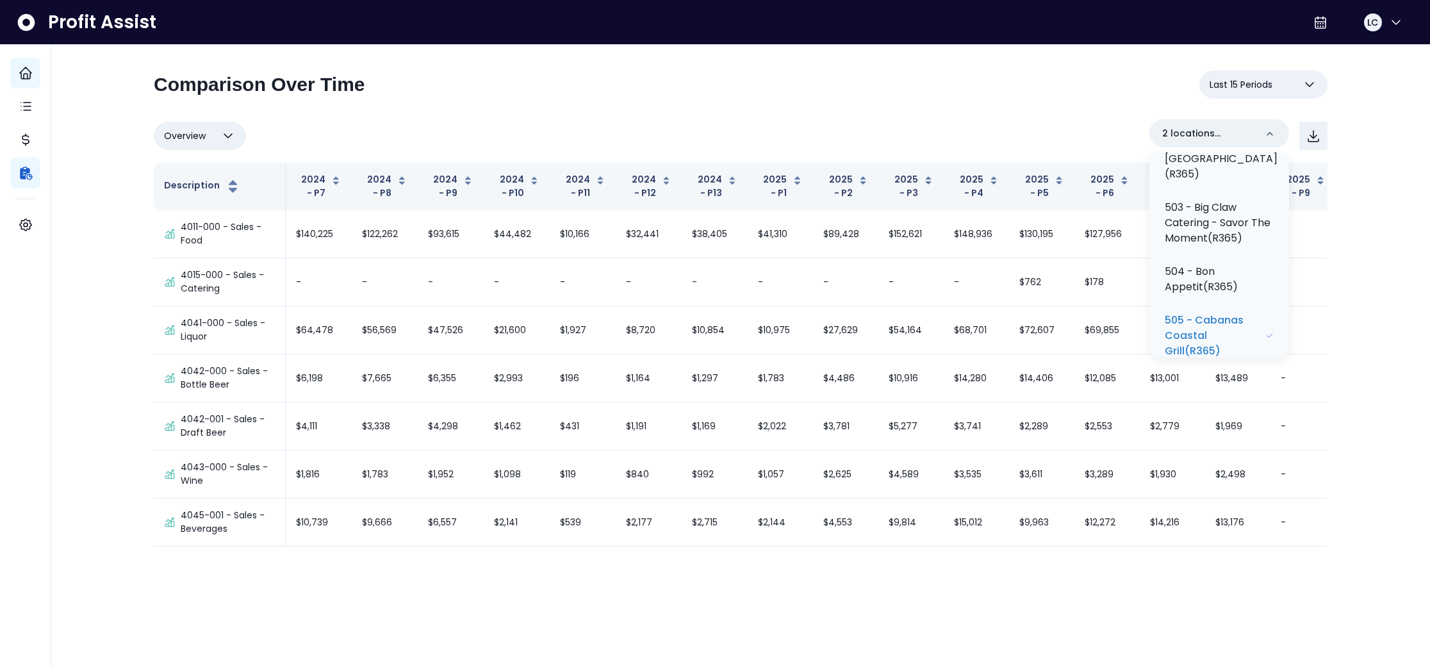
click at [1390, 299] on div "**********" at bounding box center [740, 280] width 1379 height 560
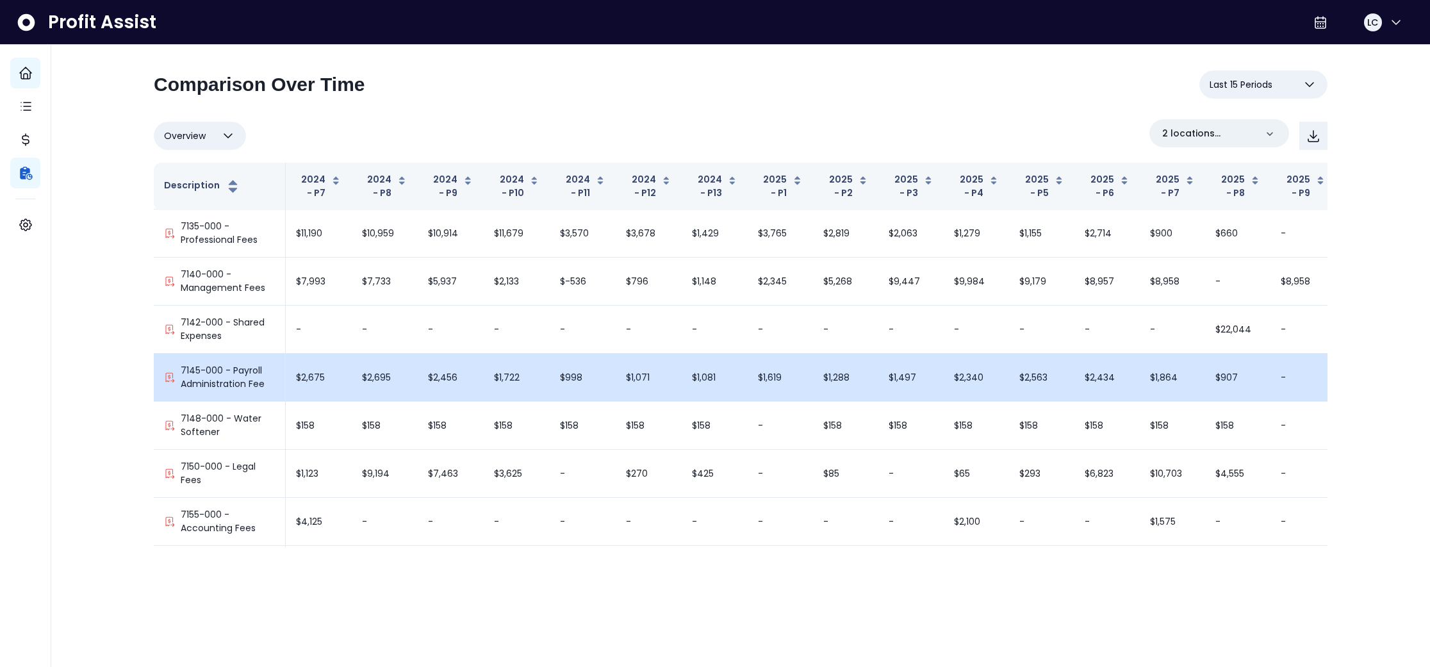
scroll to position [4919, 0]
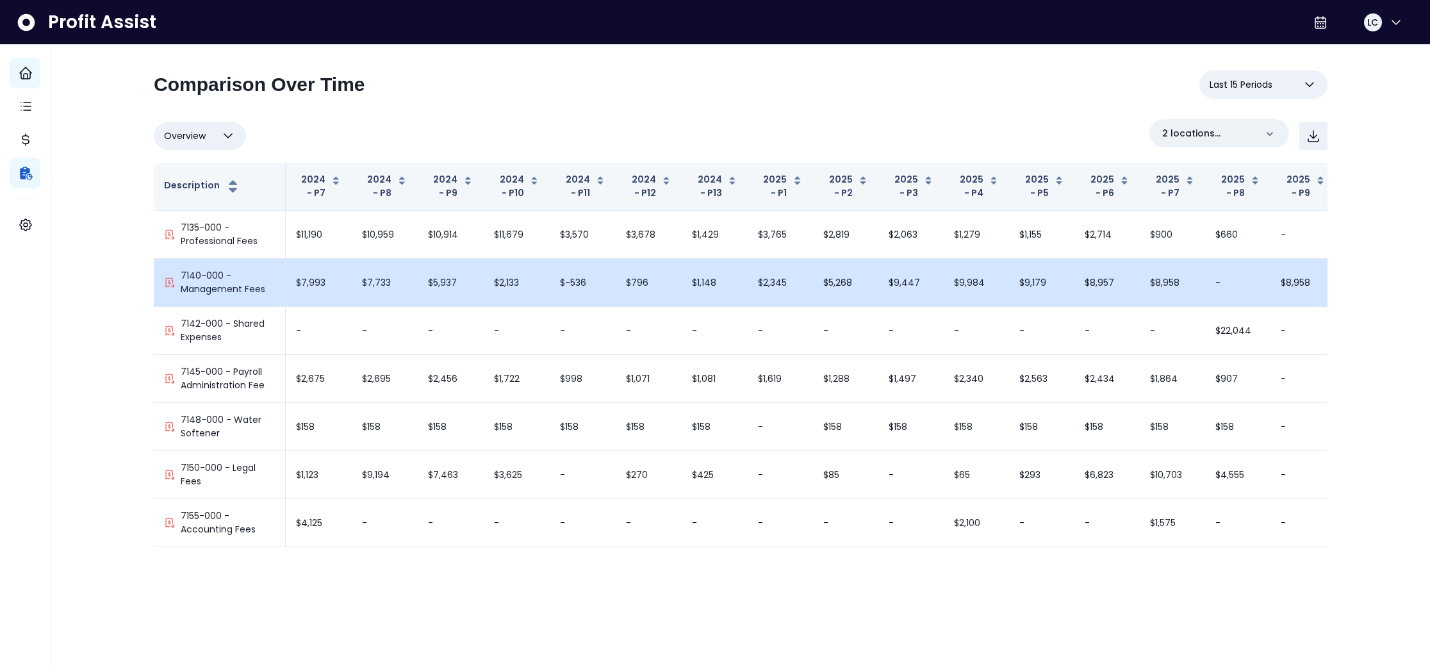
click at [1275, 307] on td "$8,958" at bounding box center [1303, 283] width 65 height 48
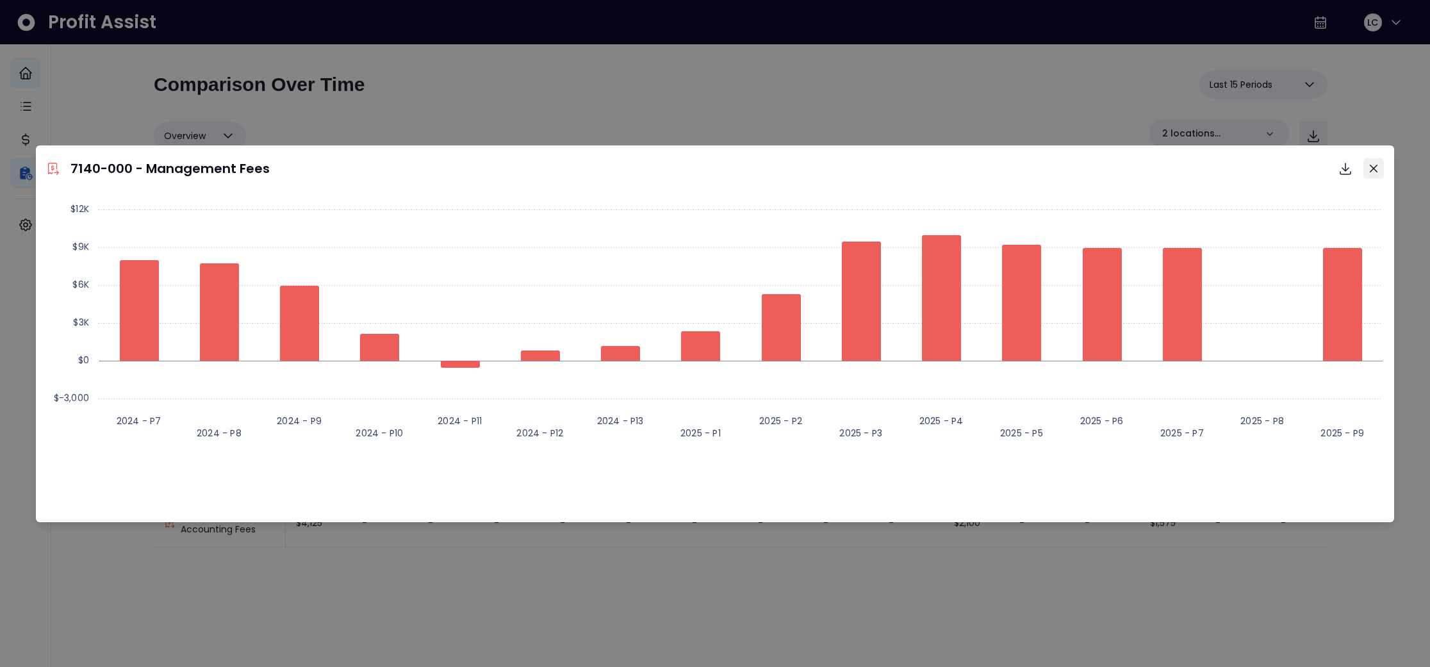
click at [1374, 168] on icon "Close" at bounding box center [1374, 168] width 8 height 8
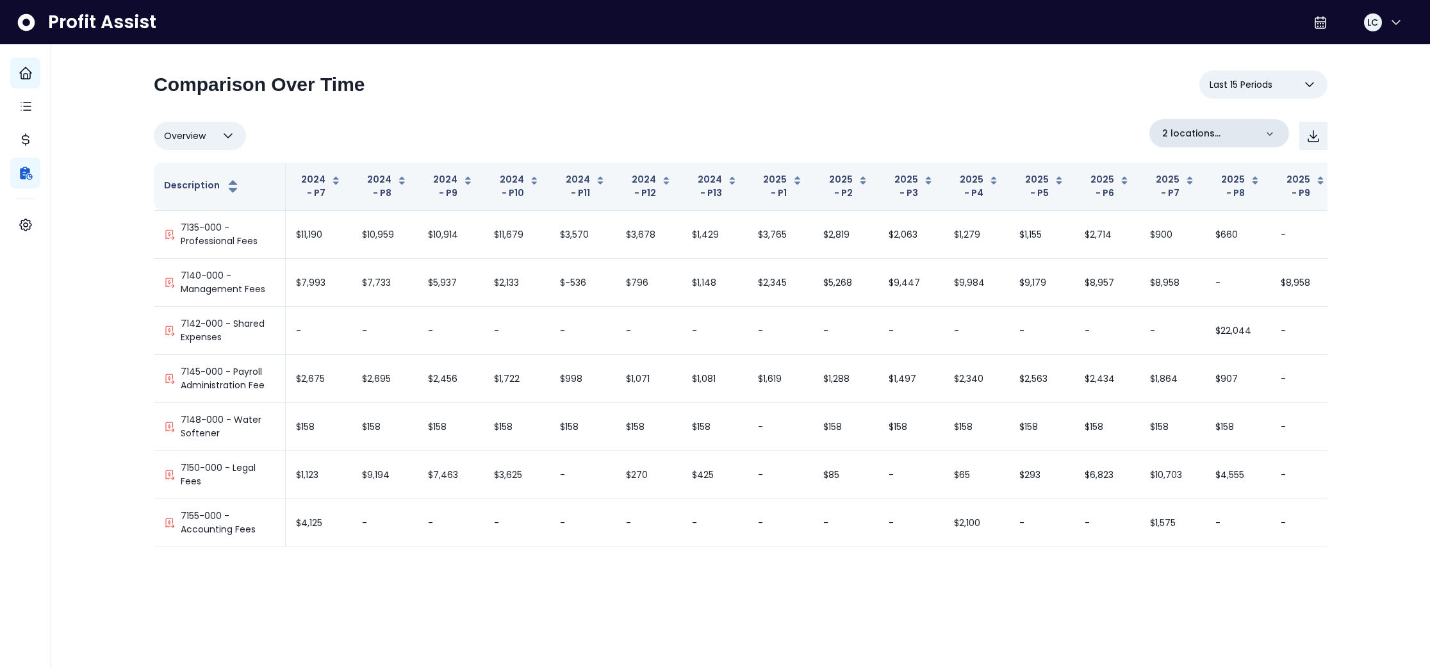
click at [1271, 135] on icon at bounding box center [1270, 134] width 13 height 13
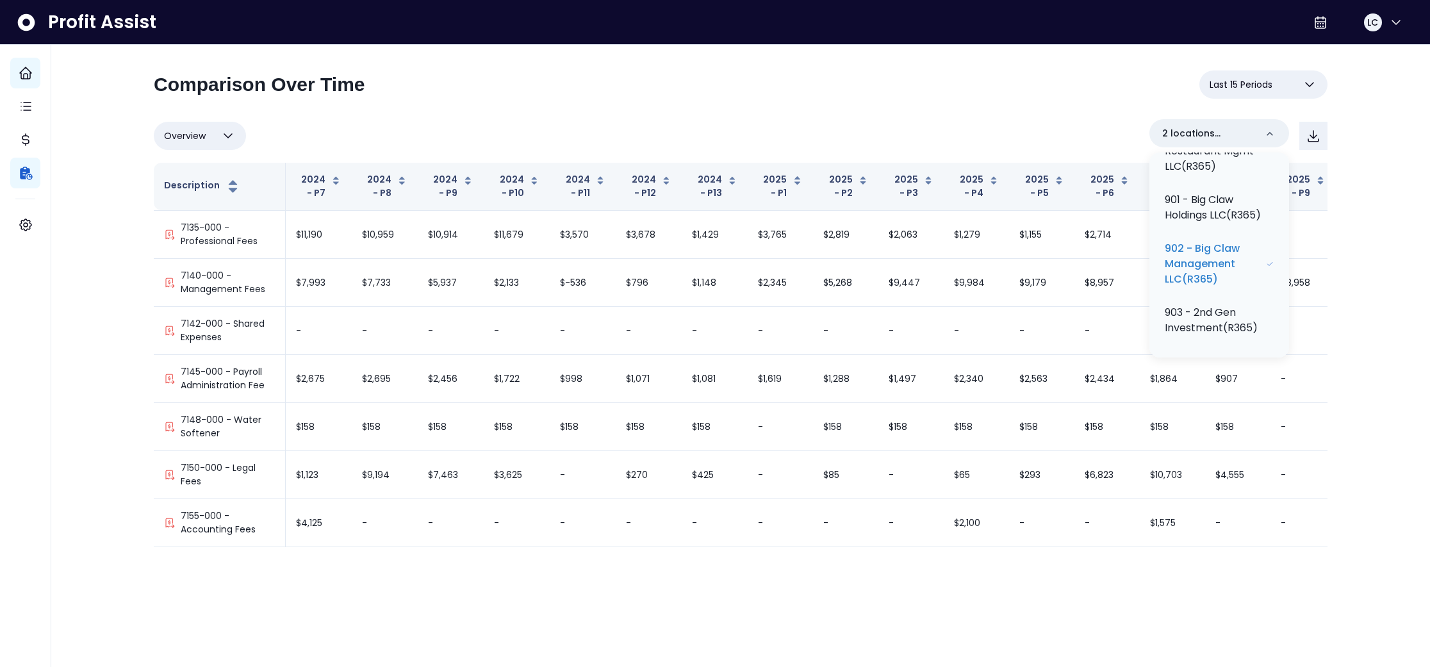
scroll to position [850, 0]
click at [1230, 271] on p "902 - Big Claw Management LLC(R365)" at bounding box center [1215, 264] width 101 height 46
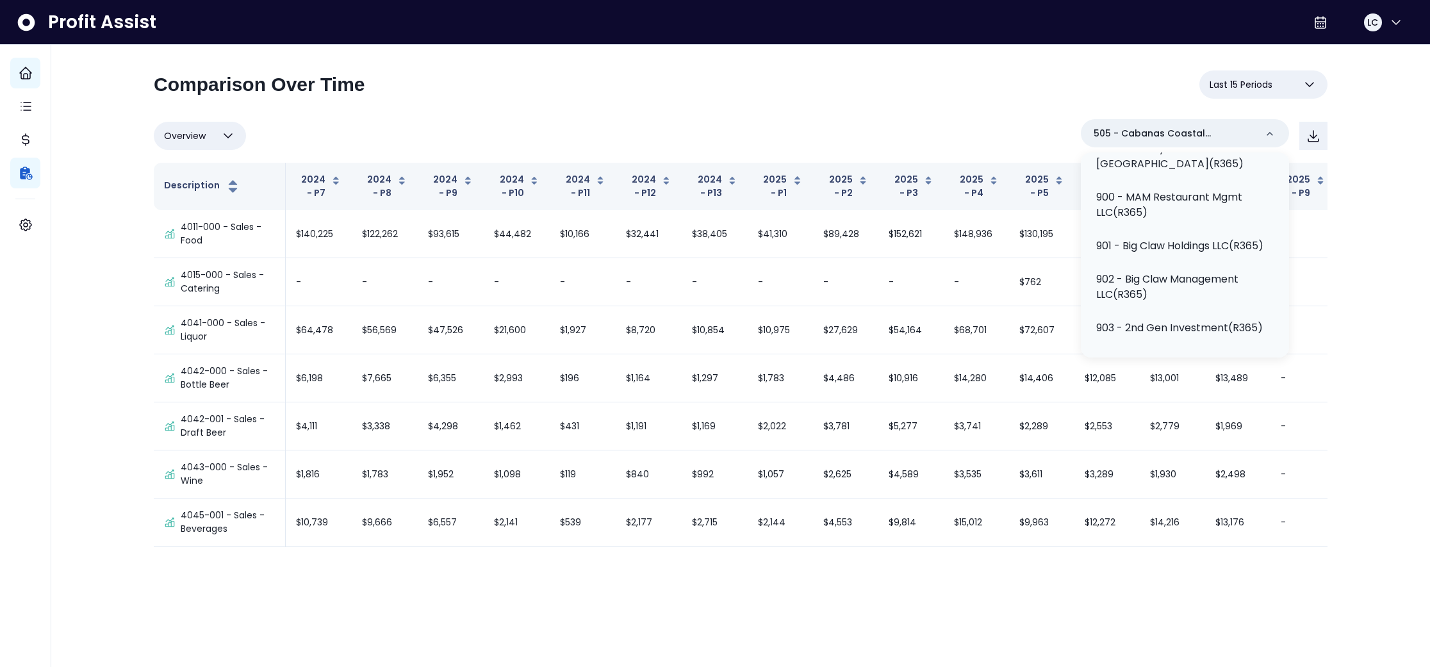
click at [1348, 277] on div "**********" at bounding box center [741, 302] width 1230 height 515
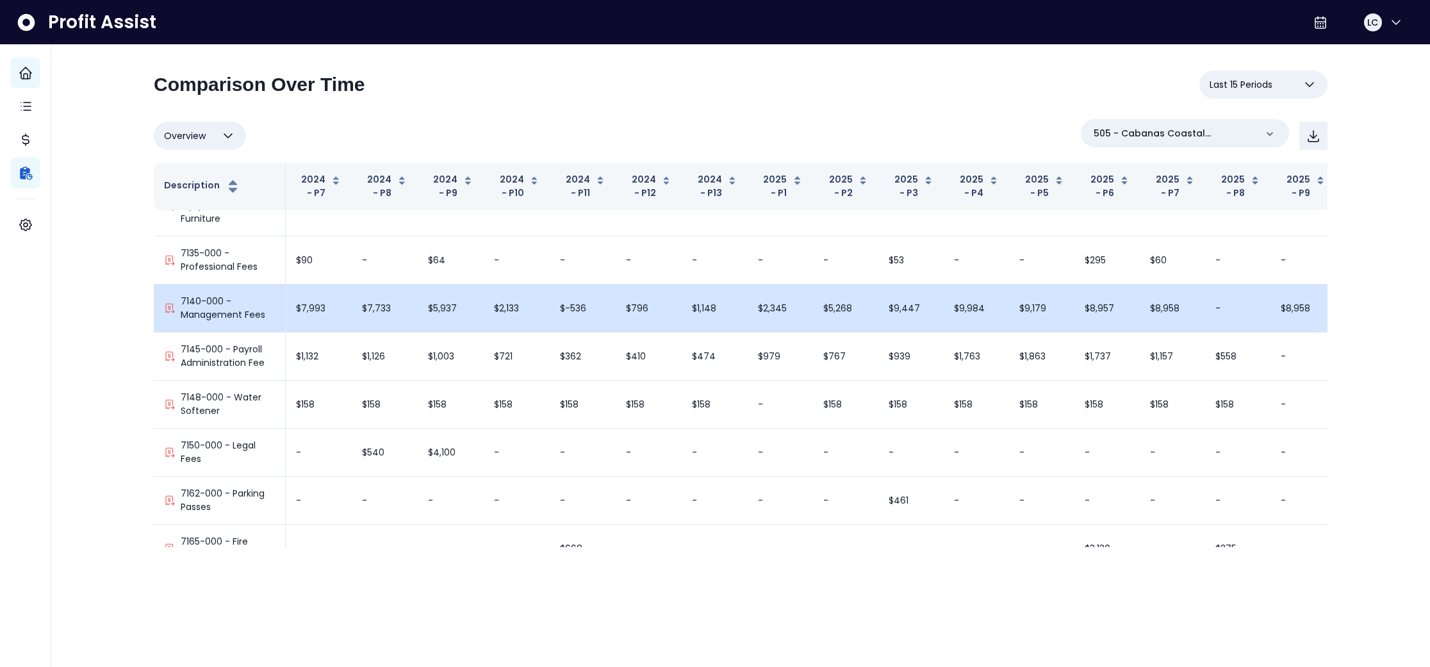
scroll to position [4401, 0]
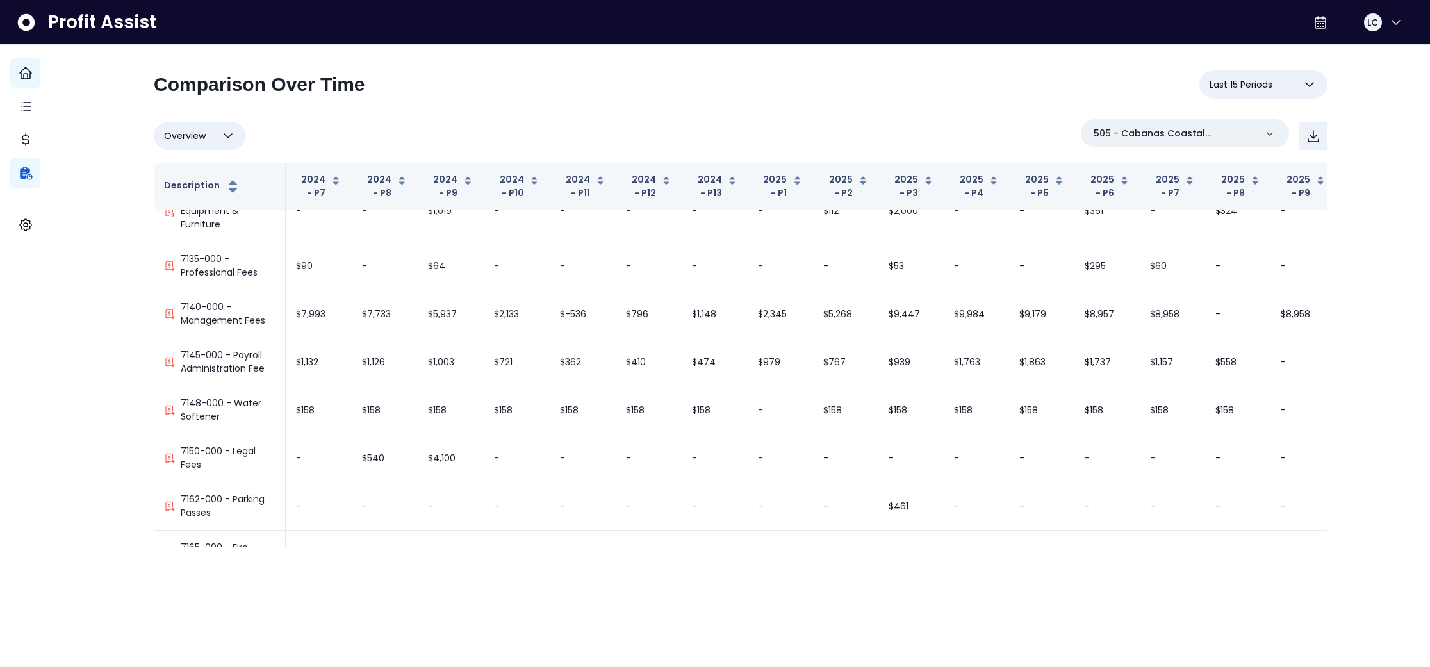
click at [570, 102] on div "**********" at bounding box center [741, 89] width 1174 height 38
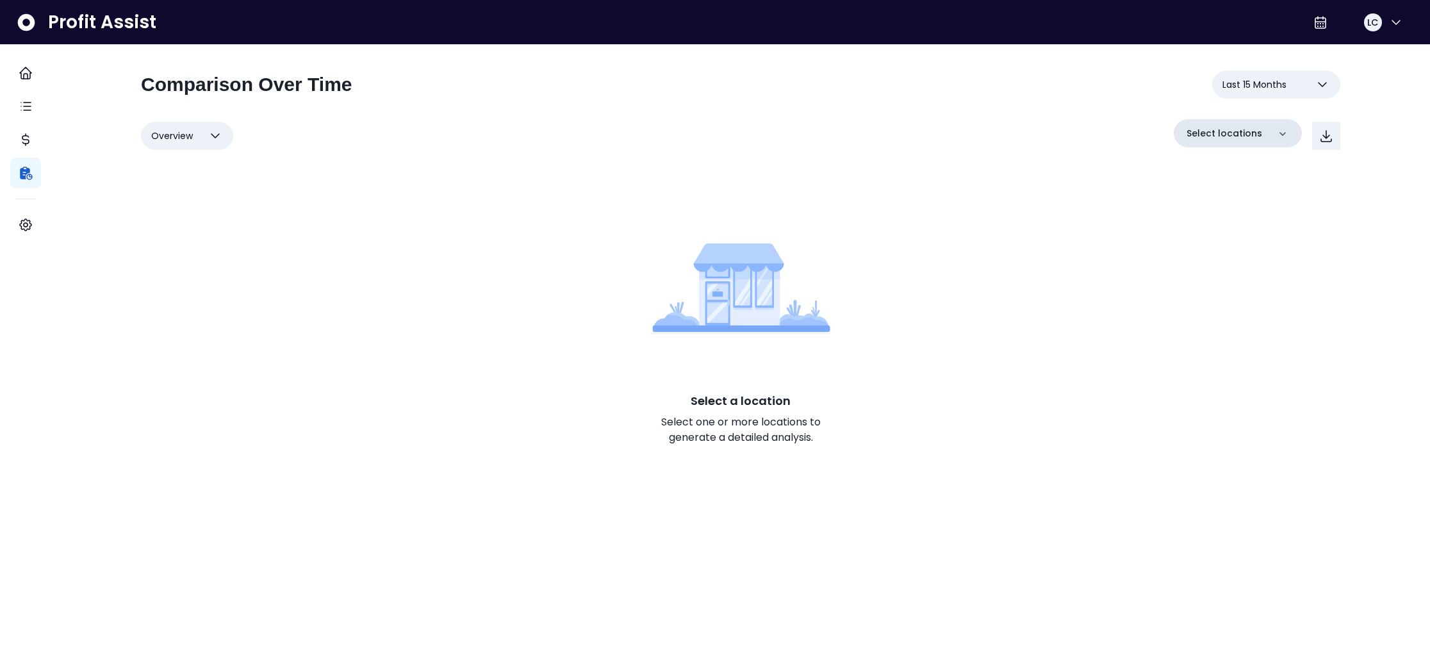
click at [1270, 126] on div "Select locations" at bounding box center [1238, 133] width 128 height 28
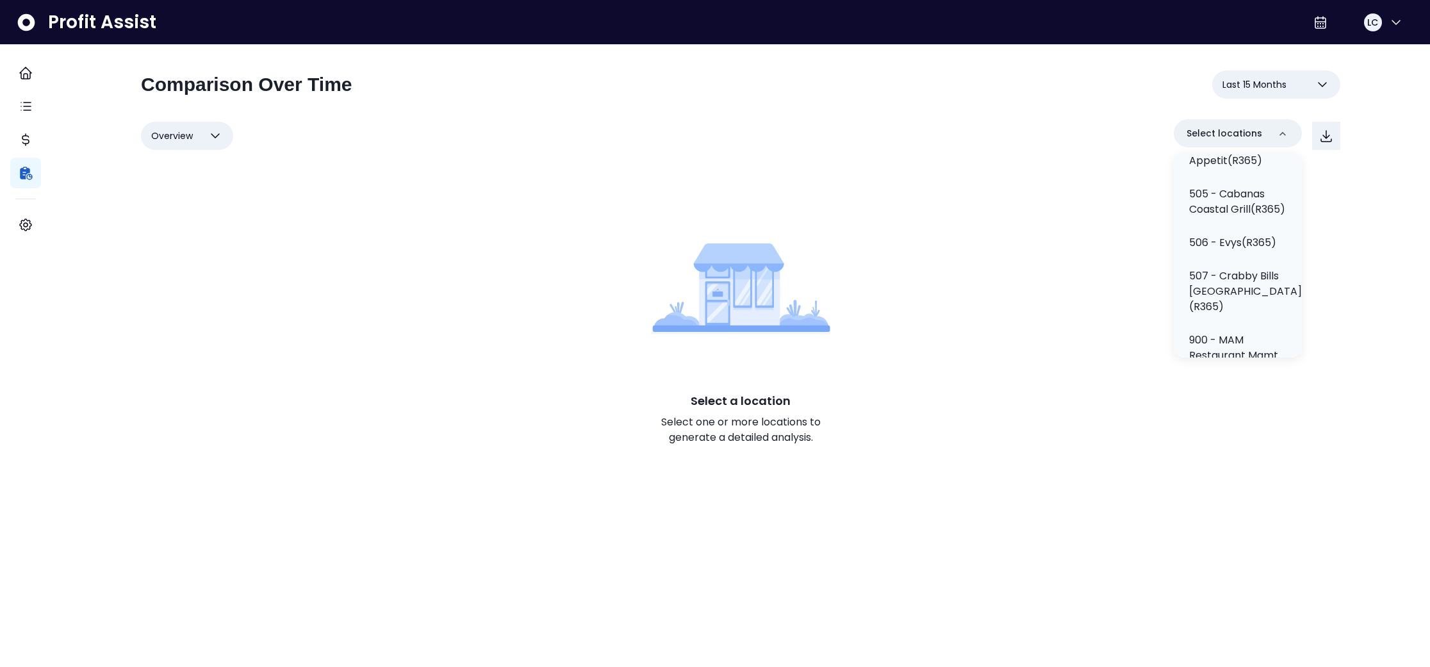
scroll to position [609, 0]
click at [1242, 222] on p "505 - Cabanas Coastal Grill(R365)" at bounding box center [1237, 207] width 97 height 31
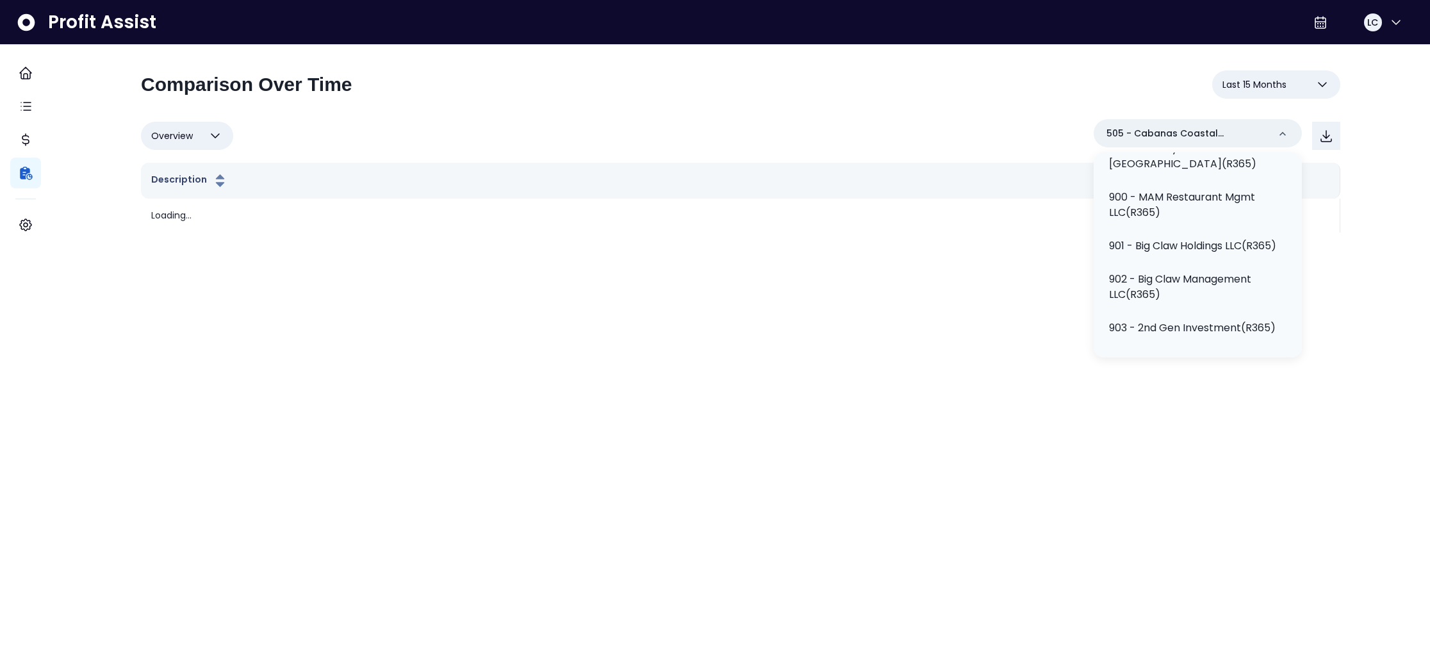
scroll to position [456, 0]
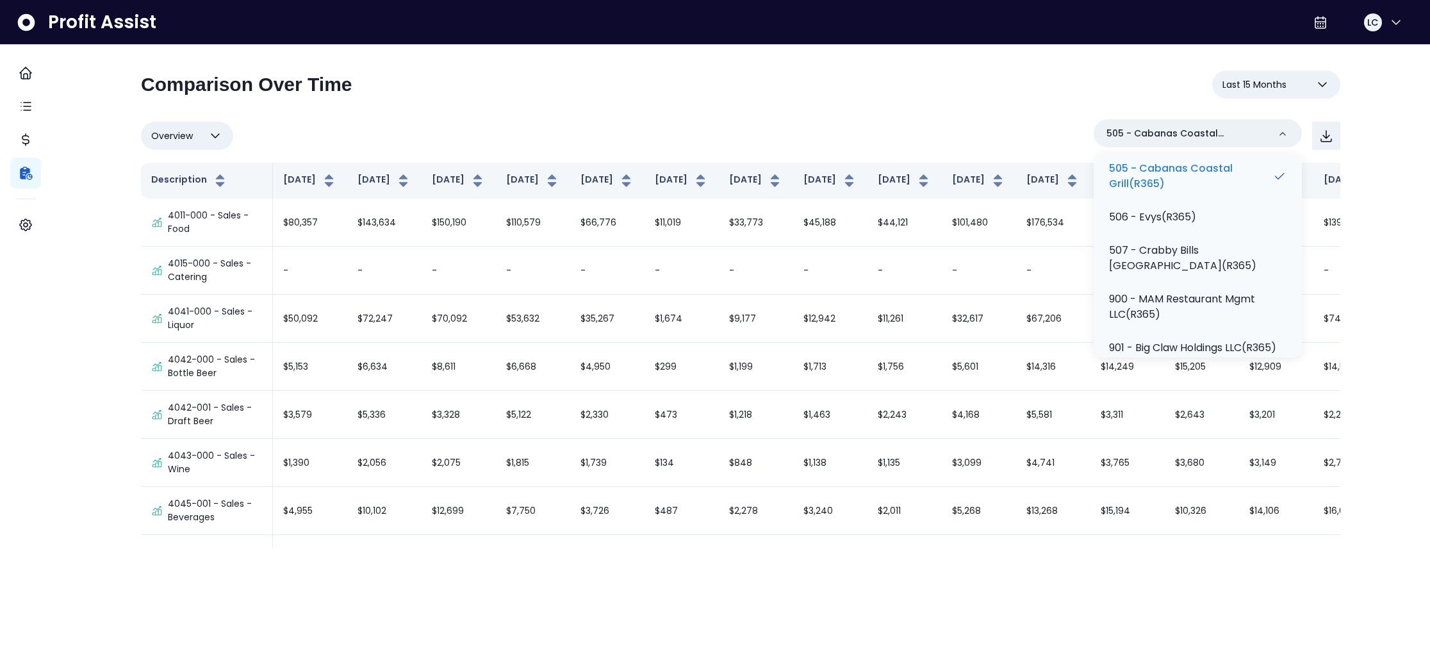
click at [899, 117] on div "**********" at bounding box center [741, 308] width 1200 height 477
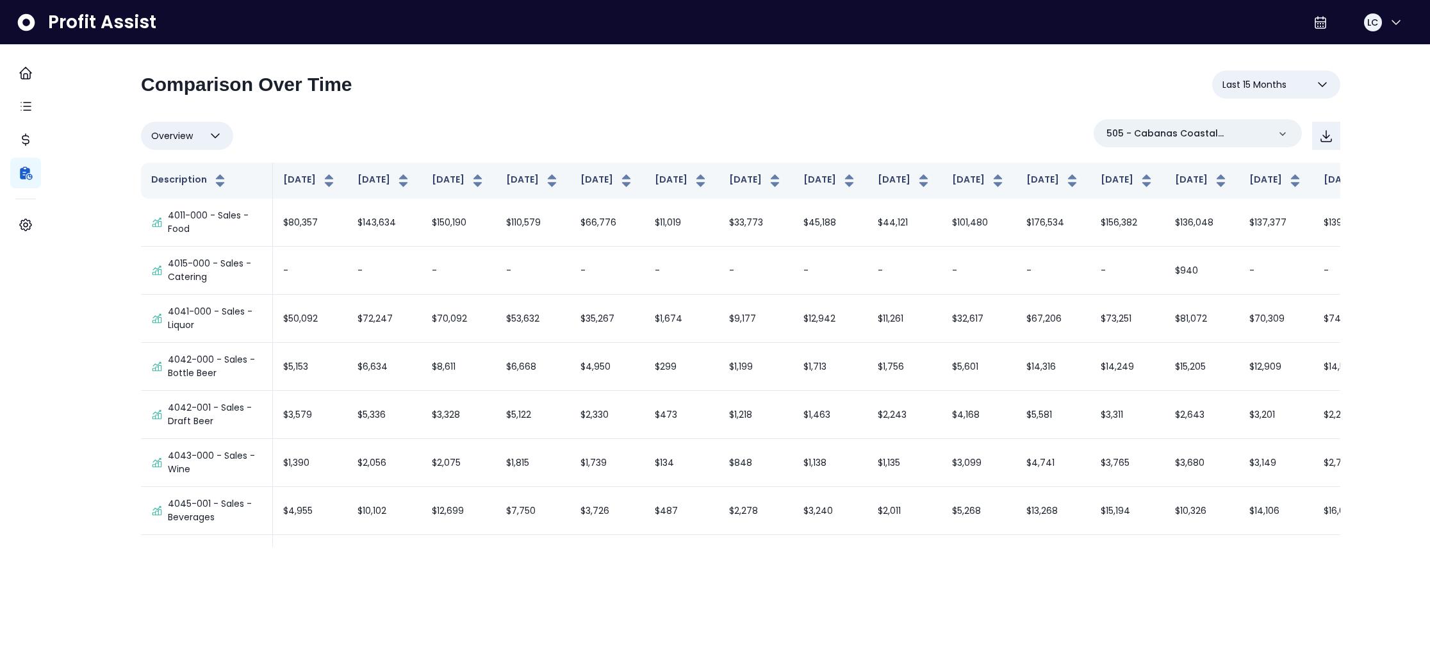
click at [1315, 88] on icon "button" at bounding box center [1322, 84] width 15 height 15
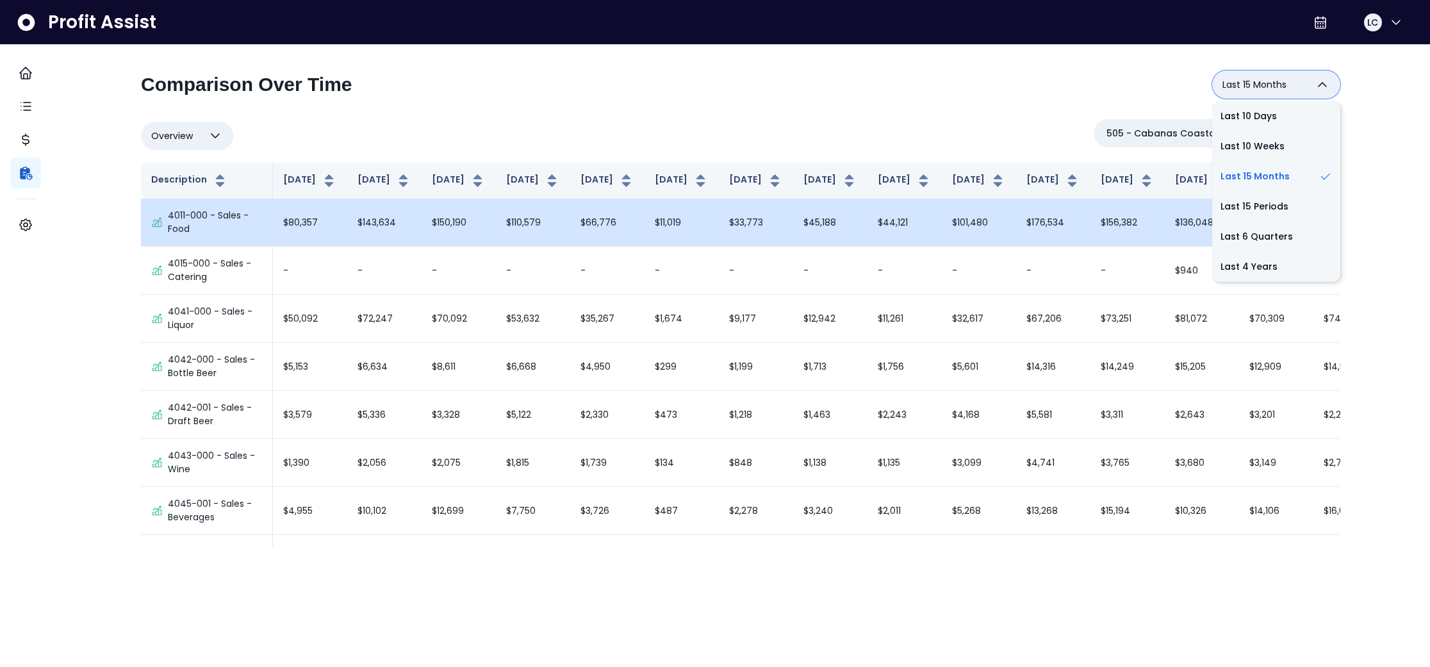
click at [1253, 211] on li "Last 15 Periods" at bounding box center [1276, 207] width 128 height 30
type input "**********"
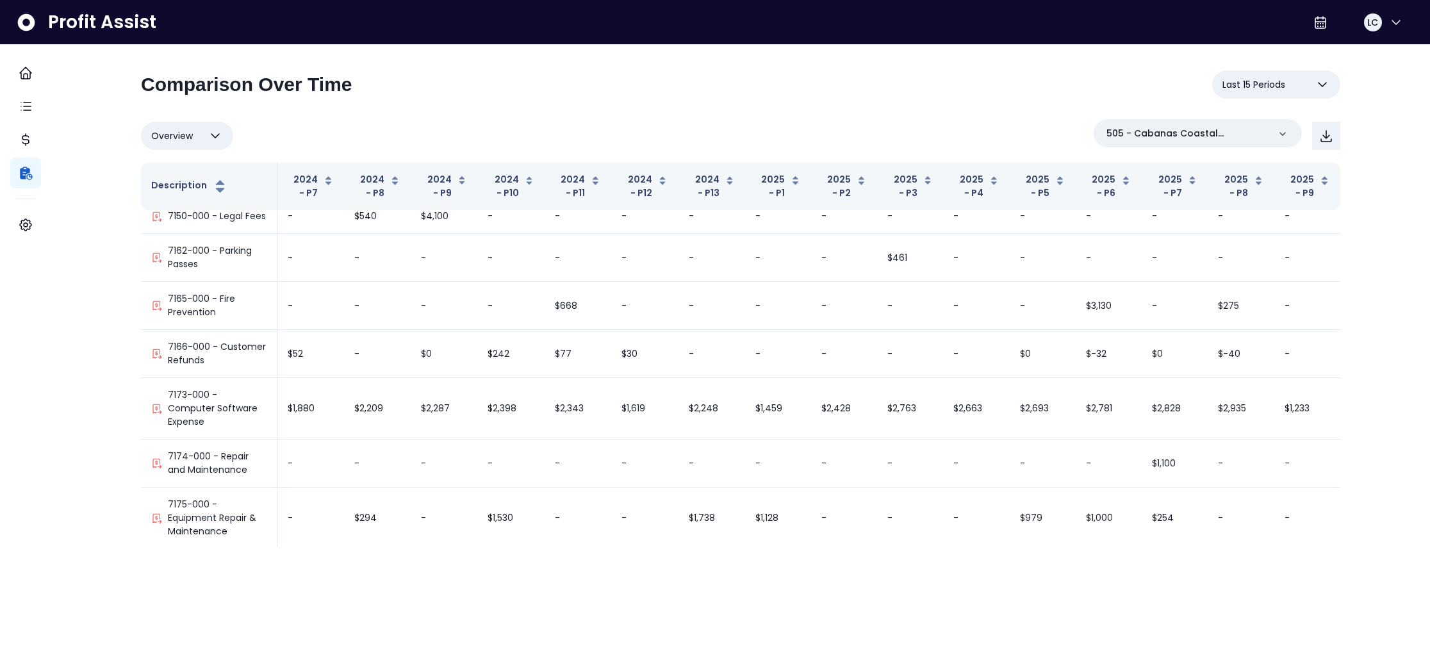
scroll to position [4537, 0]
click at [463, 106] on div "**********" at bounding box center [741, 89] width 1200 height 38
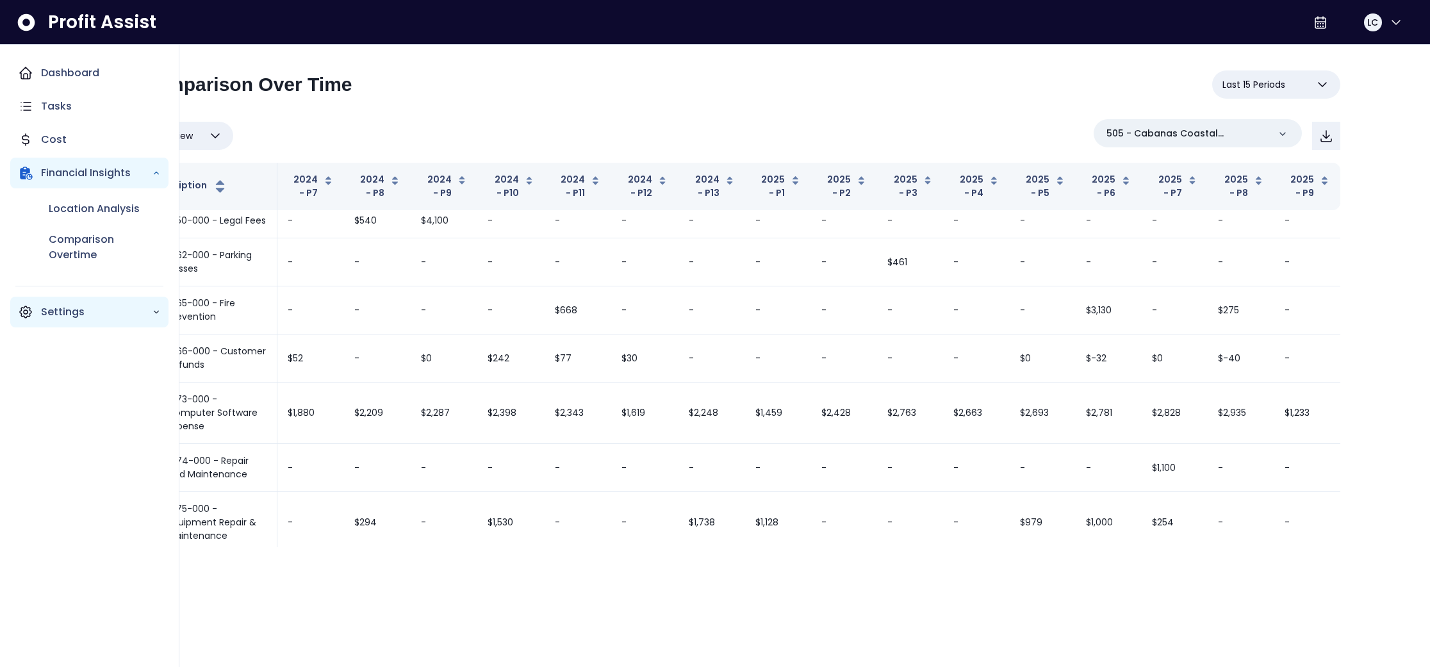
click at [58, 315] on p "Settings" at bounding box center [96, 311] width 111 height 15
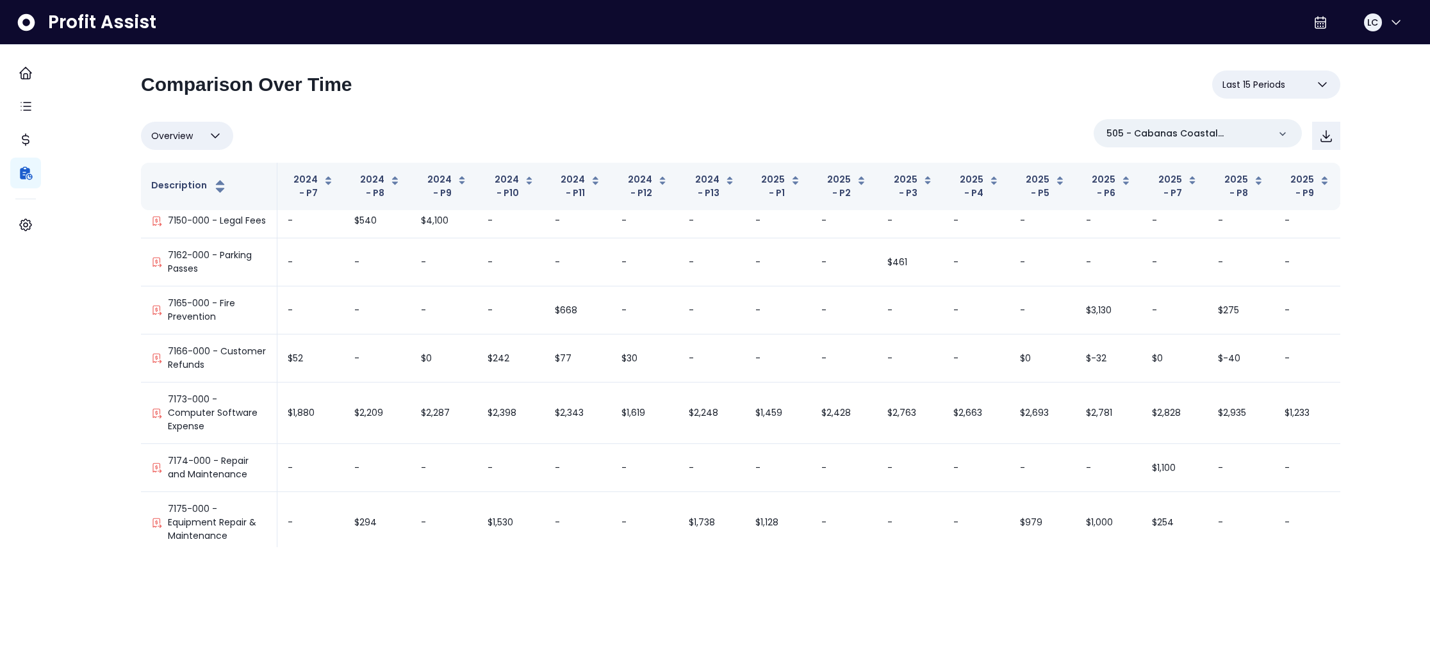
click at [326, 62] on div "**********" at bounding box center [741, 296] width 1200 height 502
click at [684, 73] on div "**********" at bounding box center [741, 89] width 1200 height 38
